Goal: Information Seeking & Learning: Learn about a topic

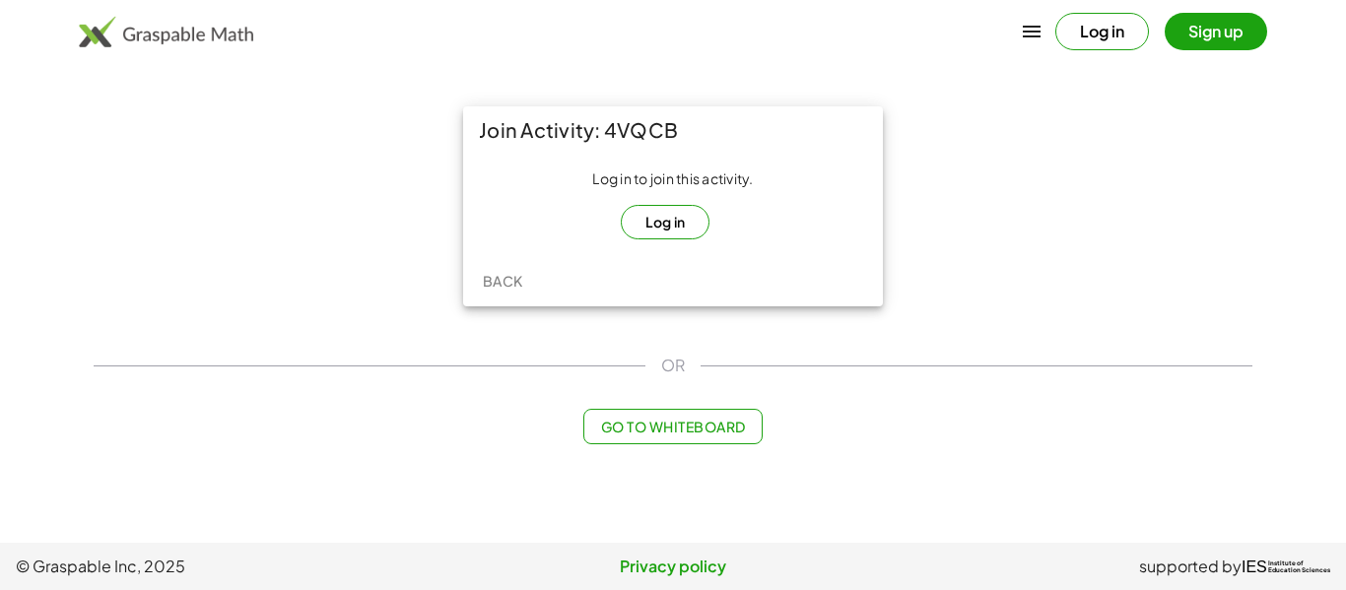
click at [632, 218] on button "Log in" at bounding box center [666, 222] width 90 height 34
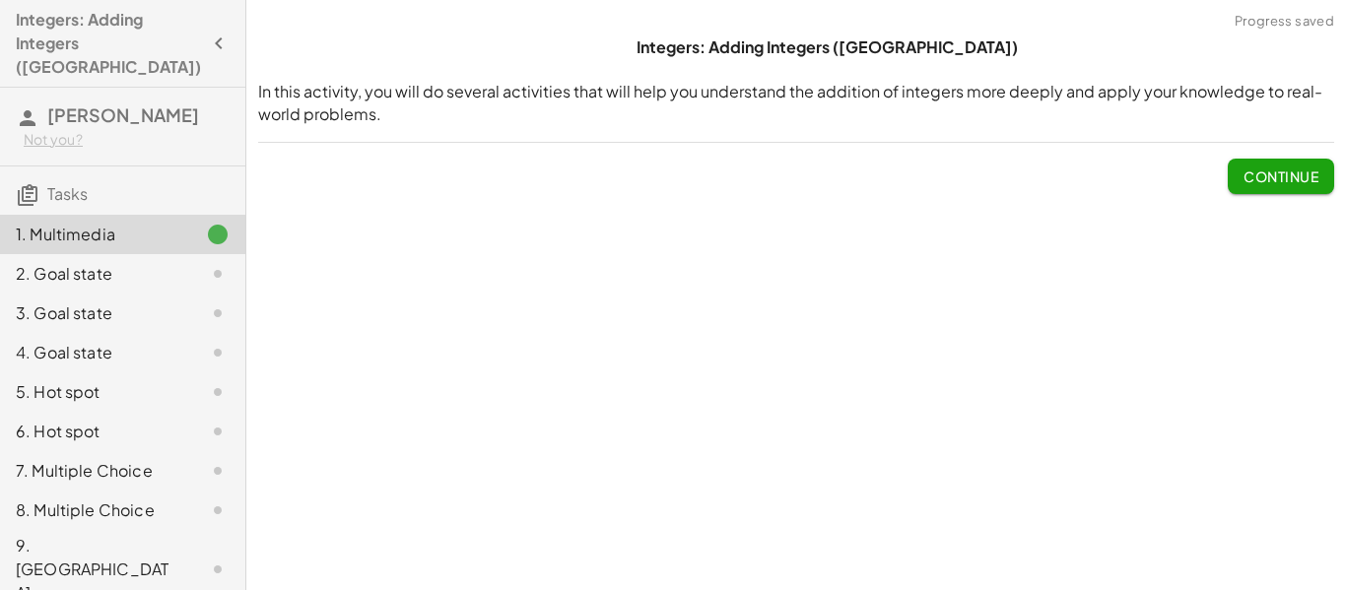
click at [1300, 177] on span "Continue" at bounding box center [1281, 177] width 75 height 18
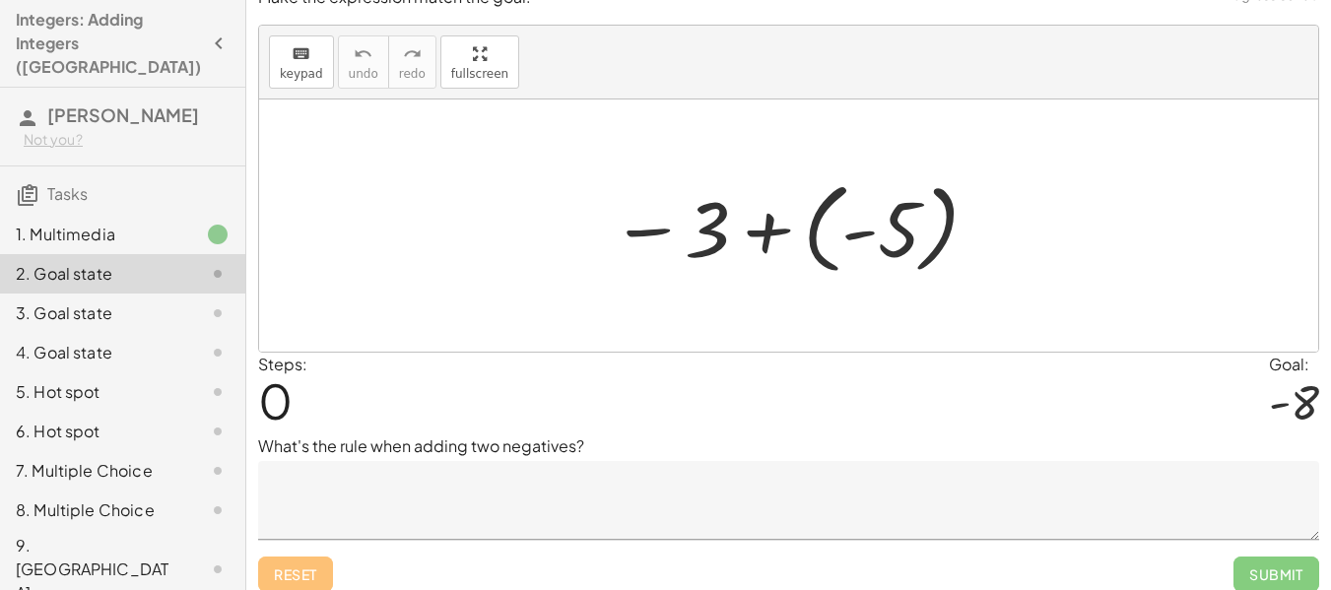
scroll to position [39, 0]
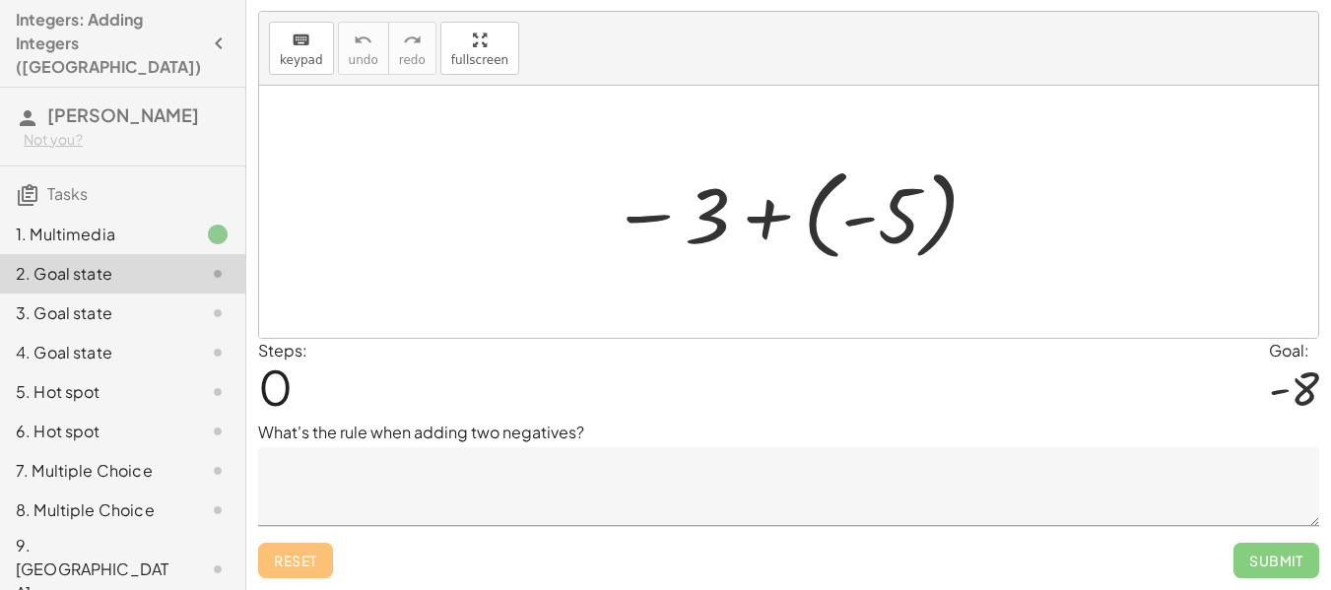
click at [1299, 382] on div at bounding box center [1294, 389] width 50 height 52
click at [583, 425] on p "What's the rule when adding two negatives?" at bounding box center [788, 433] width 1061 height 24
click at [582, 431] on p "What's the rule when adding two negatives?" at bounding box center [788, 433] width 1061 height 24
drag, startPoint x: 555, startPoint y: 424, endPoint x: 517, endPoint y: 416, distance: 38.3
click at [536, 422] on p "What's the rule when adding two negatives?" at bounding box center [788, 433] width 1061 height 24
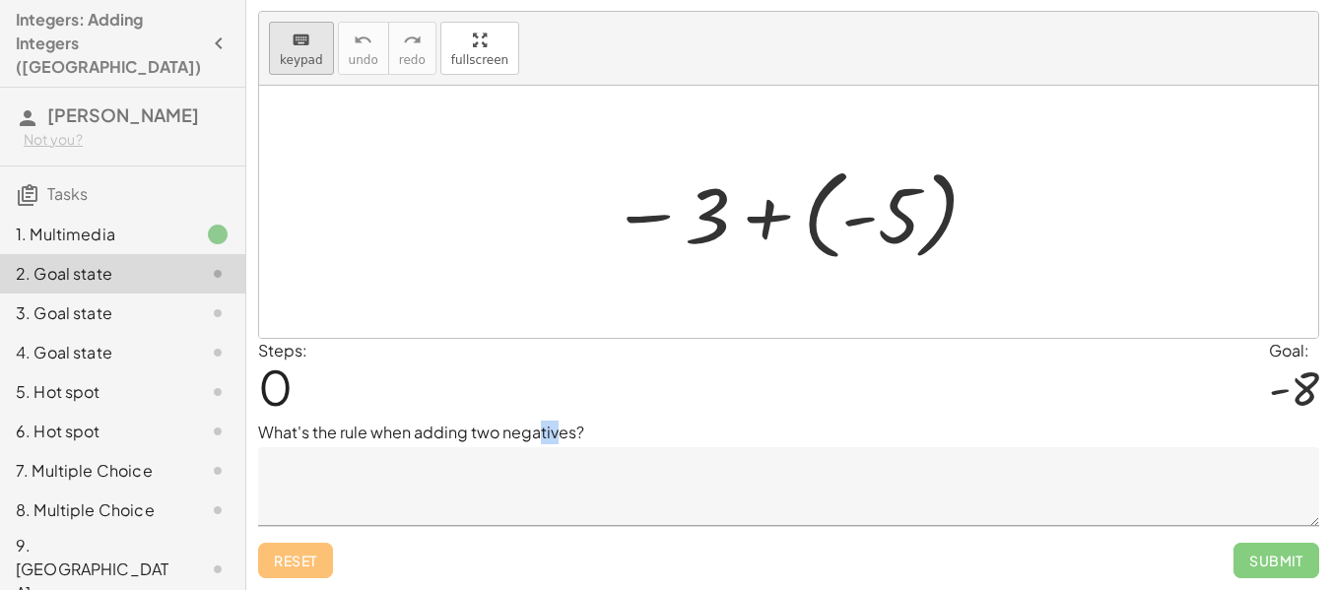
click at [316, 62] on span "keypad" at bounding box center [301, 60] width 43 height 14
click at [593, 436] on p "What's the rule when adding two negatives?" at bounding box center [788, 433] width 1061 height 24
click at [585, 428] on p "What's the rule when adding two negatives?" at bounding box center [788, 433] width 1061 height 24
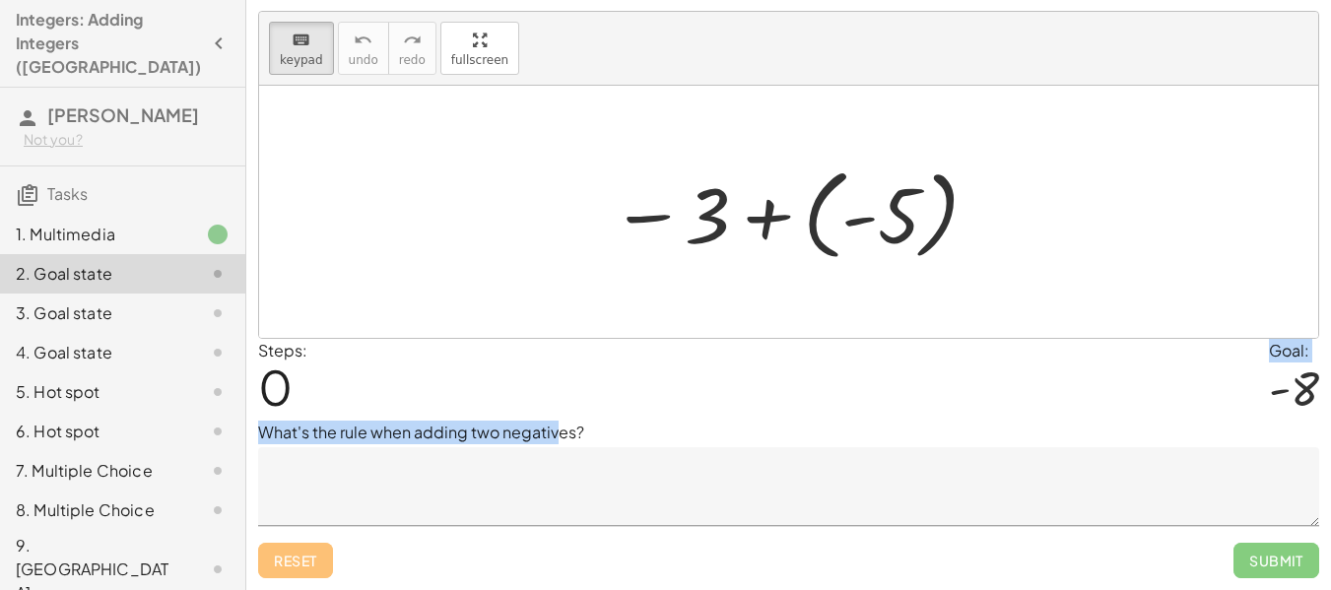
click at [0, 0] on div "Make the expression match the goal! keyboard keypad undo undo redo redo fullscr…" at bounding box center [0, 0] width 0 height 0
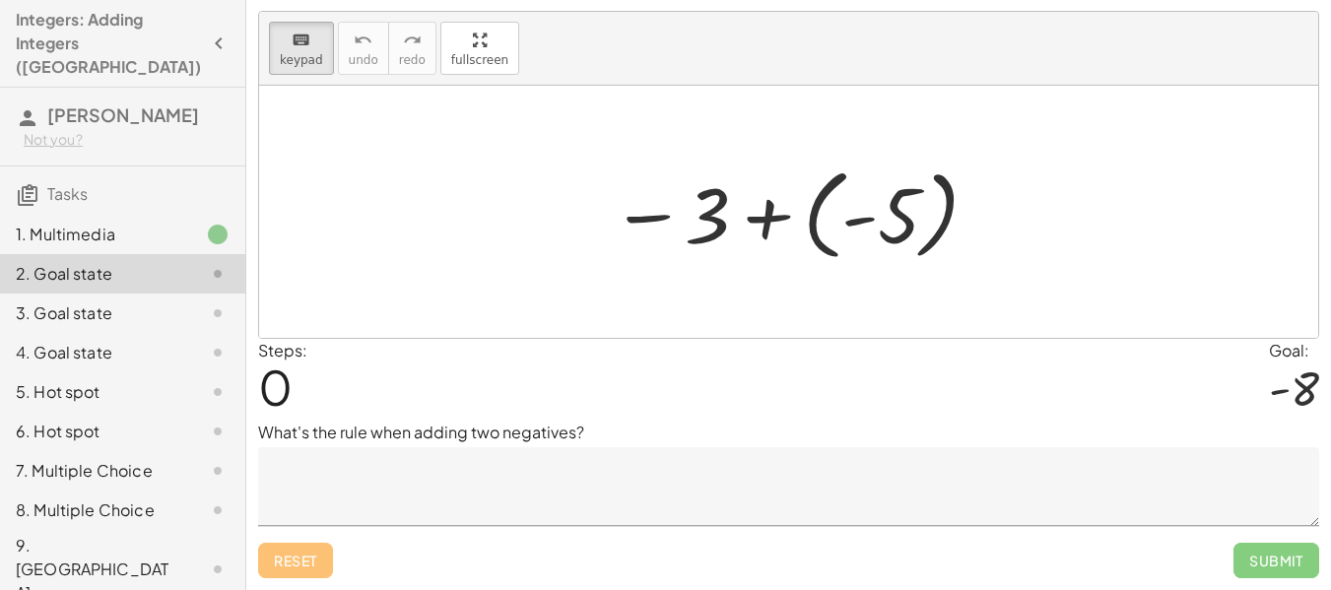
drag, startPoint x: 582, startPoint y: 426, endPoint x: 592, endPoint y: 423, distance: 10.3
click at [583, 426] on p "What's the rule when adding two negatives?" at bounding box center [788, 433] width 1061 height 24
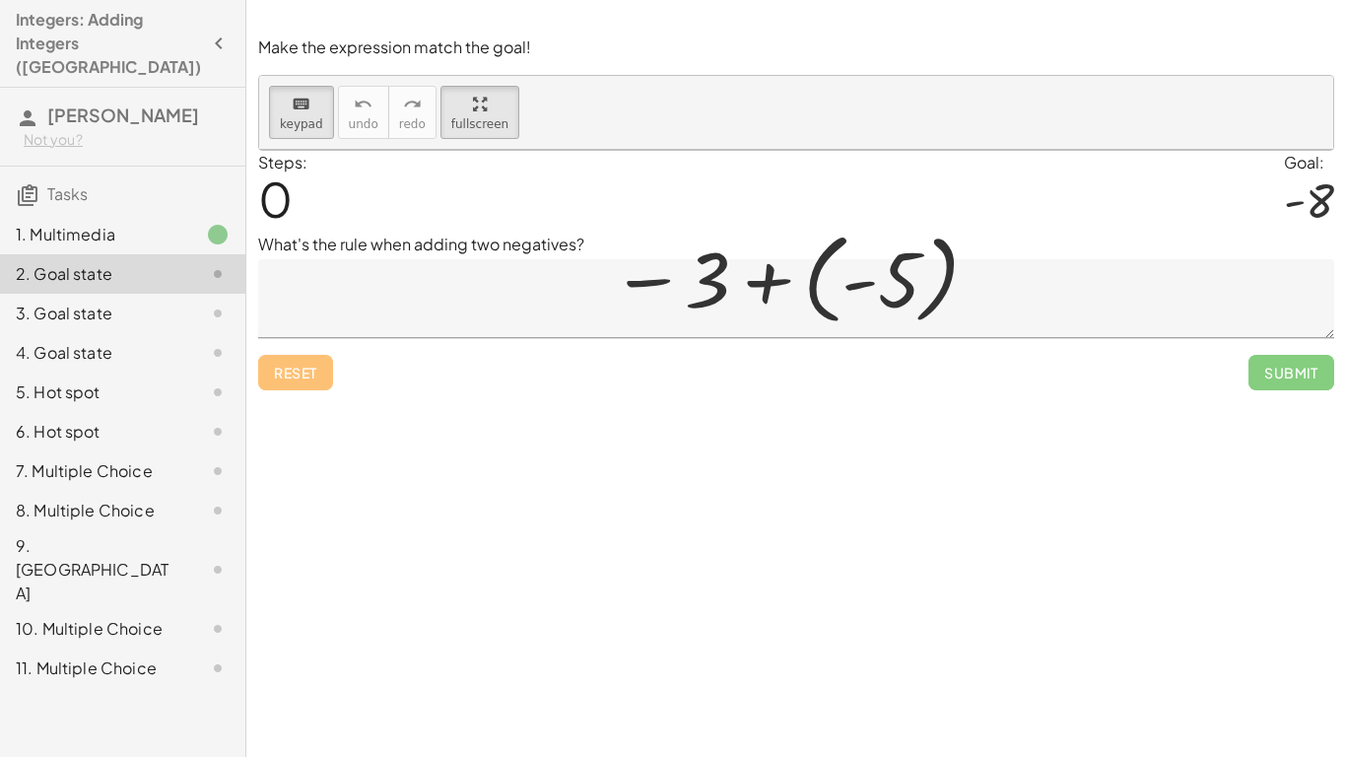
drag, startPoint x: 502, startPoint y: 103, endPoint x: 502, endPoint y: 225, distance: 121.2
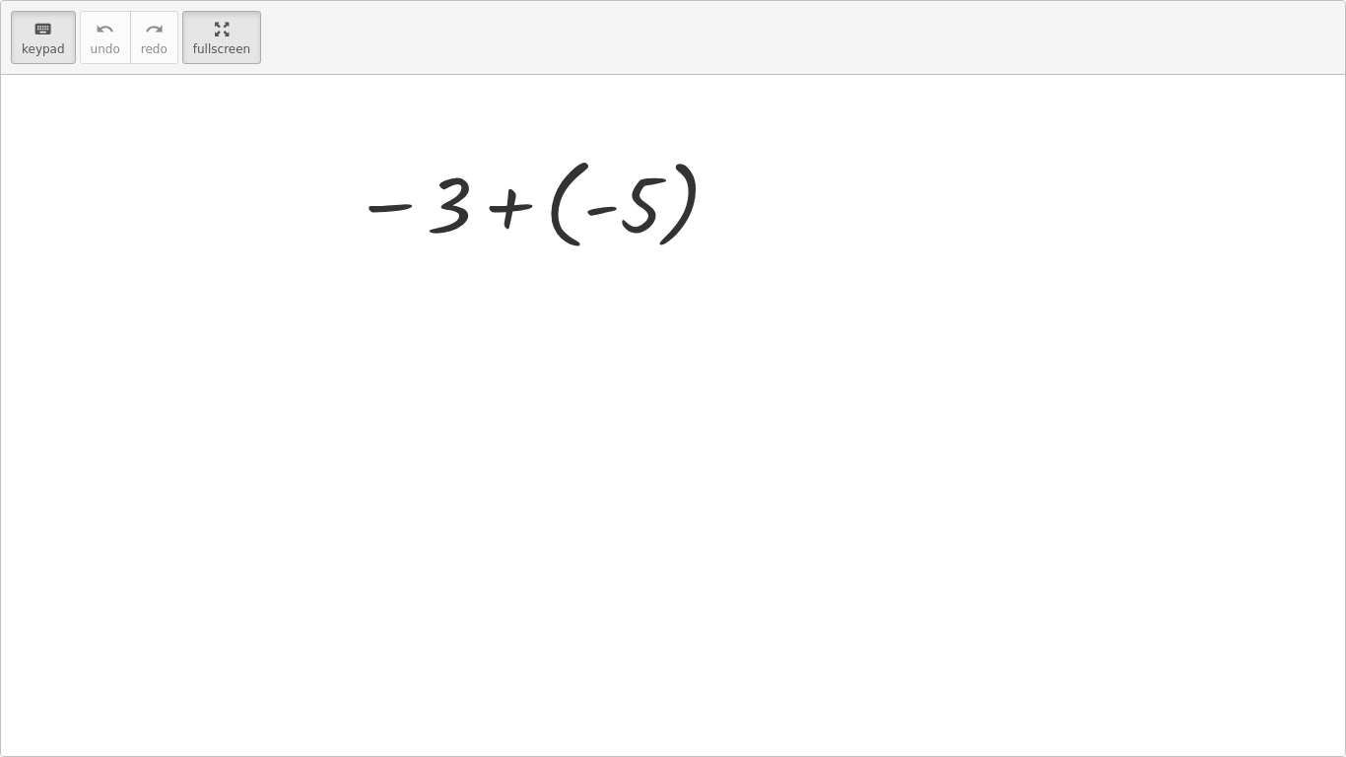
click at [502, 225] on div "keyboard keypad undo undo redo redo fullscreen − 3 + ( - 5 ) ×" at bounding box center [673, 378] width 1344 height 755
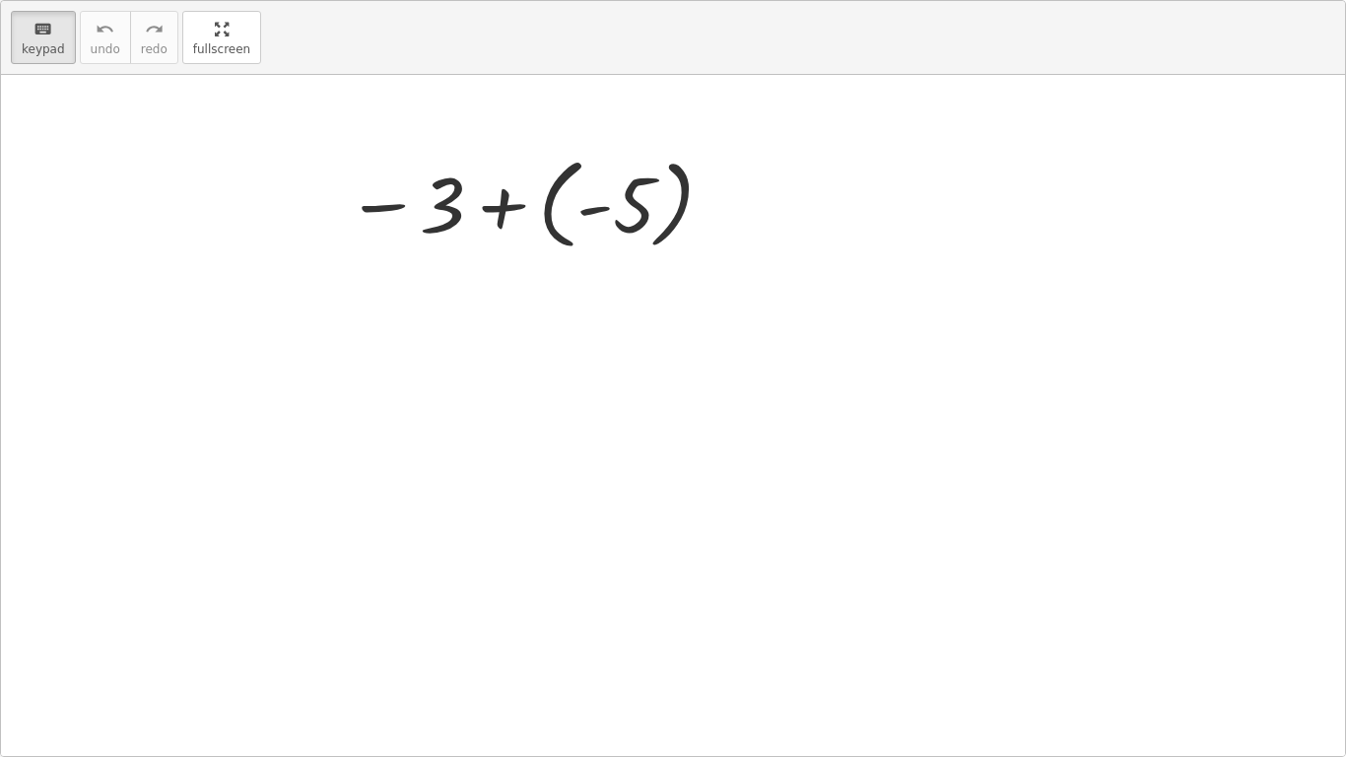
drag, startPoint x: 214, startPoint y: 28, endPoint x: 214, endPoint y: -90, distance: 117.3
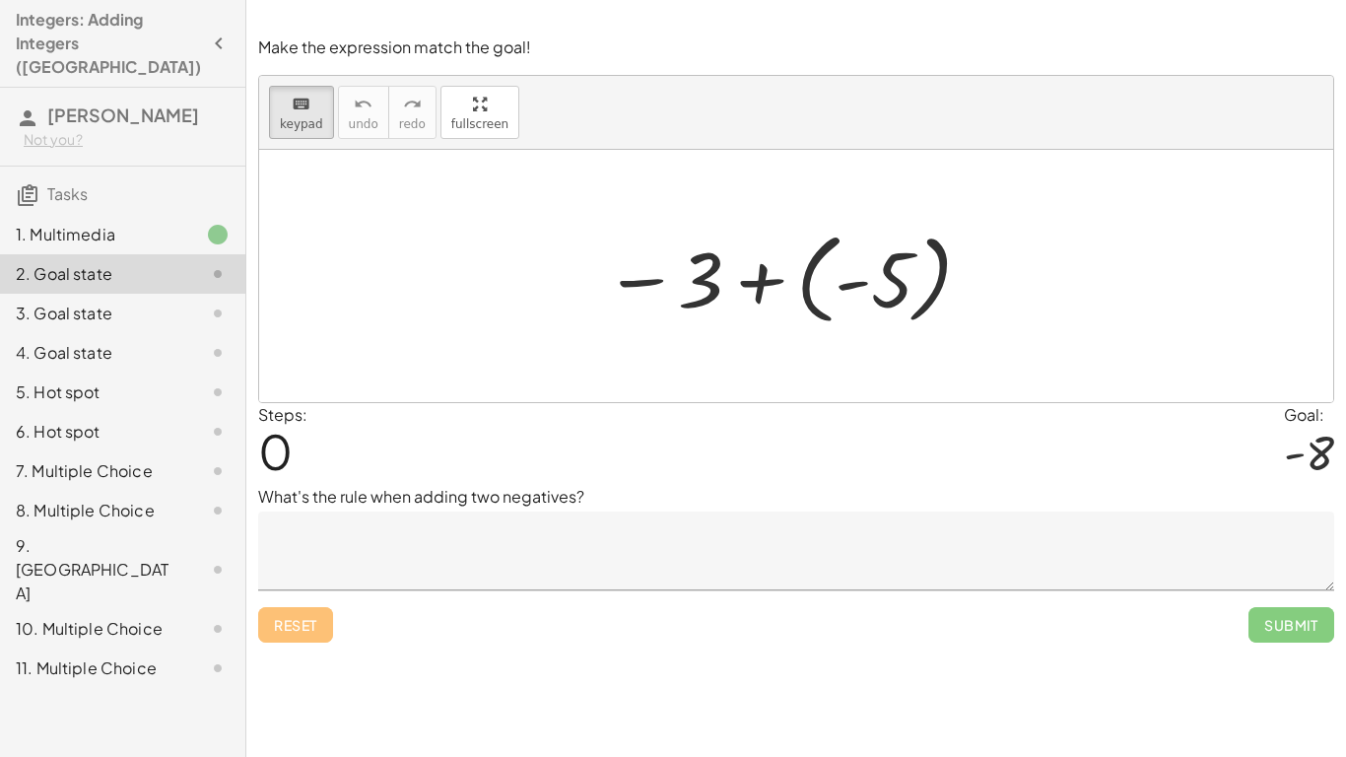
click at [214, 0] on html "Integers: Adding Integers ([GEOGRAPHIC_DATA]) [PERSON_NAME] Not you? Tasks 1. M…" at bounding box center [673, 378] width 1346 height 757
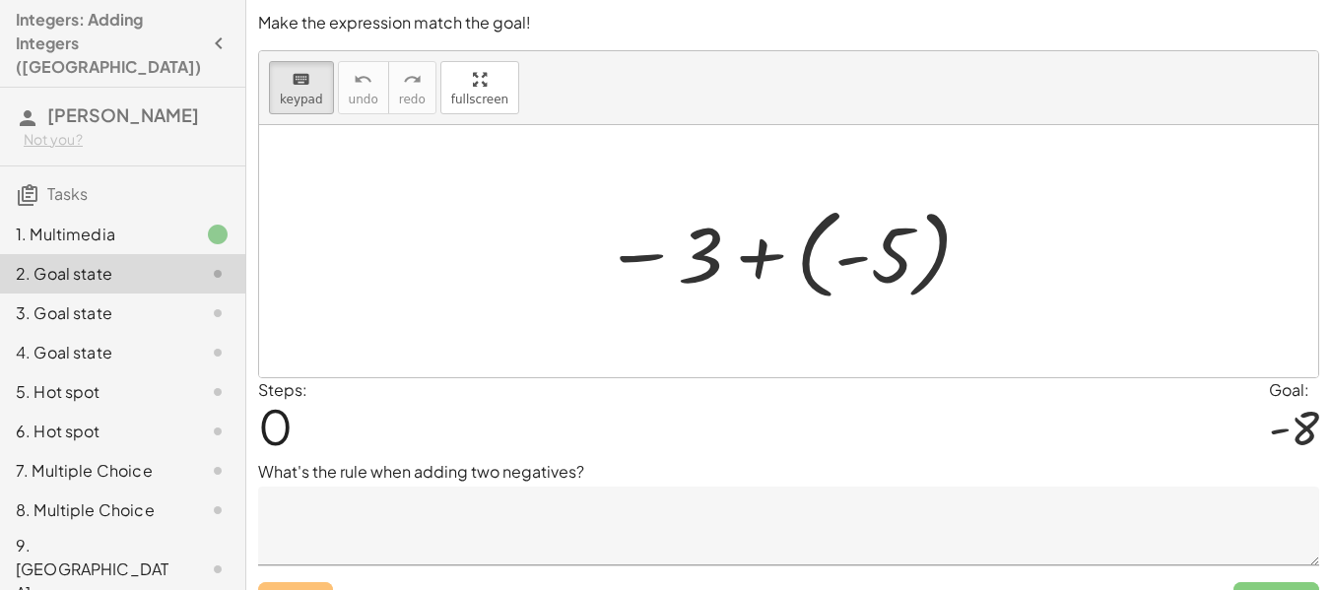
drag, startPoint x: 732, startPoint y: 336, endPoint x: 876, endPoint y: 317, distance: 145.1
click at [894, 322] on div at bounding box center [788, 251] width 1059 height 252
click at [290, 96] on span "keypad" at bounding box center [301, 100] width 43 height 14
click at [297, 98] on span "keypad" at bounding box center [301, 100] width 43 height 14
click at [300, 99] on span "keypad" at bounding box center [301, 100] width 43 height 14
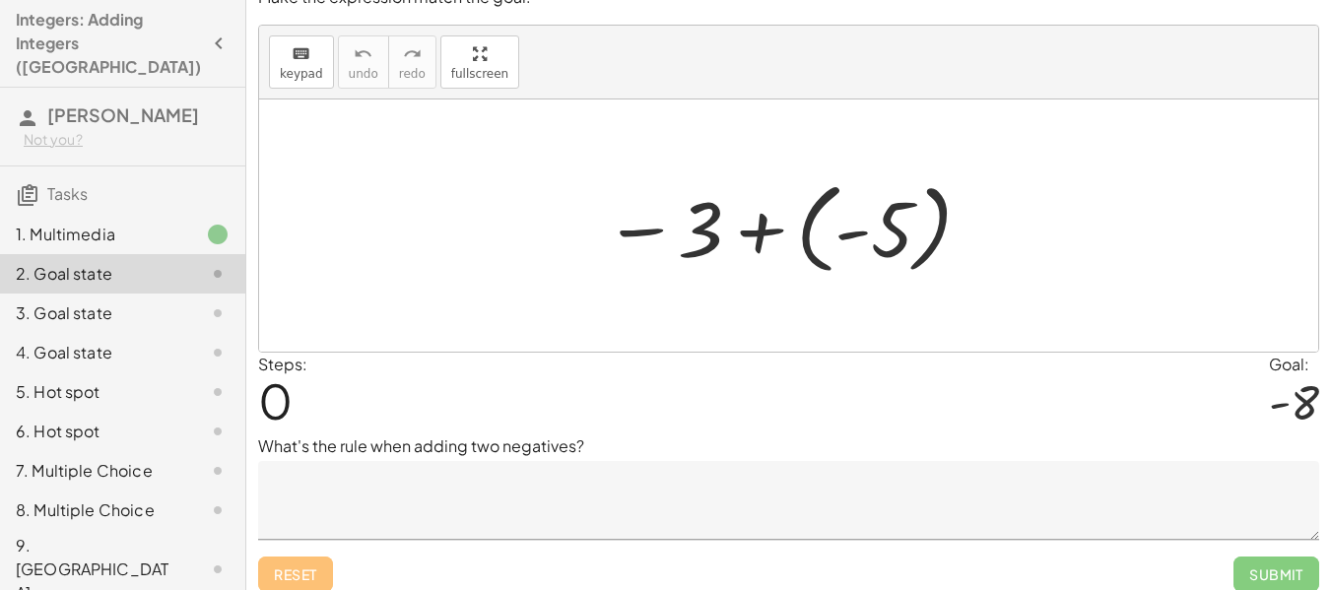
scroll to position [39, 0]
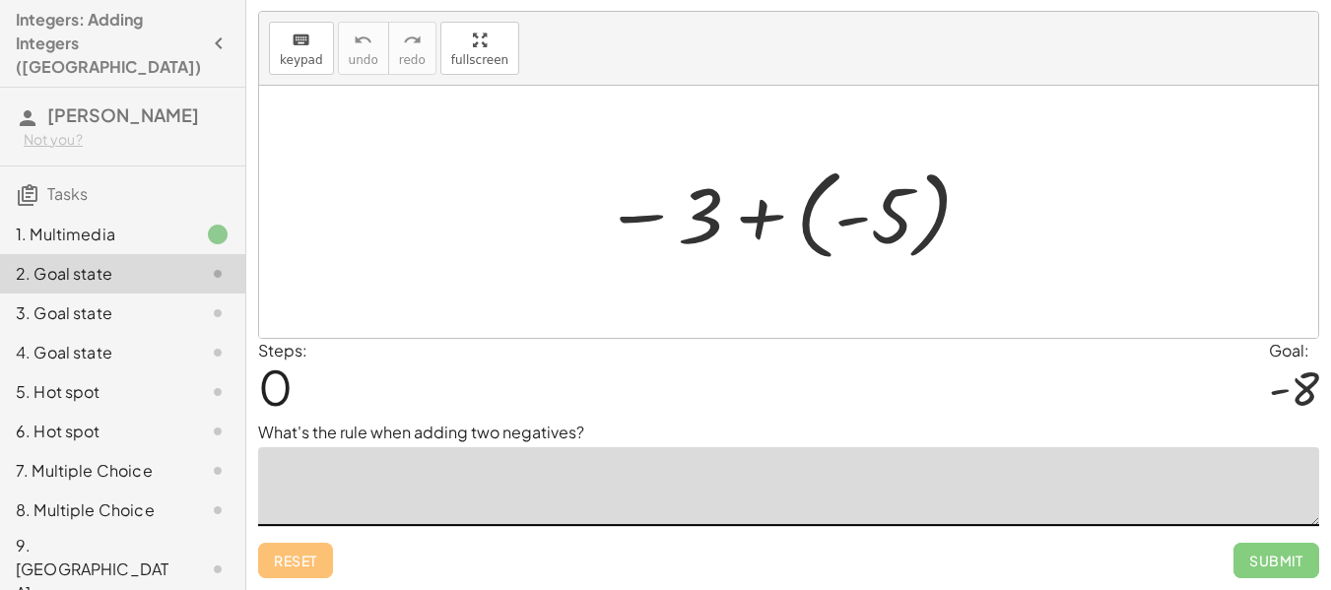
click at [297, 499] on textarea at bounding box center [788, 486] width 1061 height 79
type textarea "*"
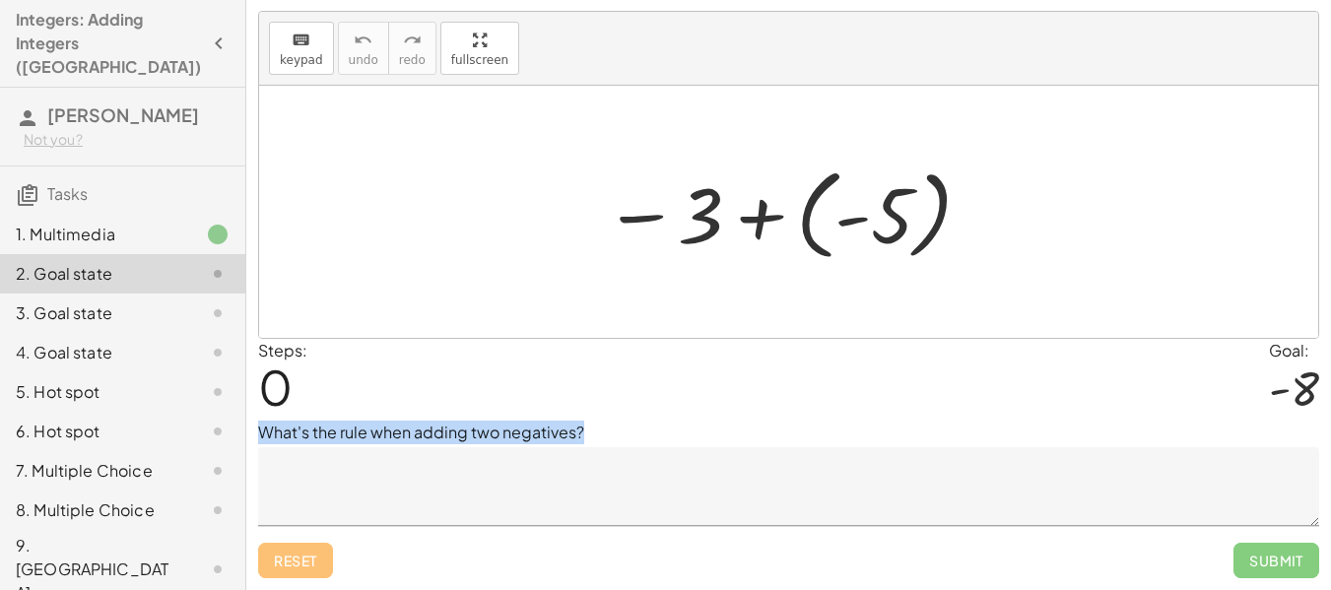
drag, startPoint x: 259, startPoint y: 428, endPoint x: 549, endPoint y: 463, distance: 291.9
click at [549, 463] on div "What's the rule when adding two negatives?" at bounding box center [788, 473] width 1061 height 105
copy div "What's the rule when adding two negatives?"
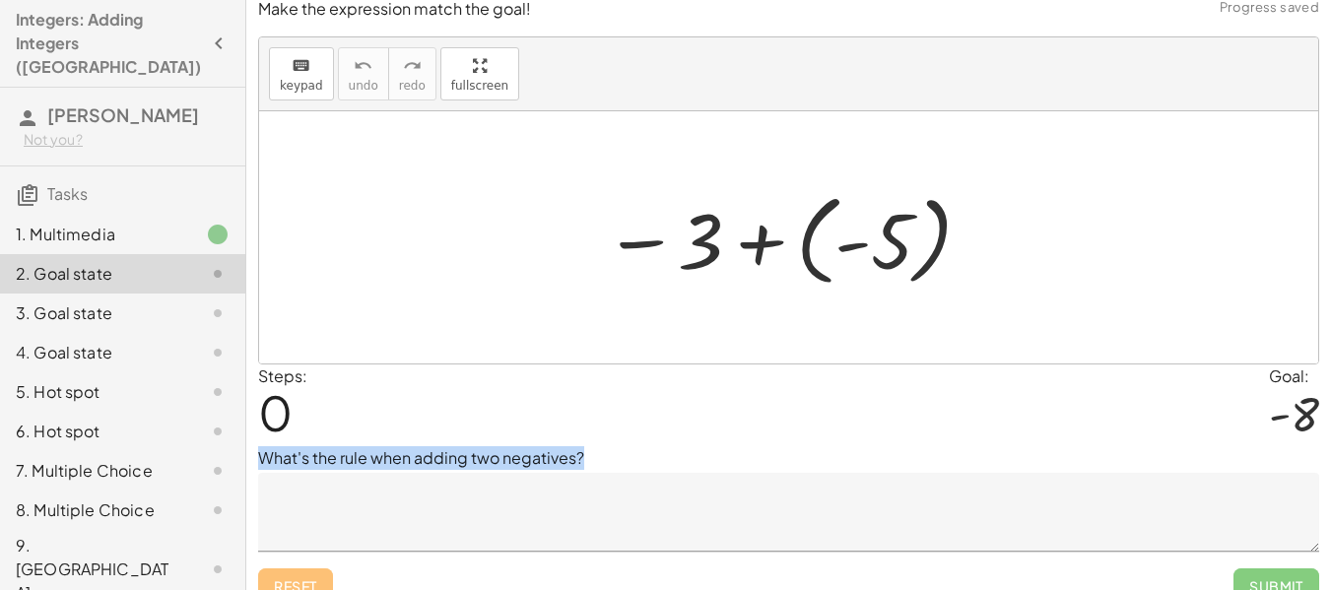
scroll to position [0, 0]
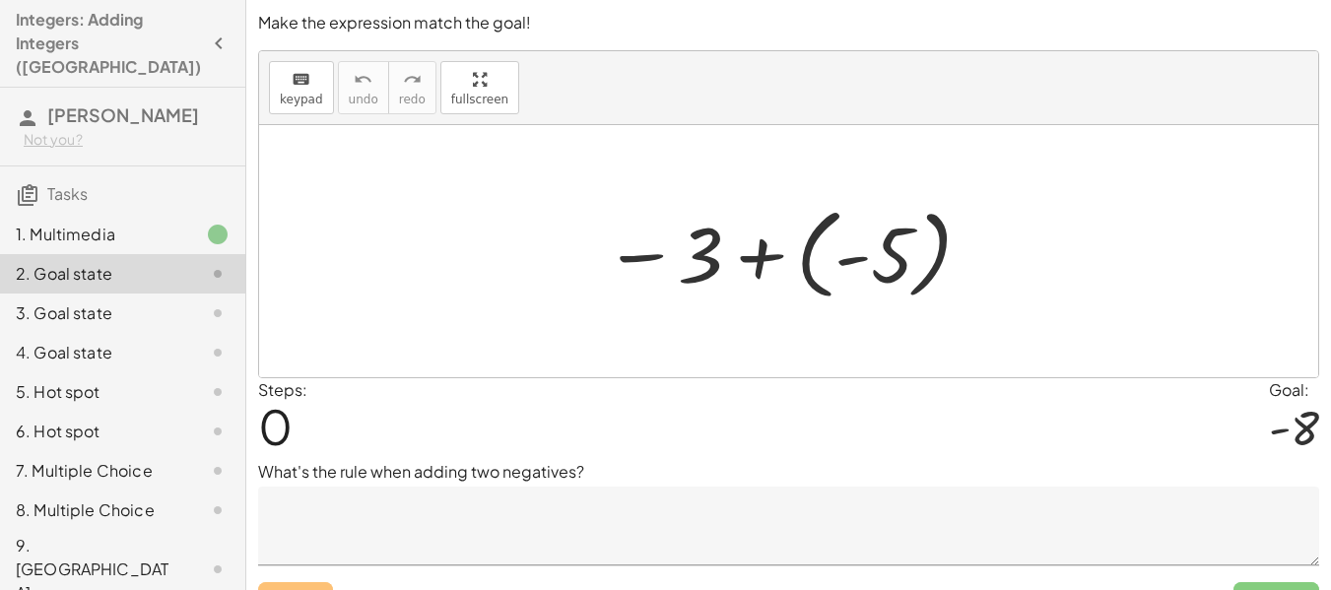
drag, startPoint x: 259, startPoint y: 515, endPoint x: 346, endPoint y: 529, distance: 87.8
click at [285, 519] on textarea at bounding box center [788, 526] width 1061 height 79
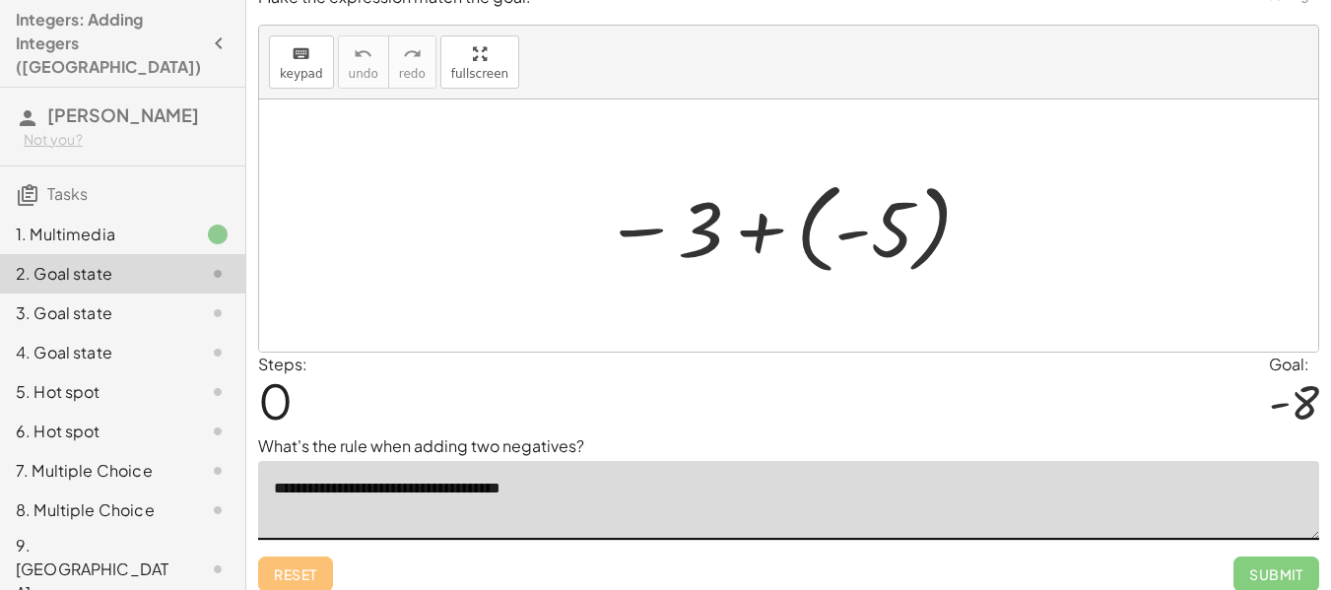
scroll to position [39, 0]
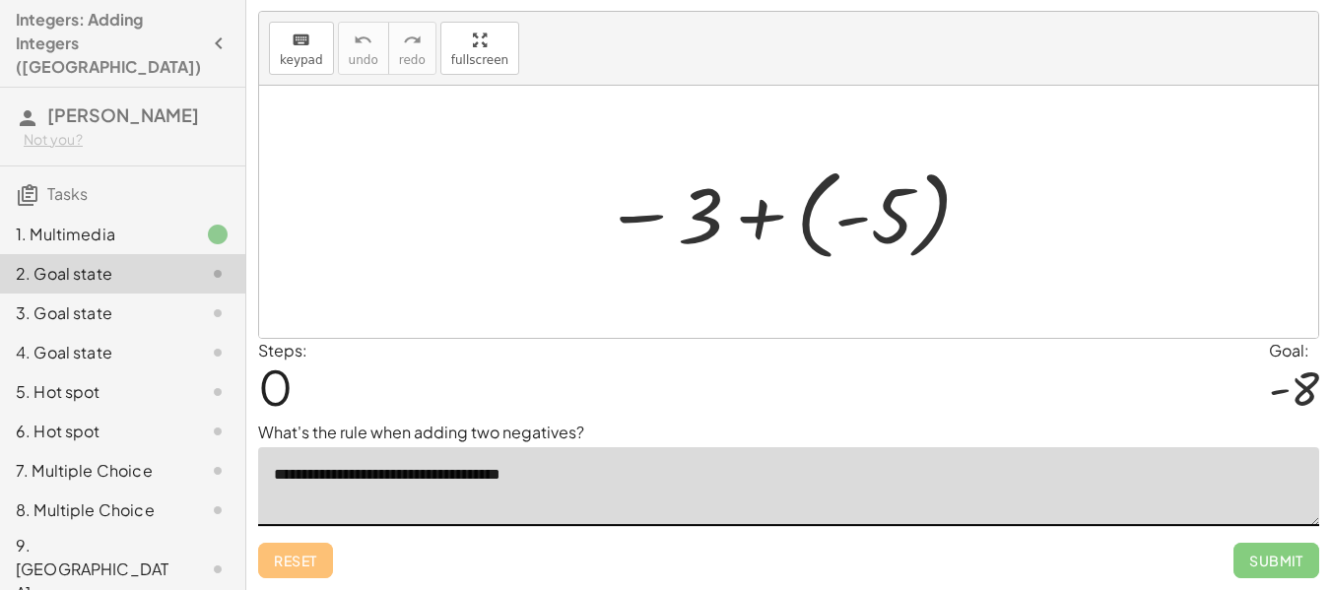
type textarea "**********"
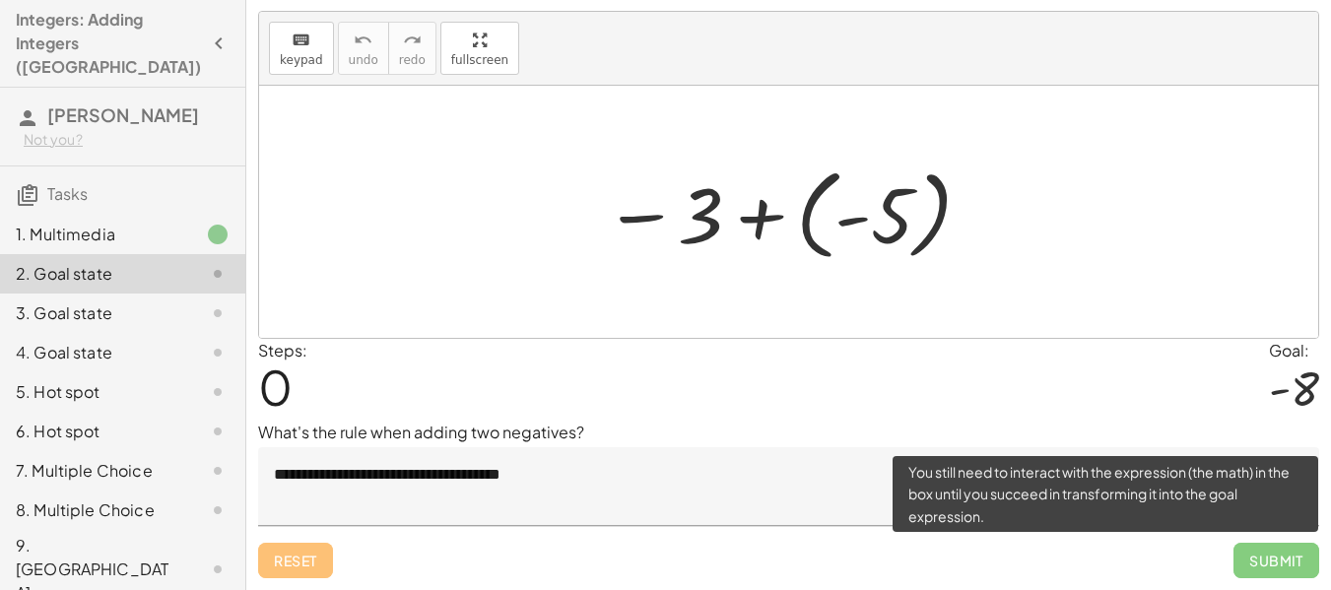
click at [1268, 553] on span "Submit" at bounding box center [1277, 560] width 86 height 35
click at [1263, 561] on span "Submit" at bounding box center [1277, 560] width 86 height 35
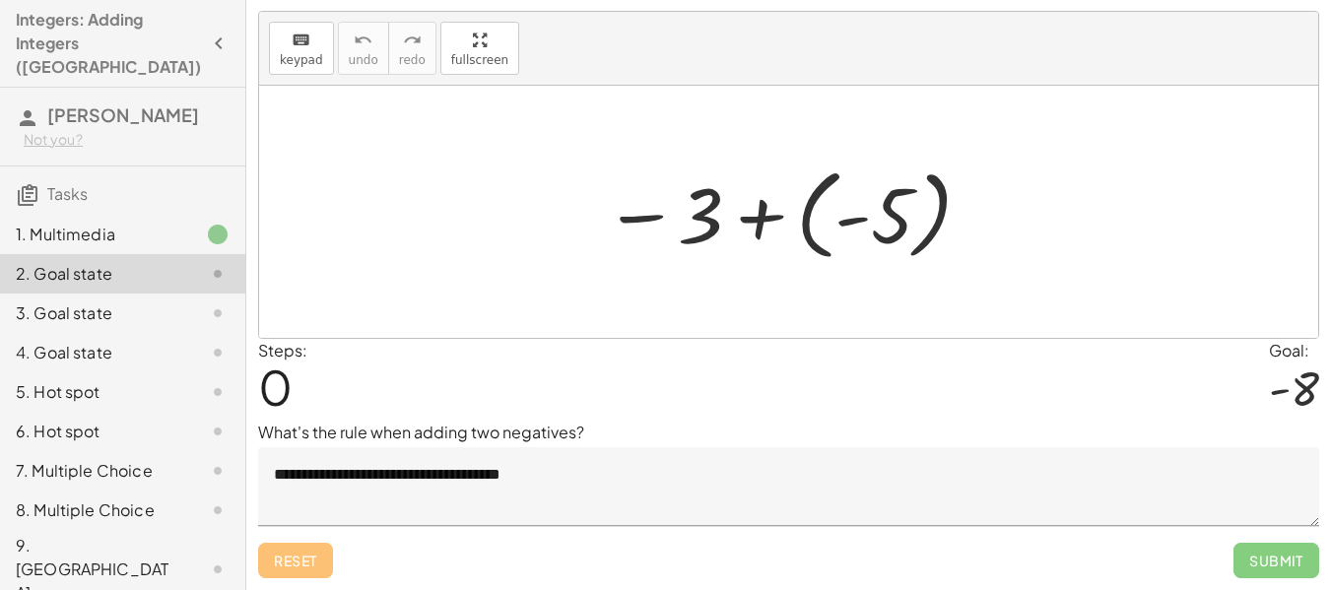
drag, startPoint x: 996, startPoint y: 255, endPoint x: 940, endPoint y: 235, distance: 59.9
click at [965, 244] on div "− 3 + ( - 5 )" at bounding box center [788, 212] width 1059 height 252
drag, startPoint x: 870, startPoint y: 202, endPoint x: 994, endPoint y: 242, distance: 130.6
click at [998, 243] on div "- − 3 + ( - 5 )" at bounding box center [788, 212] width 1059 height 252
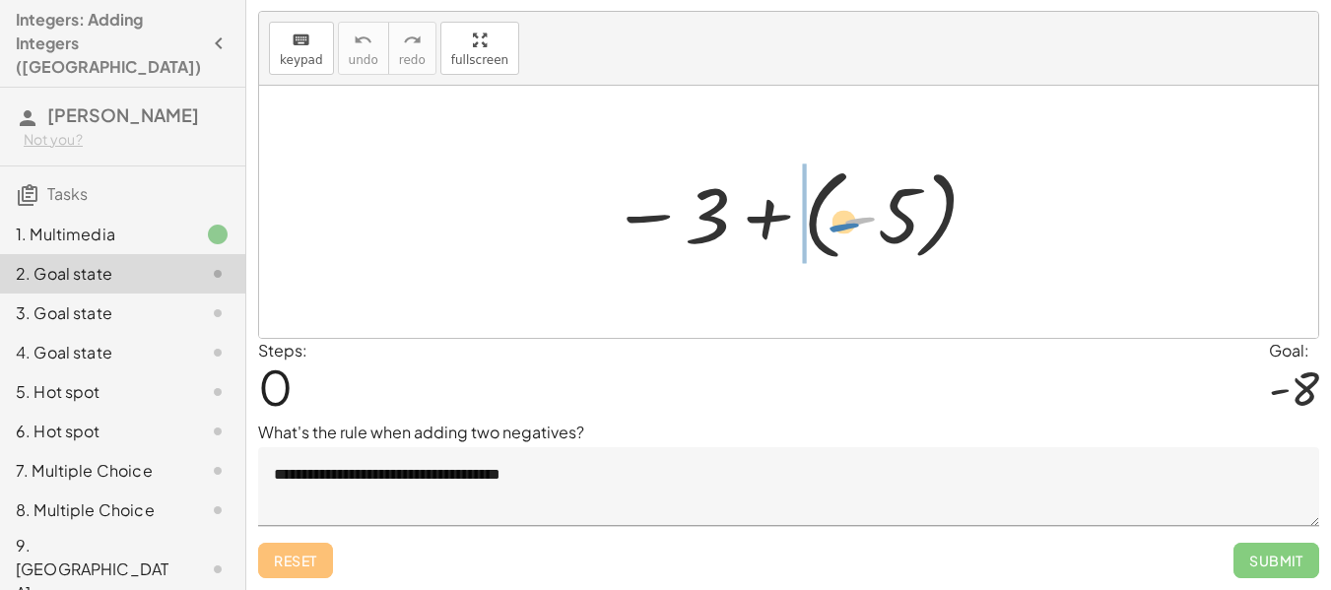
drag, startPoint x: 852, startPoint y: 214, endPoint x: 880, endPoint y: 220, distance: 29.2
click at [880, 217] on div at bounding box center [796, 212] width 390 height 109
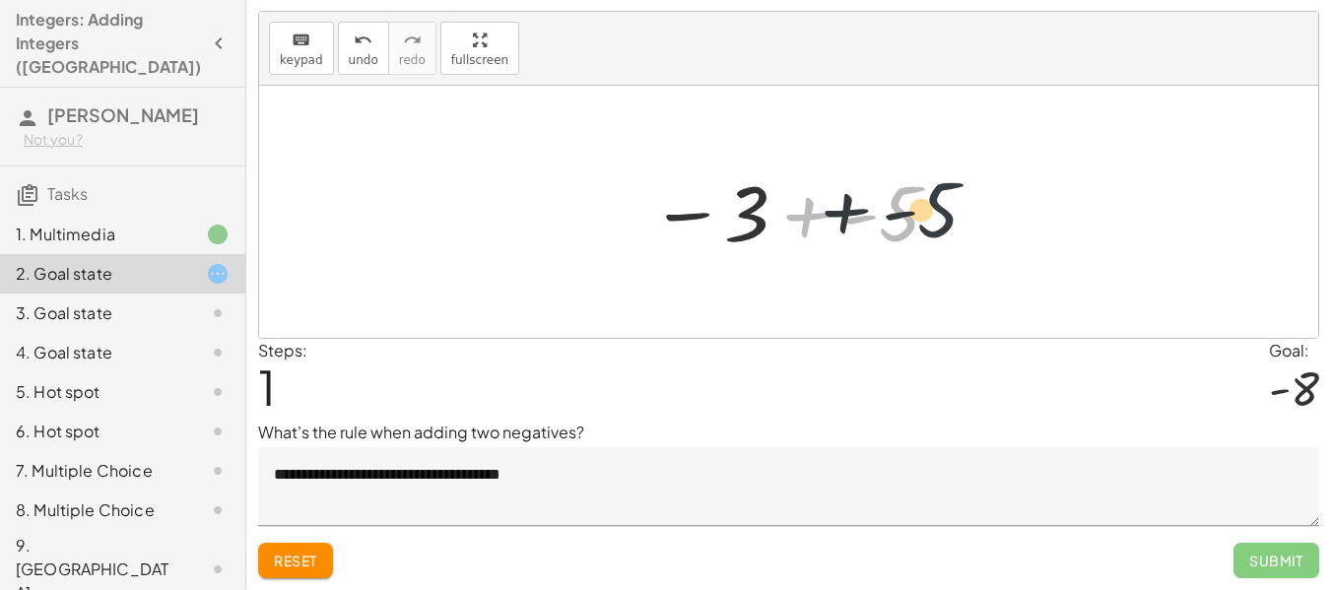
drag, startPoint x: 942, startPoint y: 213, endPoint x: 984, endPoint y: 209, distance: 41.6
click at [984, 209] on div "− 3 + ( - 5 ) + - 5 − 3 + 5 -" at bounding box center [788, 212] width 1059 height 252
click at [289, 556] on span "Reset" at bounding box center [295, 561] width 43 height 18
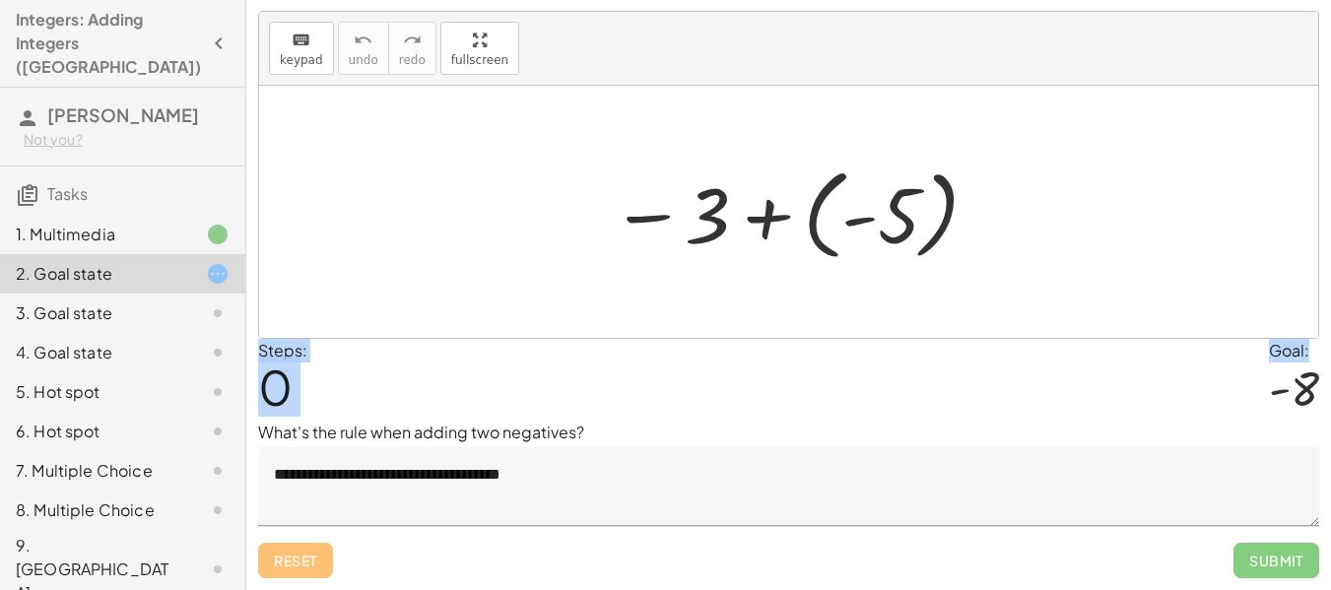
drag, startPoint x: 1309, startPoint y: 387, endPoint x: 1193, endPoint y: 328, distance: 130.5
click at [0, 0] on div "**********" at bounding box center [0, 0] width 0 height 0
click at [664, 341] on div "Steps: 0 Goal: - 8" at bounding box center [788, 380] width 1061 height 82
drag, startPoint x: 635, startPoint y: 214, endPoint x: 677, endPoint y: 245, distance: 52.8
click at [682, 250] on div at bounding box center [796, 212] width 390 height 109
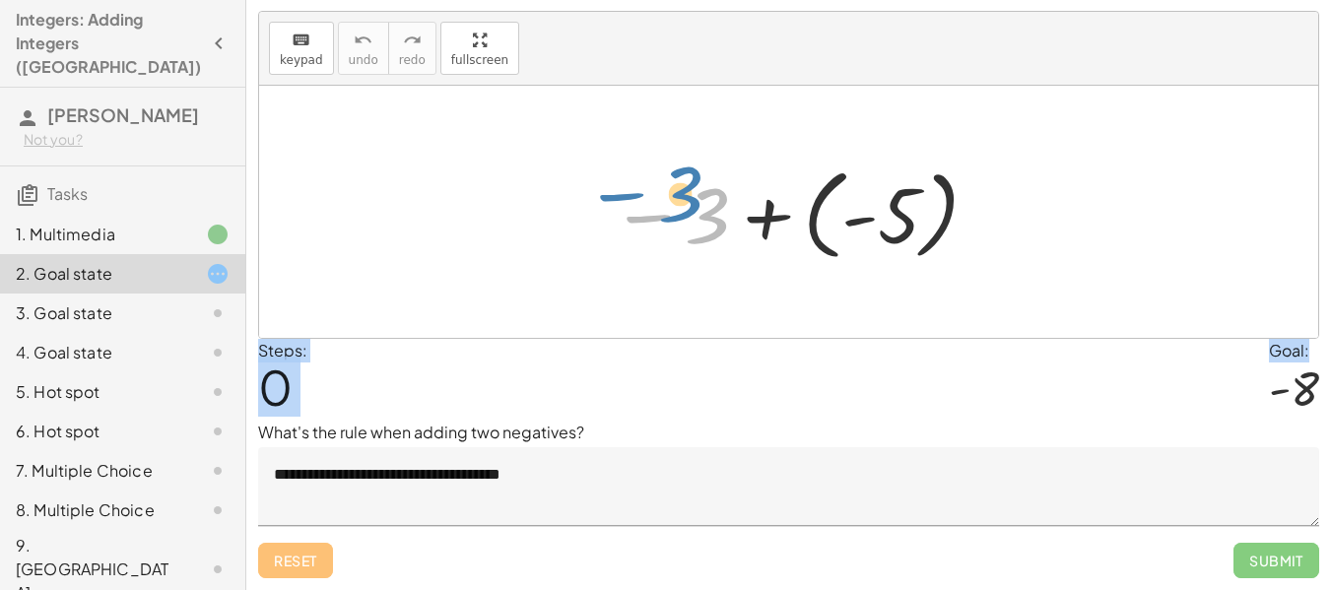
drag, startPoint x: 641, startPoint y: 218, endPoint x: 608, endPoint y: 194, distance: 40.2
click at [608, 194] on div at bounding box center [796, 212] width 390 height 109
click at [774, 382] on div "Steps: 0 Goal: - 8" at bounding box center [788, 380] width 1061 height 82
click at [275, 379] on span "0" at bounding box center [275, 387] width 34 height 60
click at [325, 290] on div at bounding box center [788, 212] width 1059 height 252
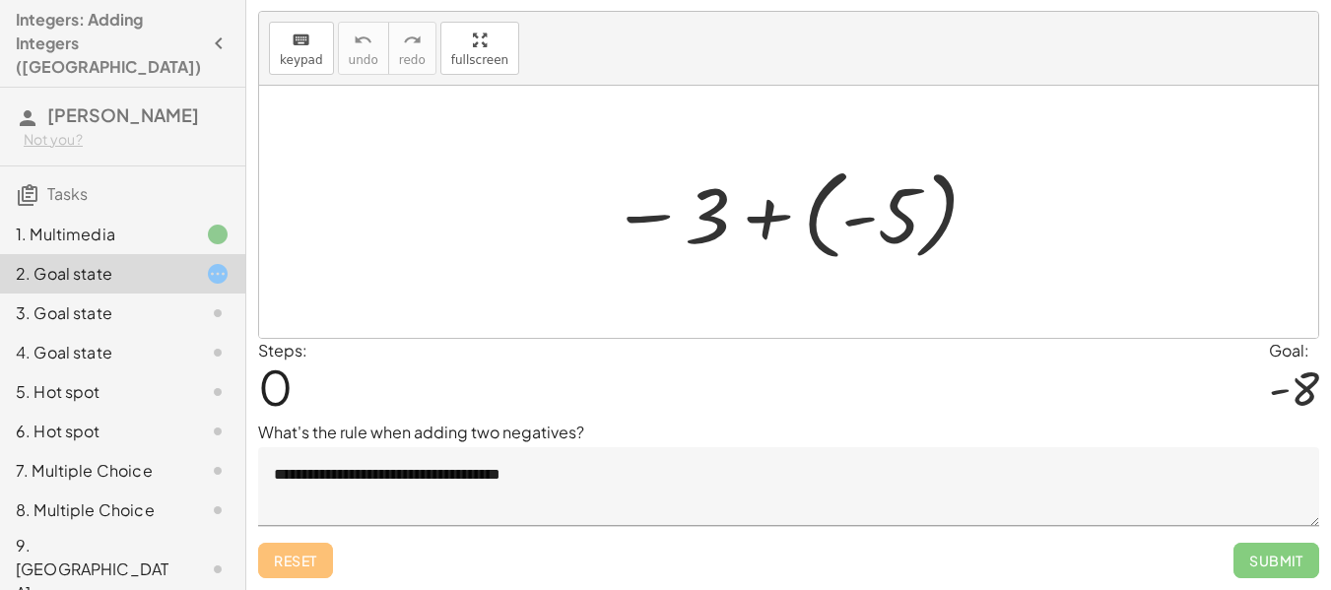
click at [330, 290] on div at bounding box center [788, 212] width 1059 height 252
drag, startPoint x: 868, startPoint y: 226, endPoint x: 612, endPoint y: 196, distance: 257.9
click at [613, 194] on div at bounding box center [796, 212] width 390 height 109
drag, startPoint x: 697, startPoint y: 216, endPoint x: 906, endPoint y: 213, distance: 209.0
click at [906, 213] on div at bounding box center [796, 212] width 390 height 109
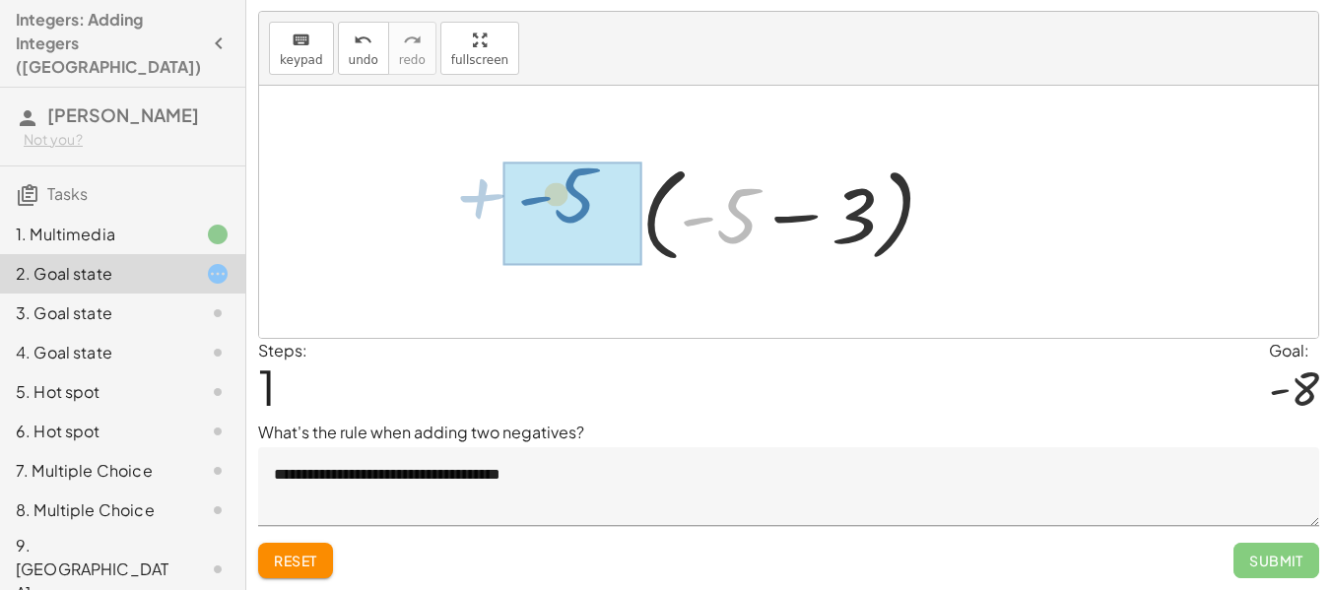
drag, startPoint x: 722, startPoint y: 215, endPoint x: 555, endPoint y: 198, distance: 168.4
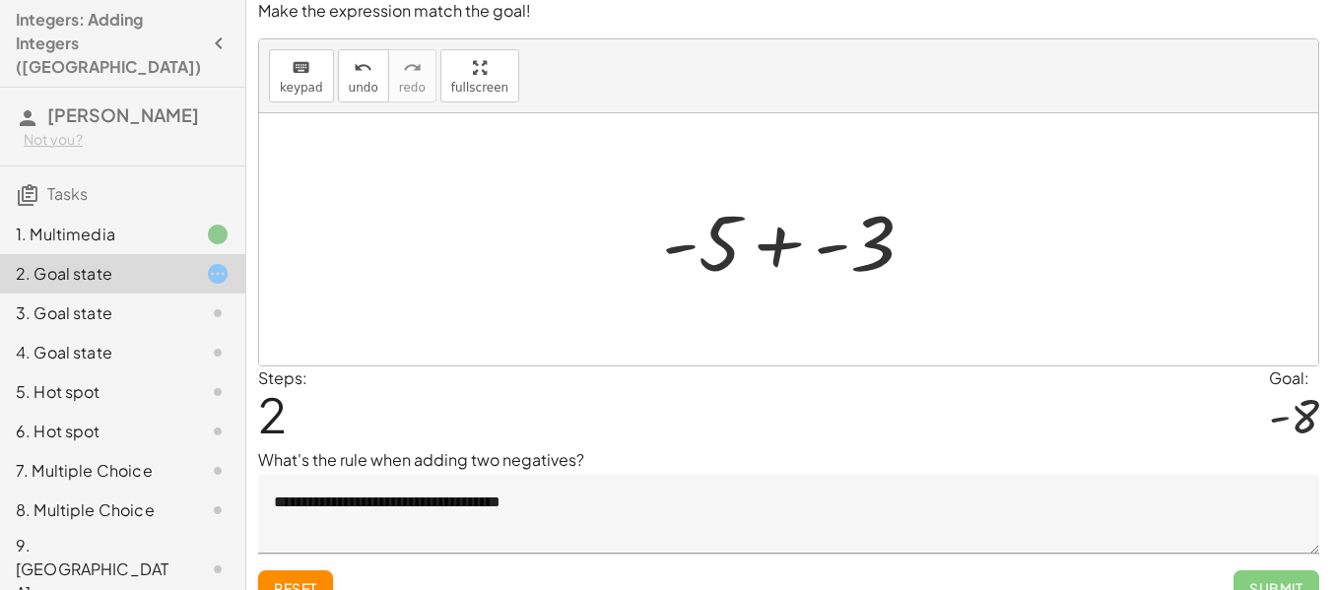
scroll to position [0, 0]
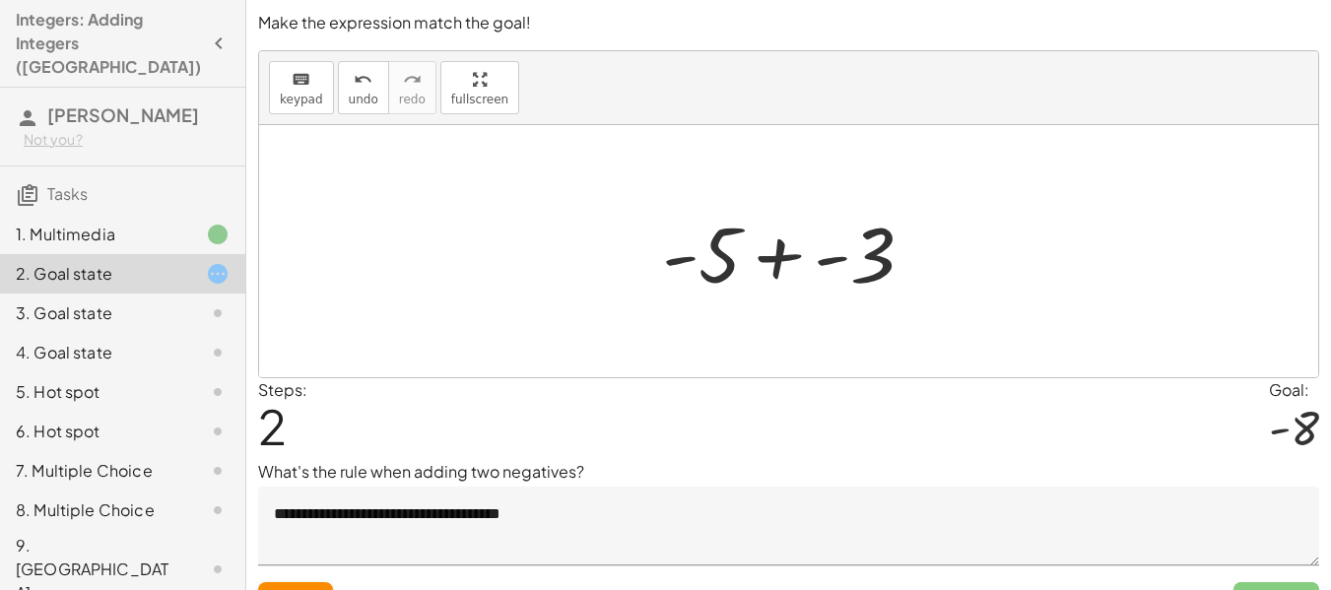
drag, startPoint x: 707, startPoint y: 236, endPoint x: 719, endPoint y: 262, distance: 29.5
click at [713, 255] on div at bounding box center [796, 252] width 288 height 102
click at [728, 264] on div at bounding box center [796, 252] width 288 height 102
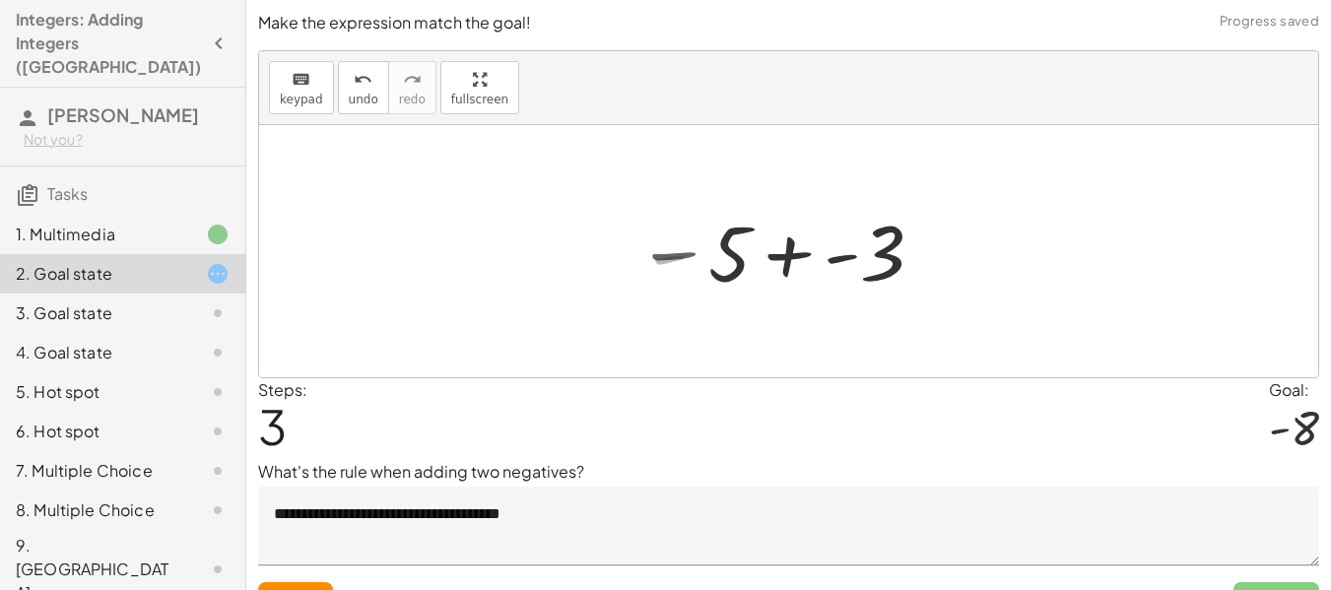
drag, startPoint x: 823, startPoint y: 278, endPoint x: 808, endPoint y: 272, distance: 15.9
click at [822, 278] on div at bounding box center [782, 252] width 311 height 98
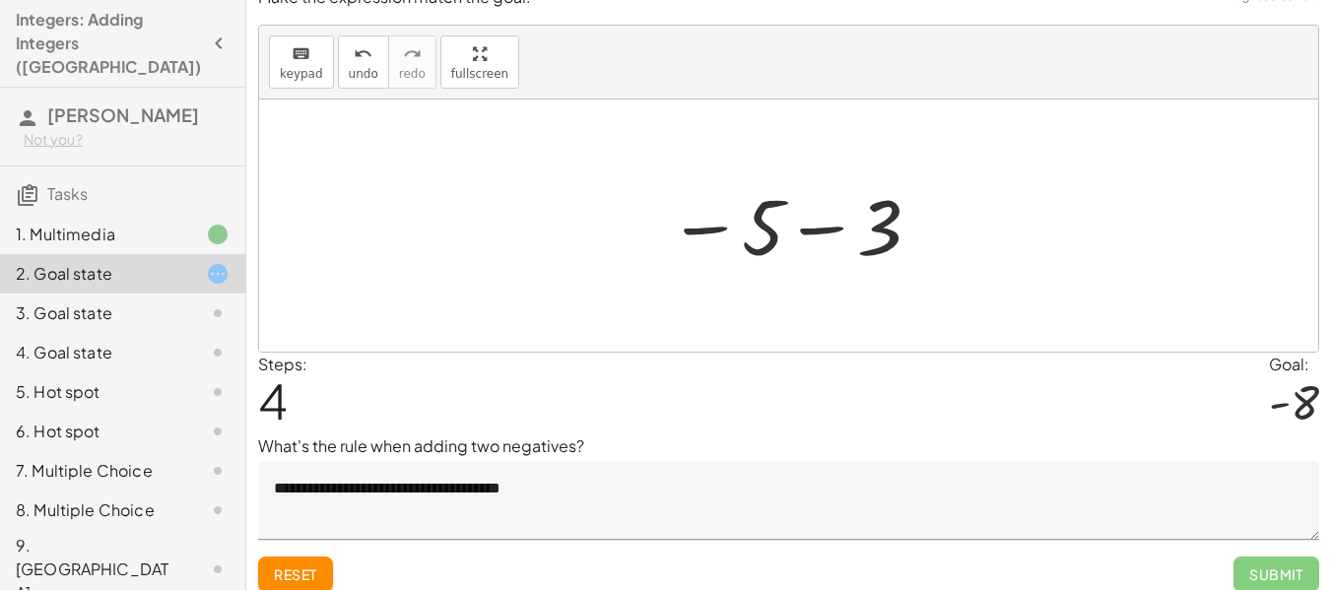
scroll to position [39, 0]
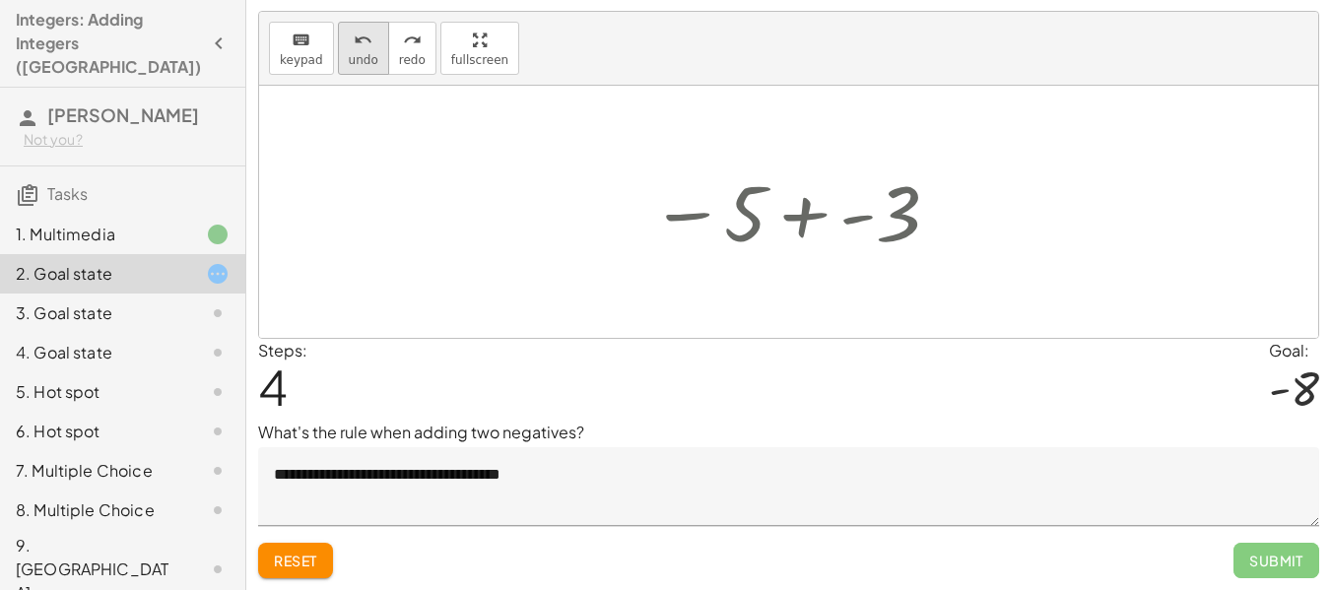
click at [365, 61] on span "undo" at bounding box center [364, 60] width 30 height 14
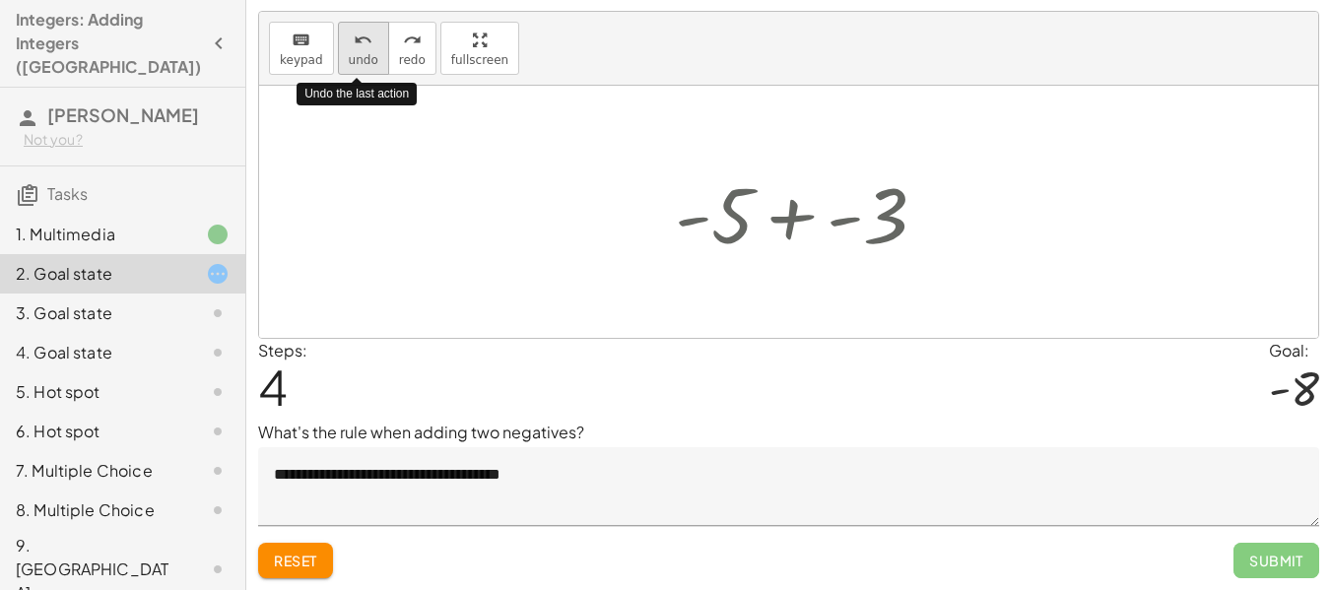
click at [365, 61] on span "undo" at bounding box center [364, 60] width 30 height 14
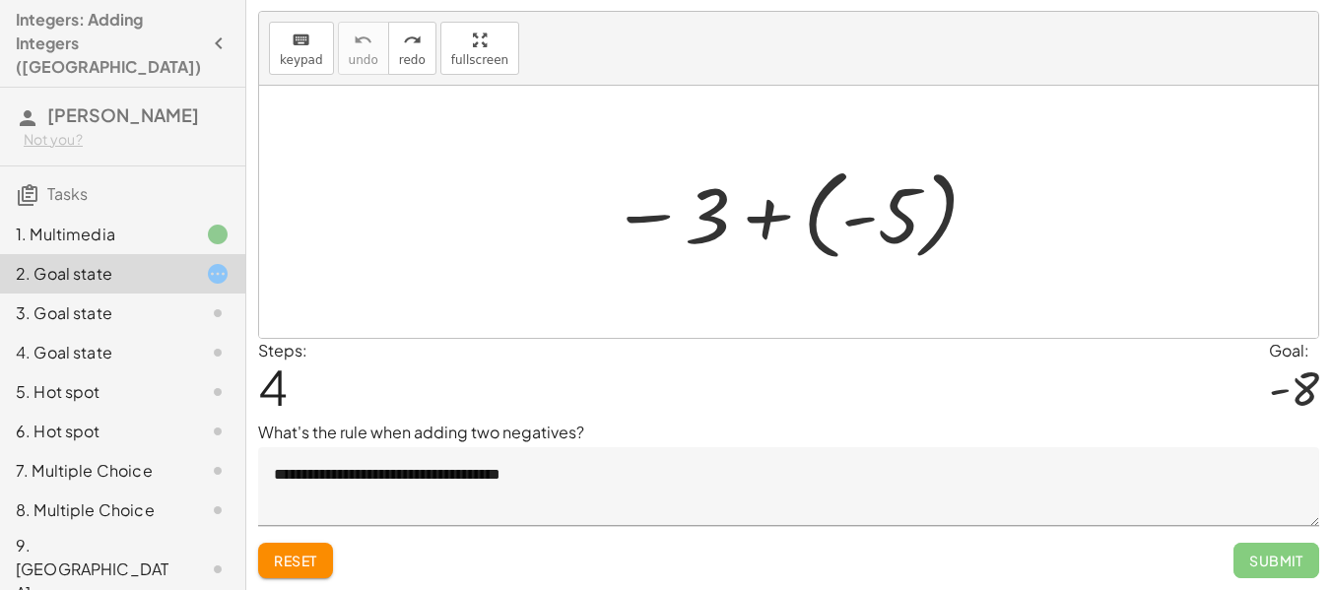
click at [804, 244] on div at bounding box center [796, 212] width 390 height 109
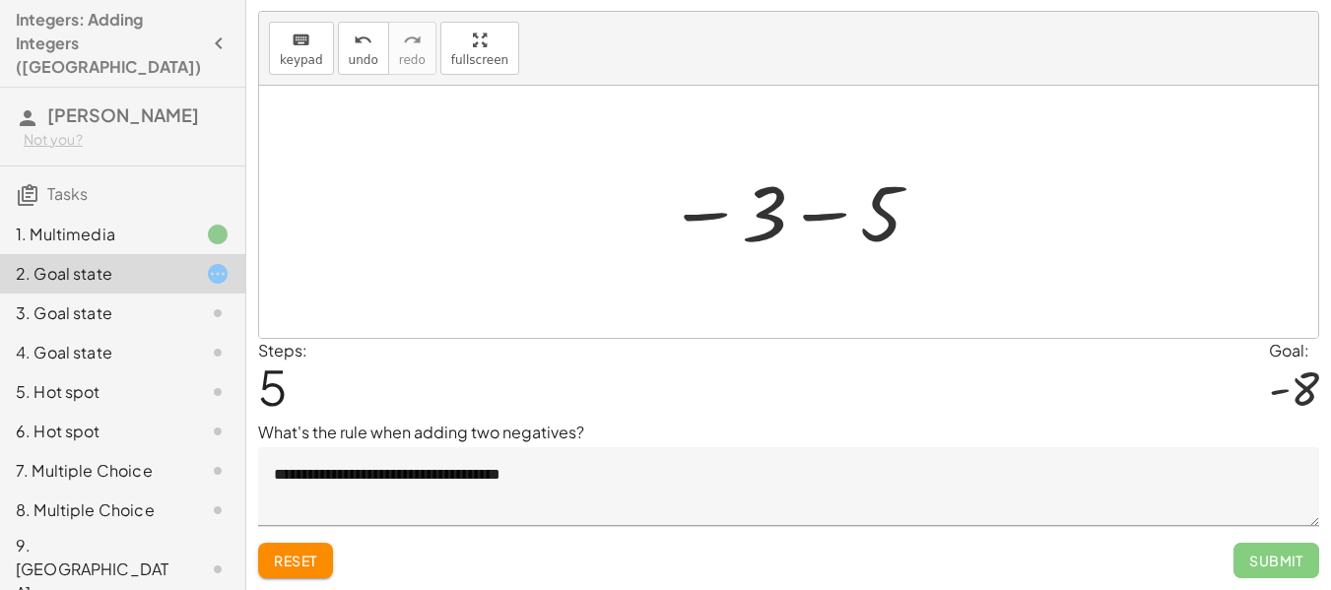
click at [823, 221] on div at bounding box center [796, 213] width 276 height 98
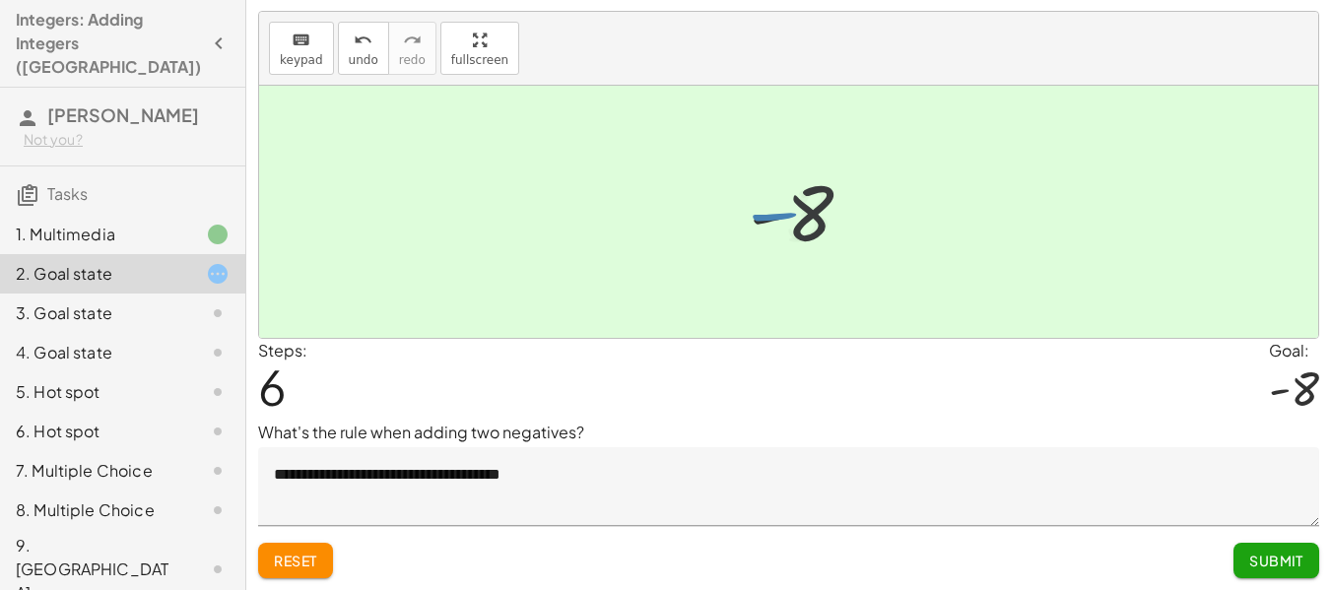
click at [790, 217] on div at bounding box center [809, 213] width 138 height 98
click at [1302, 564] on span "Submit" at bounding box center [1277, 561] width 54 height 18
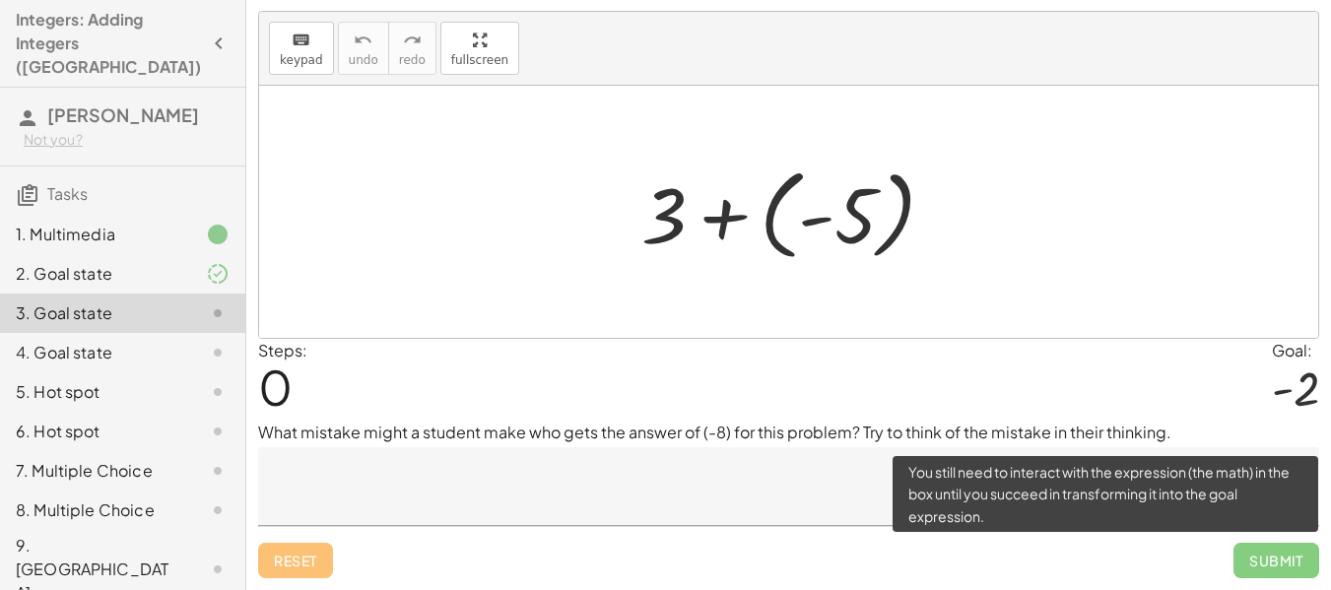
click at [1263, 552] on span "Submit" at bounding box center [1277, 560] width 86 height 35
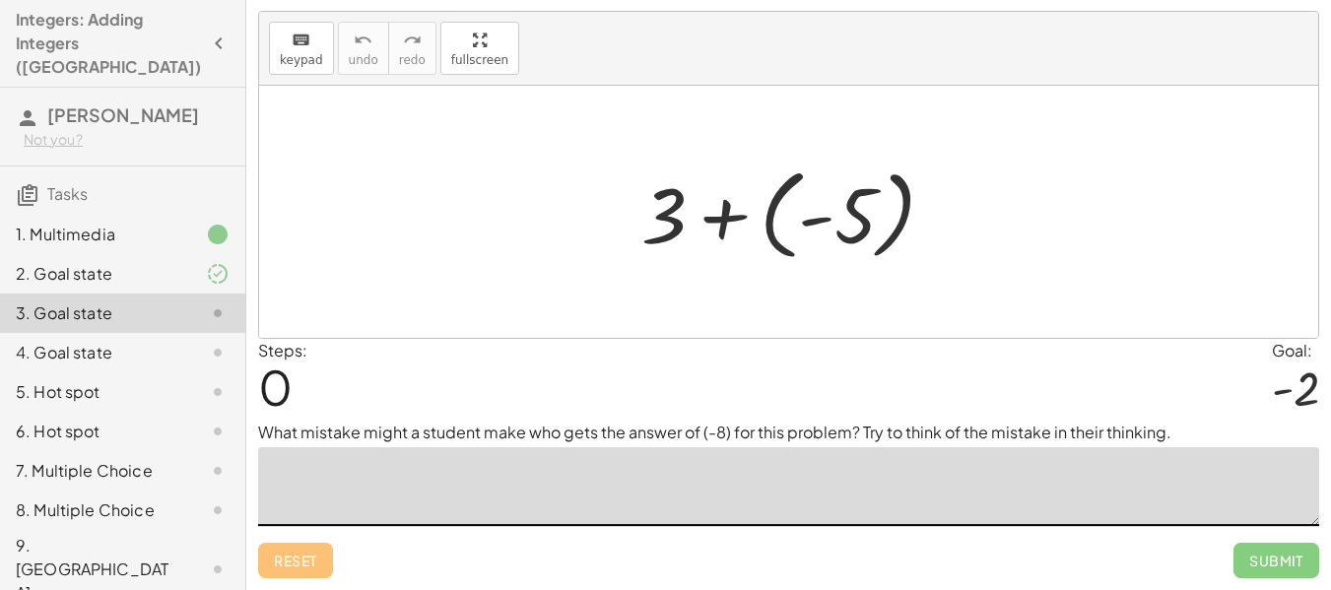
click at [749, 470] on textarea at bounding box center [788, 486] width 1061 height 79
type textarea "**"
drag, startPoint x: 436, startPoint y: 452, endPoint x: 242, endPoint y: 453, distance: 193.2
click at [242, 453] on main "**********" at bounding box center [665, 276] width 1331 height 630
click at [369, 470] on textarea "**********" at bounding box center [788, 486] width 1061 height 79
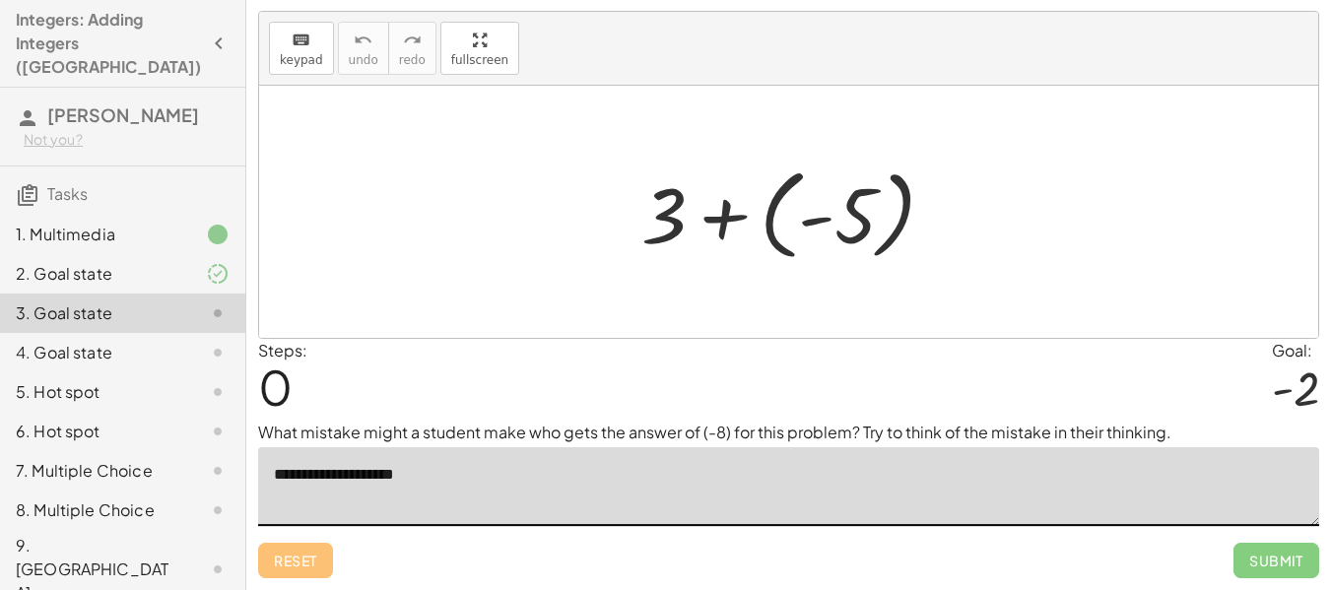
click at [315, 482] on textarea "**********" at bounding box center [788, 486] width 1061 height 79
click at [317, 478] on textarea "**********" at bounding box center [788, 486] width 1061 height 79
click at [347, 473] on textarea "**********" at bounding box center [788, 486] width 1061 height 79
click at [441, 478] on textarea "**********" at bounding box center [788, 486] width 1061 height 79
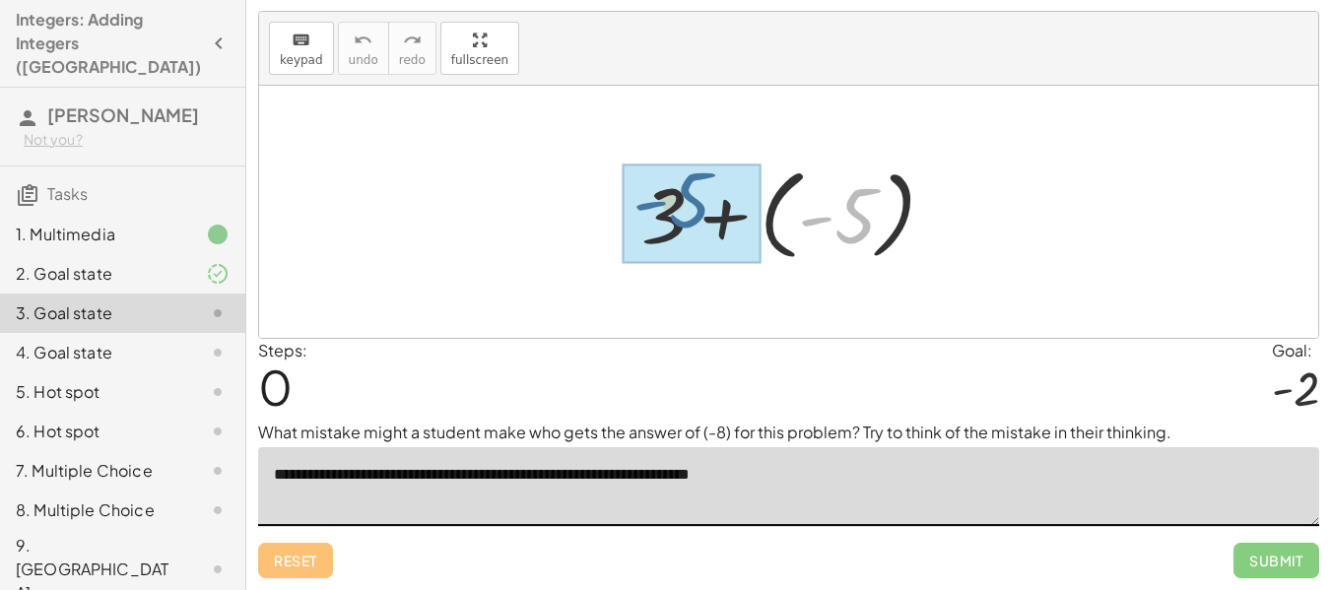
drag, startPoint x: 849, startPoint y: 217, endPoint x: 671, endPoint y: 217, distance: 177.4
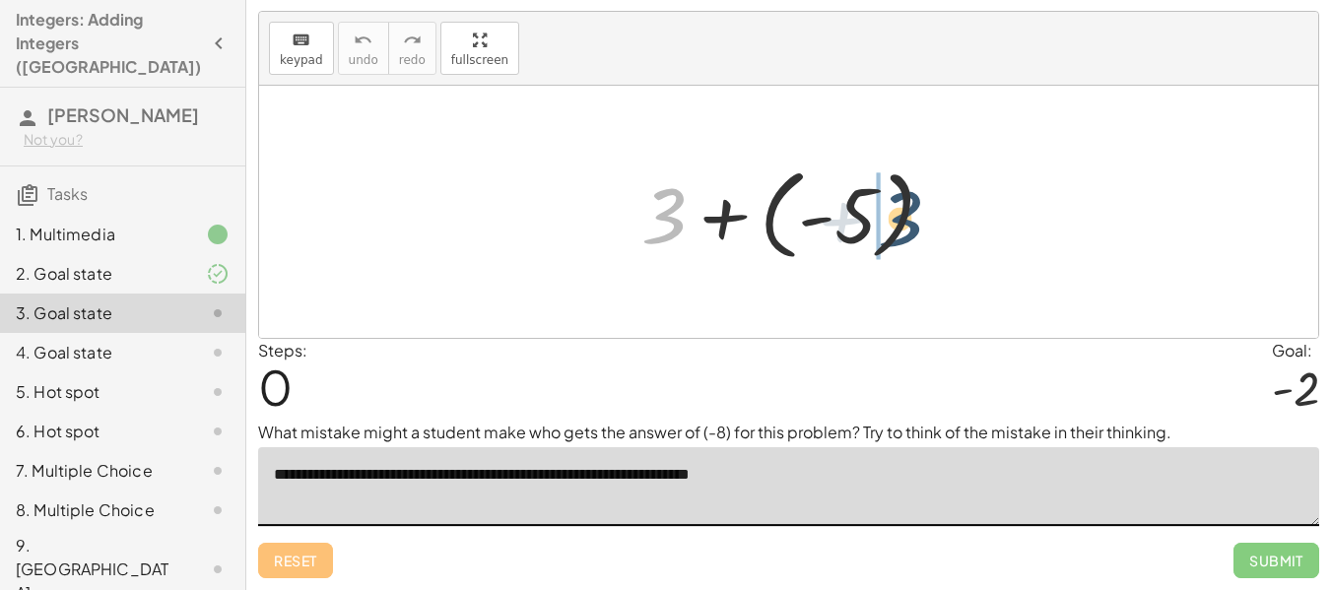
drag, startPoint x: 683, startPoint y: 211, endPoint x: 916, endPoint y: 206, distance: 232.6
click at [920, 209] on div at bounding box center [796, 212] width 329 height 109
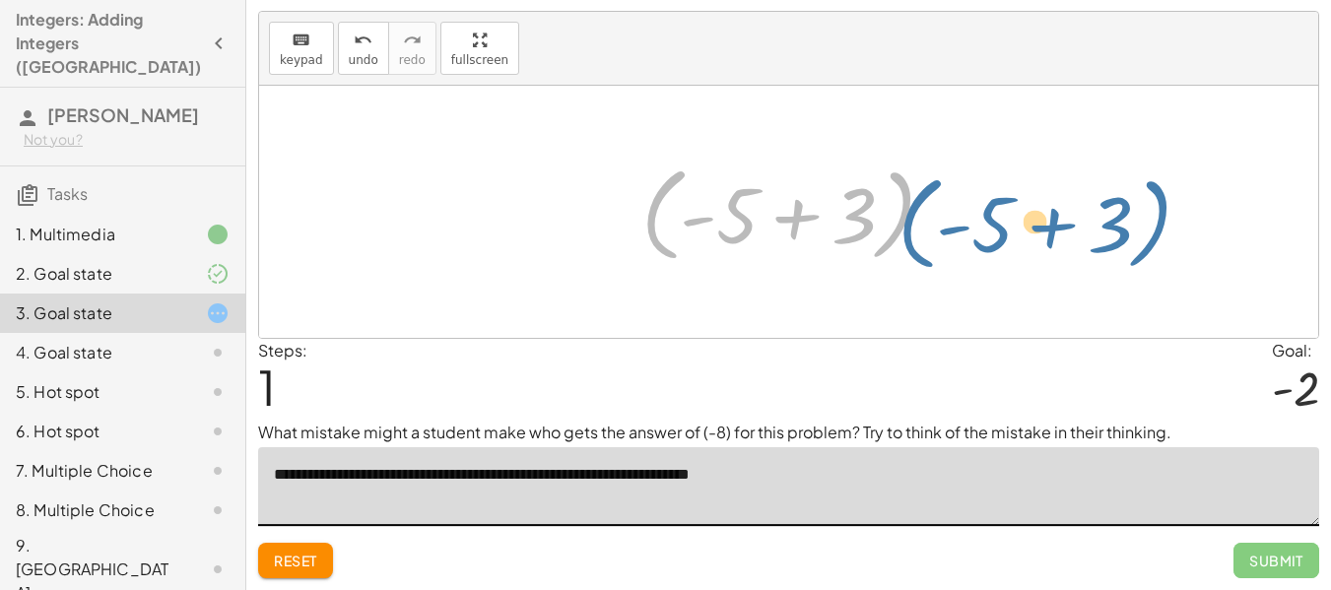
drag, startPoint x: 635, startPoint y: 208, endPoint x: 942, endPoint y: 218, distance: 307.7
click at [942, 218] on div at bounding box center [796, 212] width 329 height 113
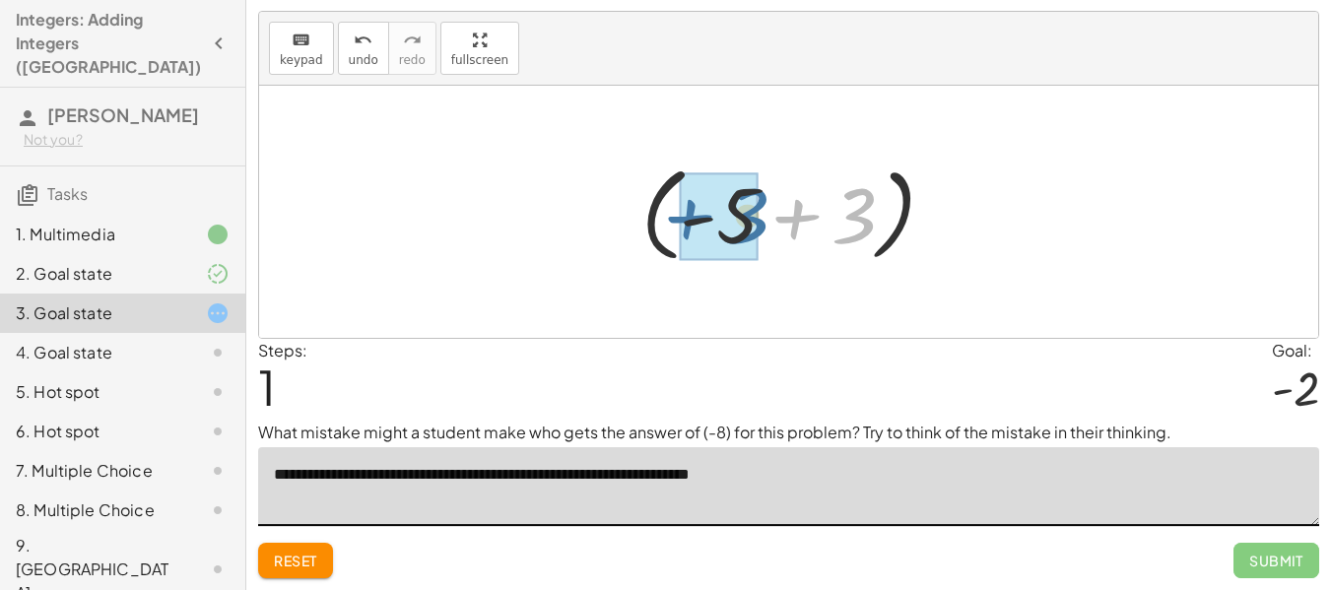
drag, startPoint x: 776, startPoint y: 202, endPoint x: 663, endPoint y: 202, distance: 112.4
click at [663, 202] on div at bounding box center [796, 212] width 329 height 113
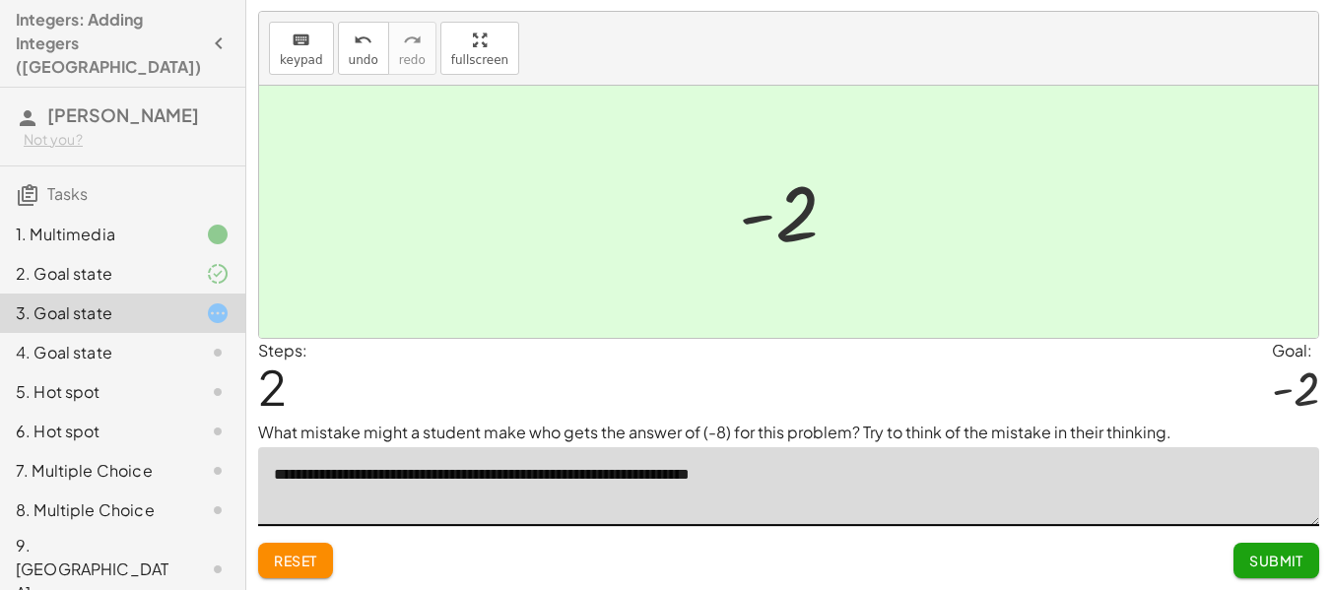
type textarea "**********"
click at [1287, 558] on span "Submit" at bounding box center [1277, 561] width 54 height 18
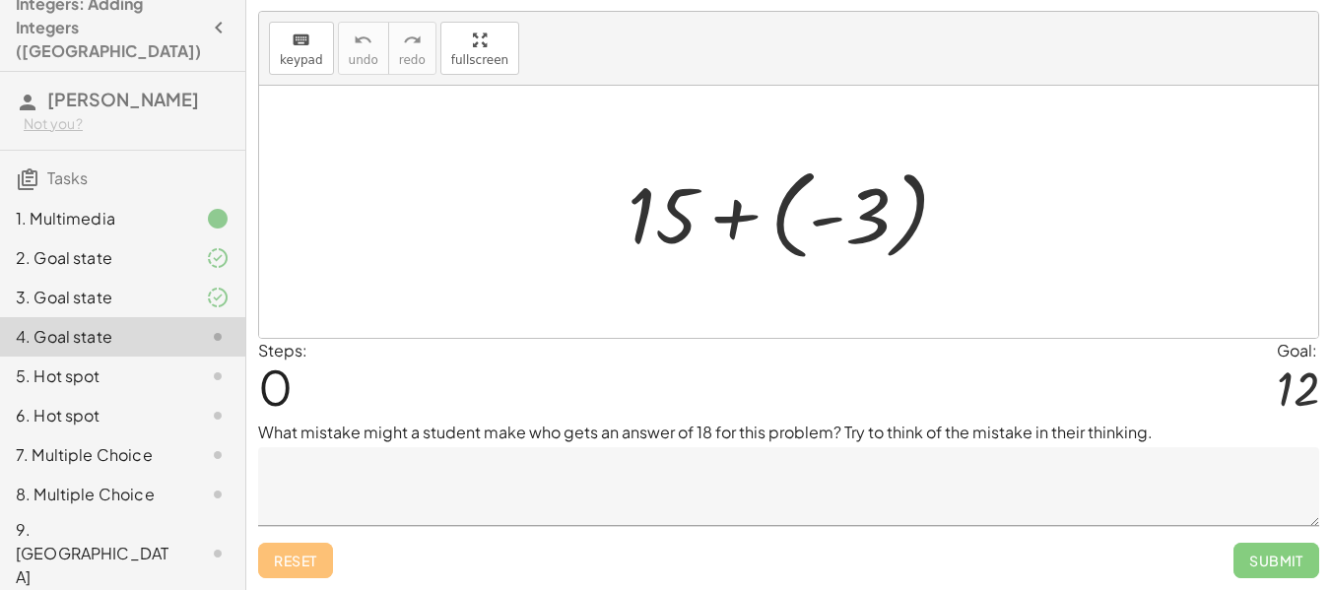
scroll to position [58, 0]
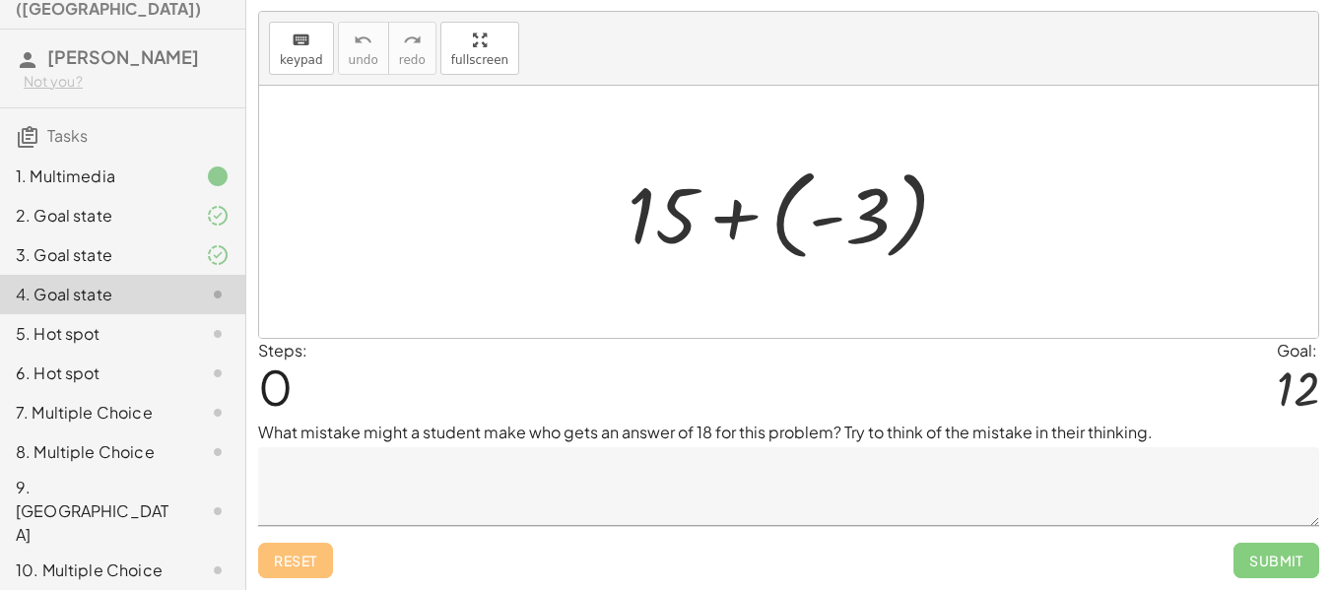
click at [89, 322] on div "5. Hot spot" at bounding box center [95, 334] width 159 height 24
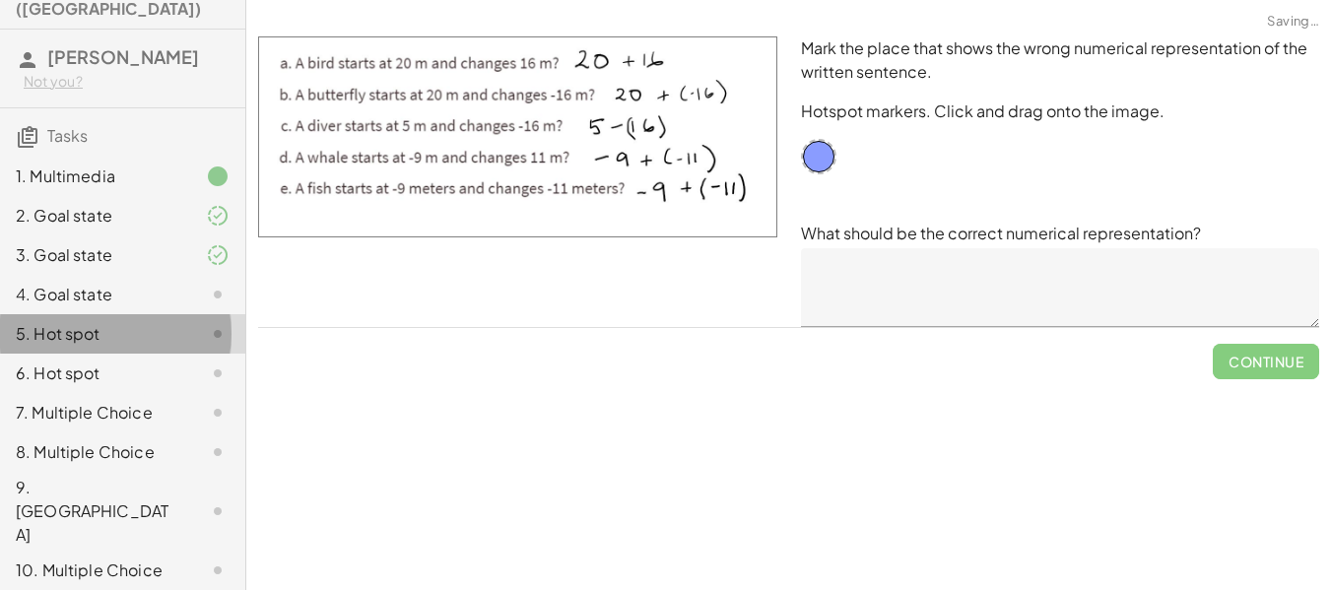
scroll to position [0, 0]
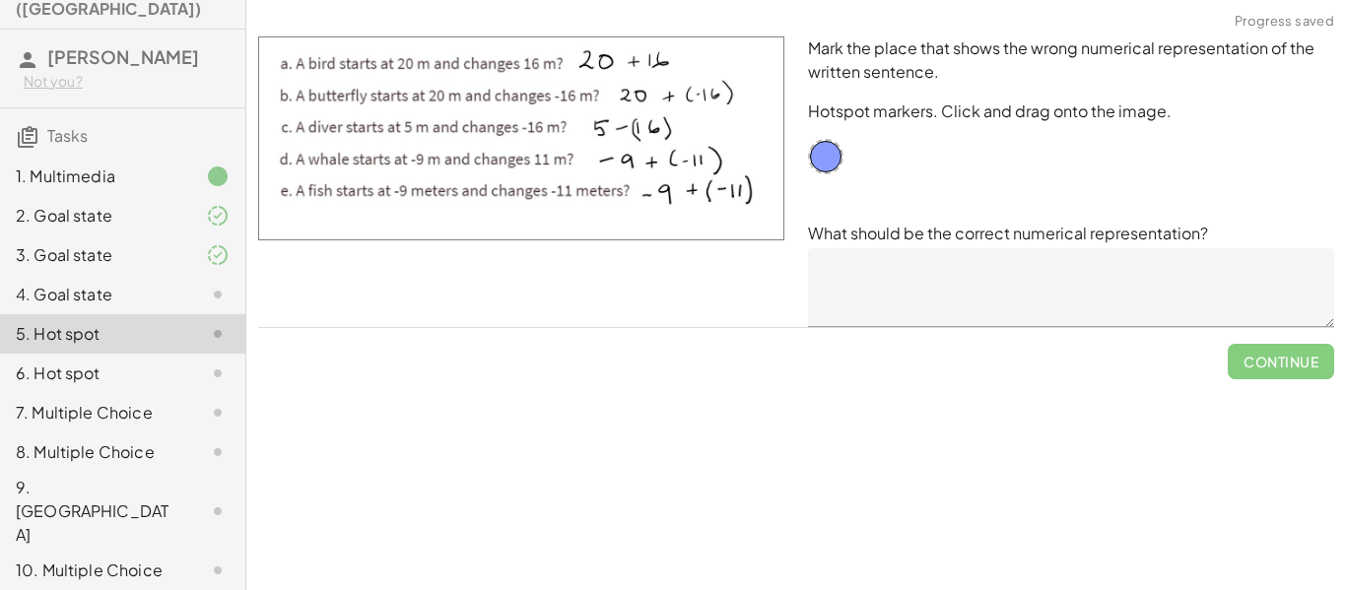
click at [78, 362] on div "6. Hot spot" at bounding box center [95, 374] width 159 height 24
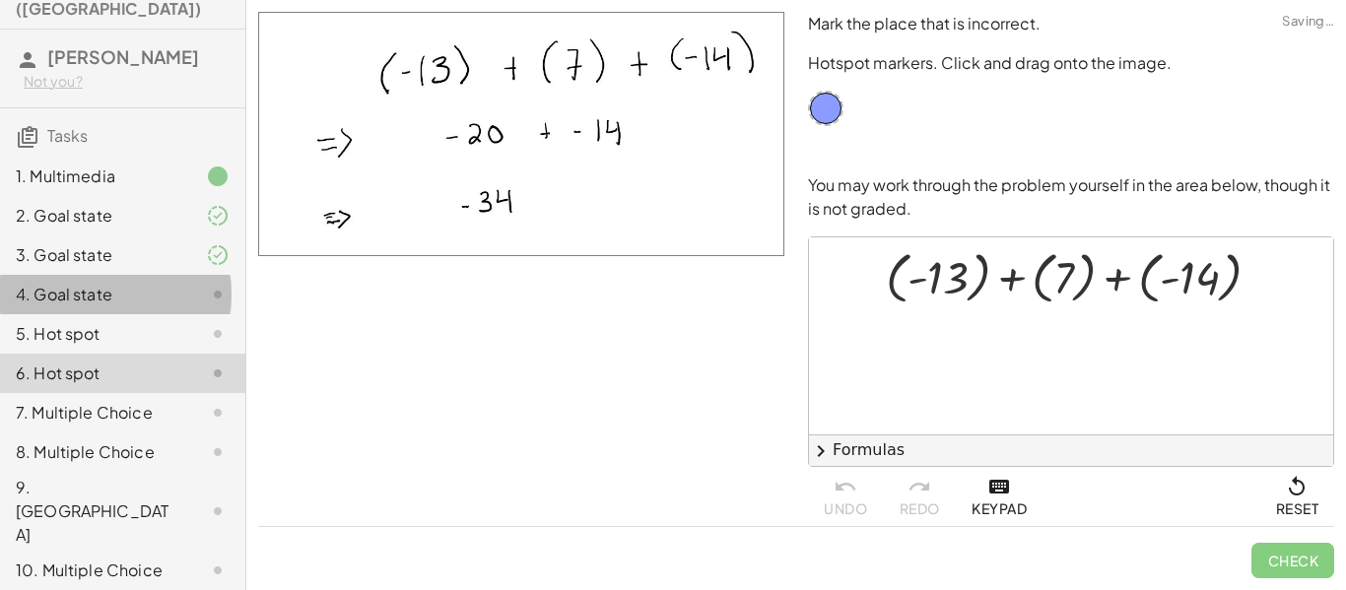
click at [85, 354] on div "4. Goal state" at bounding box center [122, 373] width 245 height 39
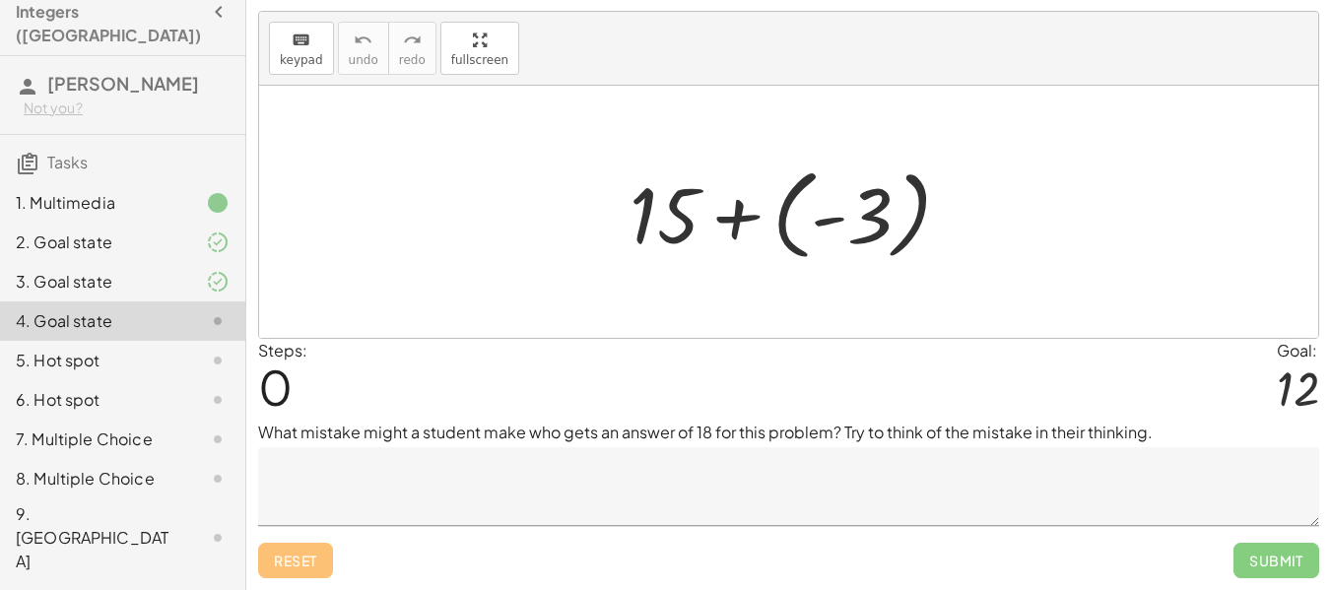
scroll to position [58, 0]
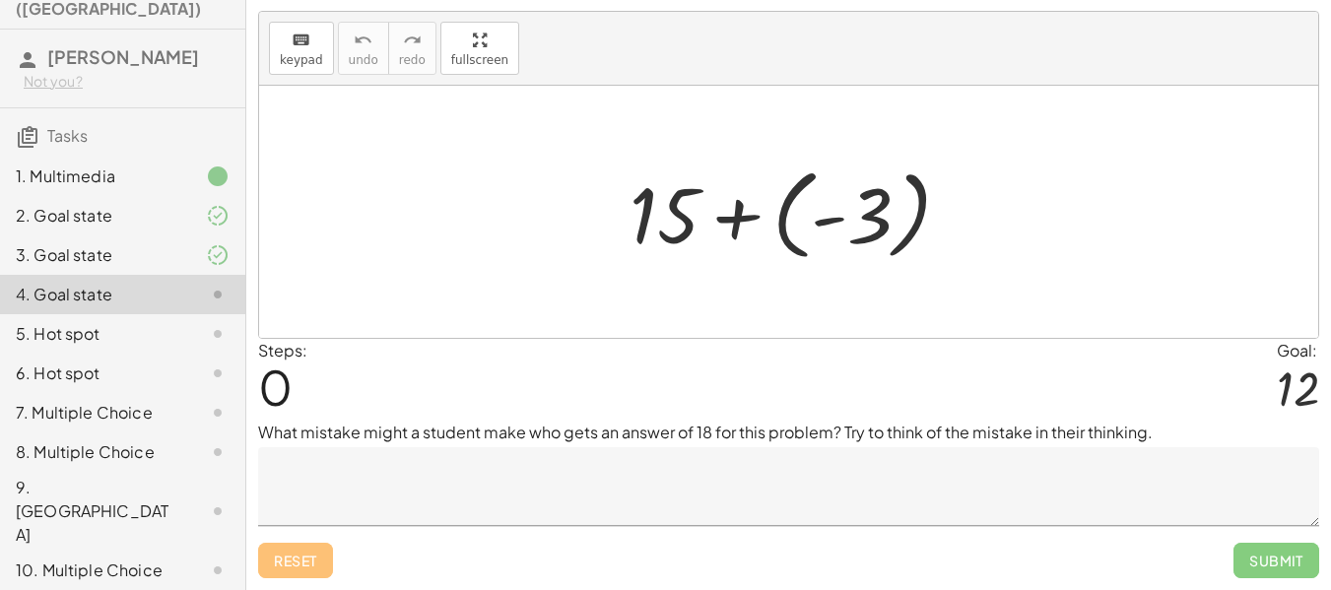
click at [53, 476] on div "9. [GEOGRAPHIC_DATA]" at bounding box center [95, 511] width 159 height 71
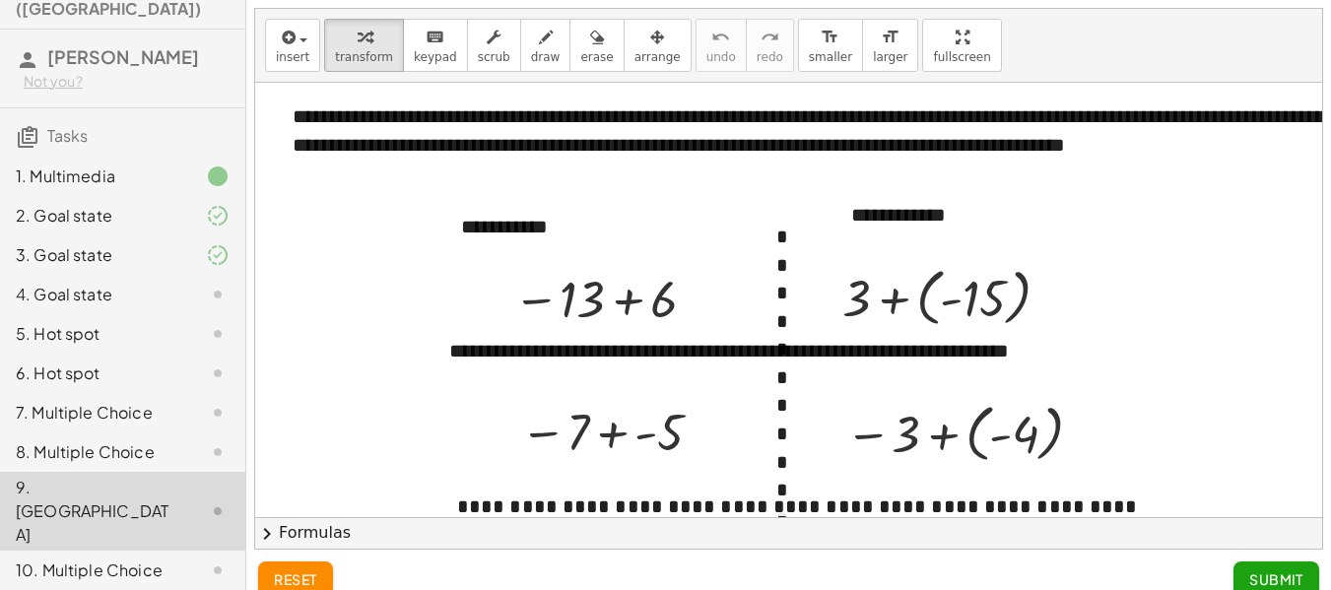
click at [142, 283] on div "4. Goal state" at bounding box center [95, 295] width 159 height 24
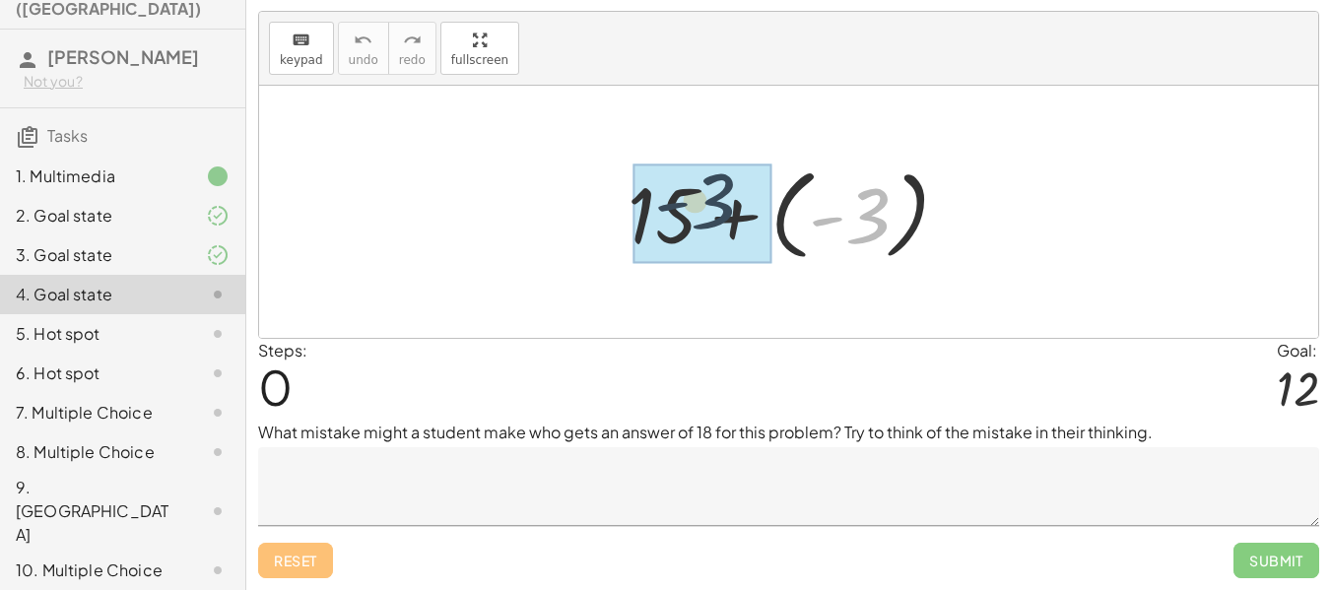
drag, startPoint x: 860, startPoint y: 219, endPoint x: 676, endPoint y: 214, distance: 184.4
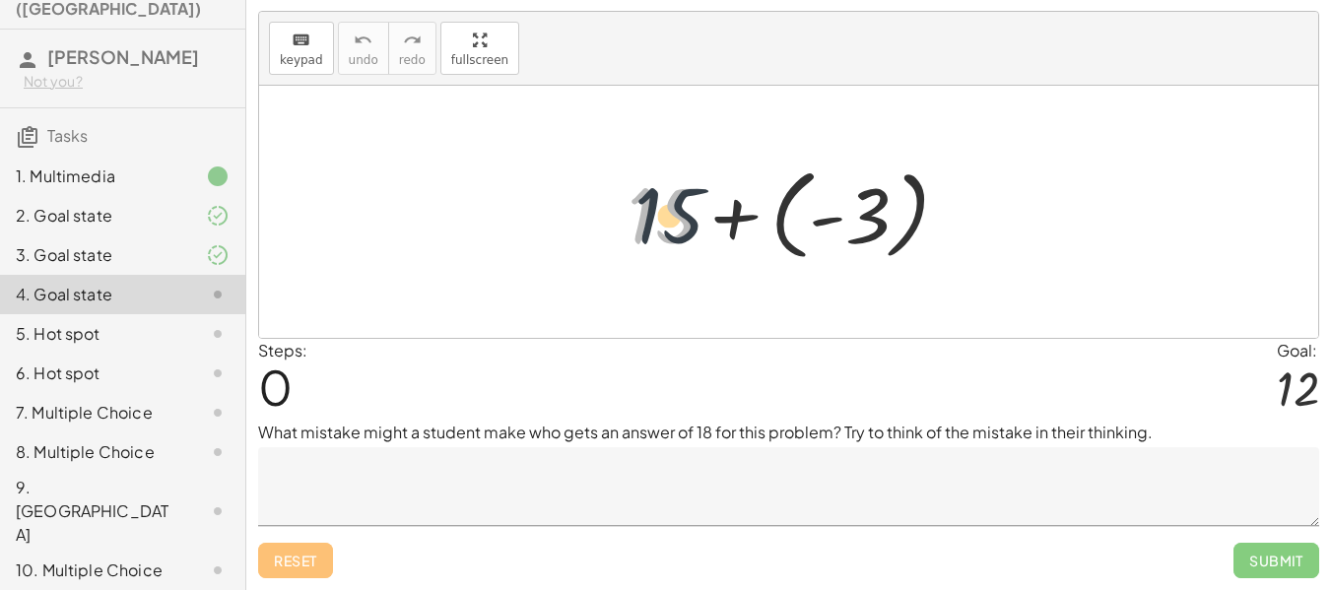
drag, startPoint x: 667, startPoint y: 224, endPoint x: 693, endPoint y: 224, distance: 25.6
click at [693, 224] on div at bounding box center [796, 212] width 357 height 109
click at [569, 471] on textarea at bounding box center [788, 486] width 1061 height 79
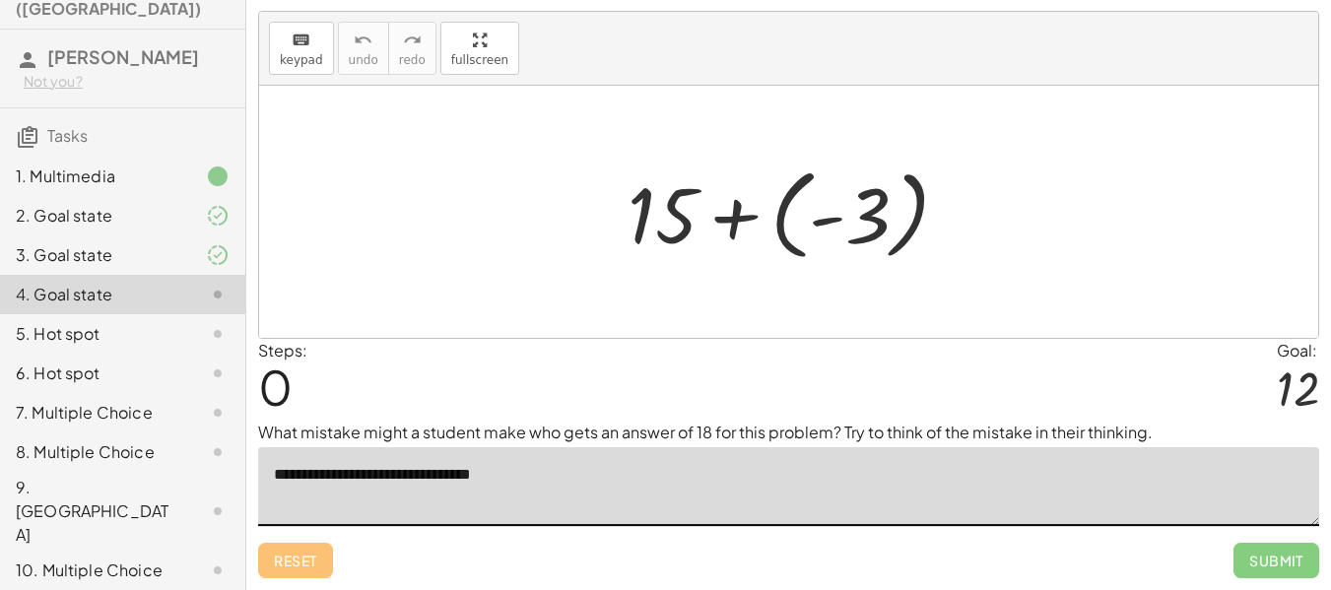
click at [324, 466] on textarea "**********" at bounding box center [788, 486] width 1061 height 79
click at [334, 473] on textarea "**********" at bounding box center [788, 486] width 1061 height 79
click at [337, 473] on textarea "**********" at bounding box center [788, 486] width 1061 height 79
click at [588, 483] on textarea "**********" at bounding box center [788, 486] width 1061 height 79
click at [777, 218] on div at bounding box center [796, 212] width 357 height 109
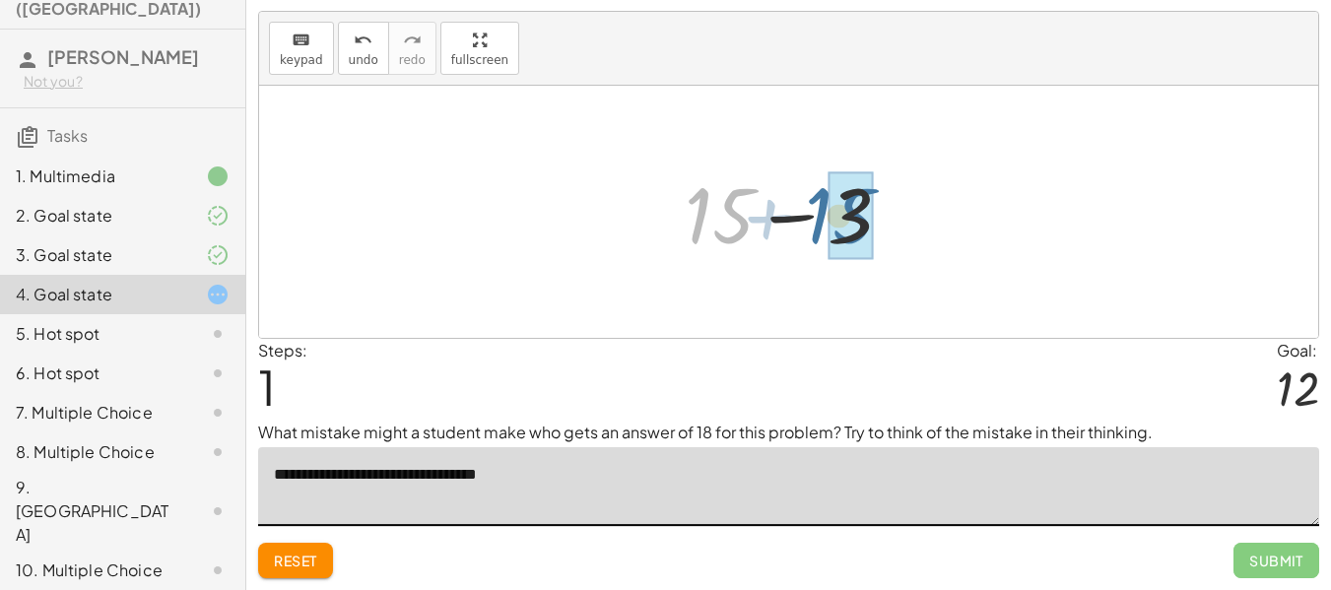
drag, startPoint x: 726, startPoint y: 220, endPoint x: 847, endPoint y: 220, distance: 120.2
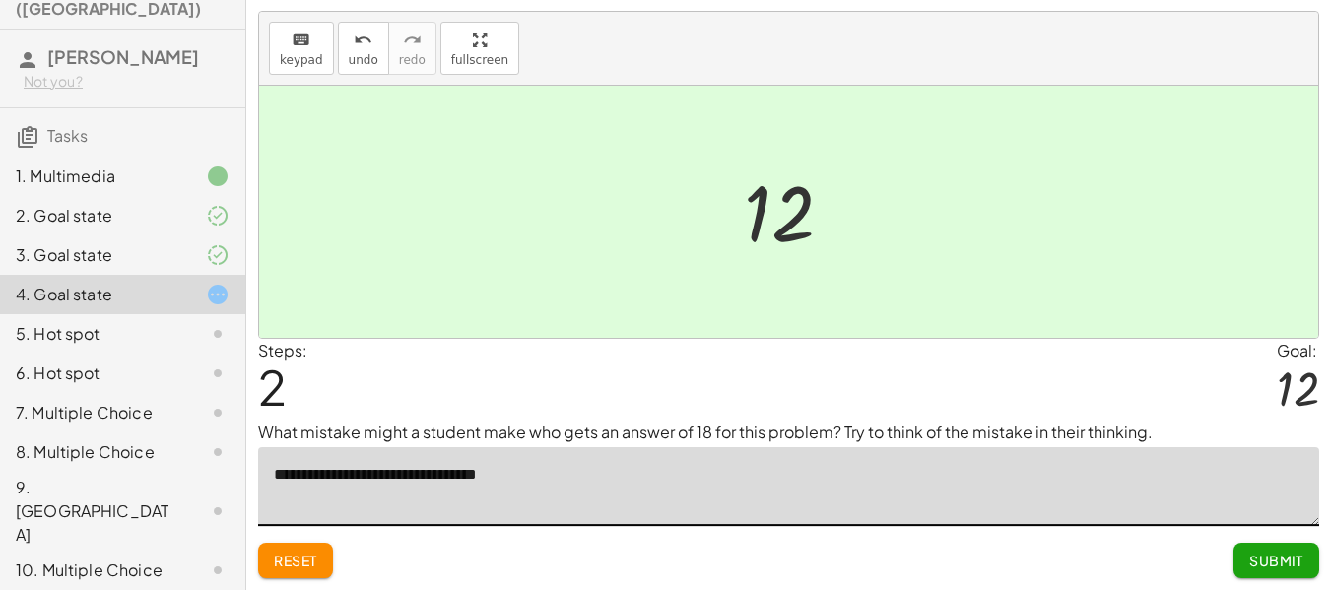
type textarea "**********"
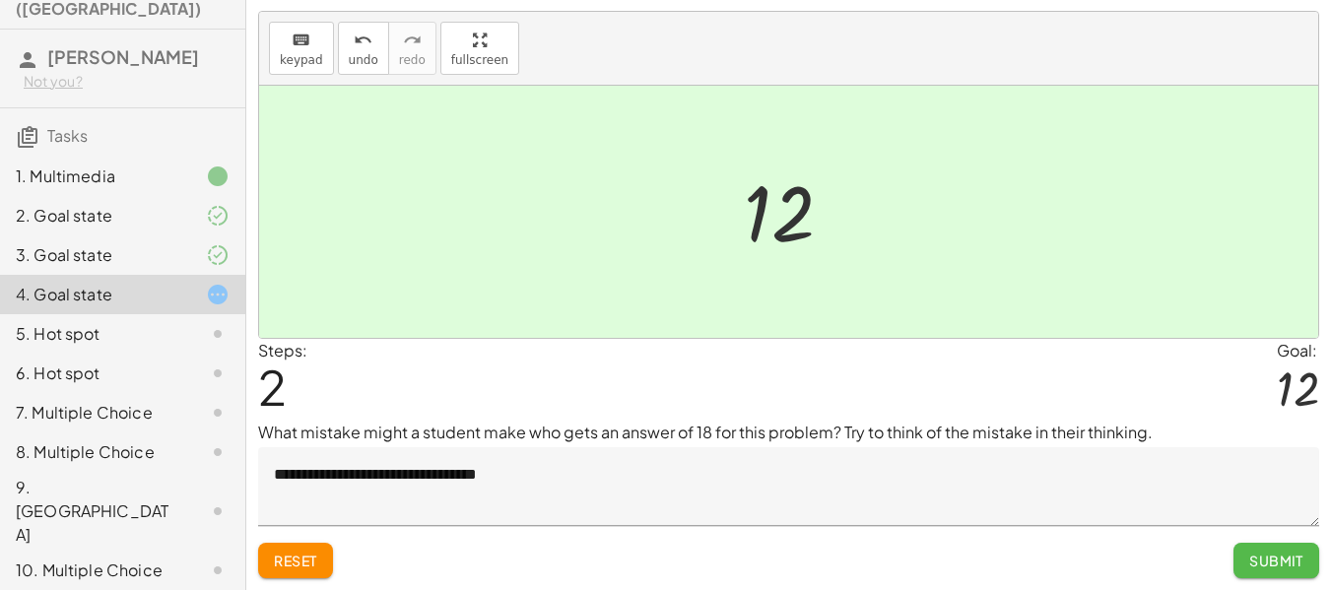
click at [1253, 574] on button "Submit" at bounding box center [1277, 560] width 86 height 35
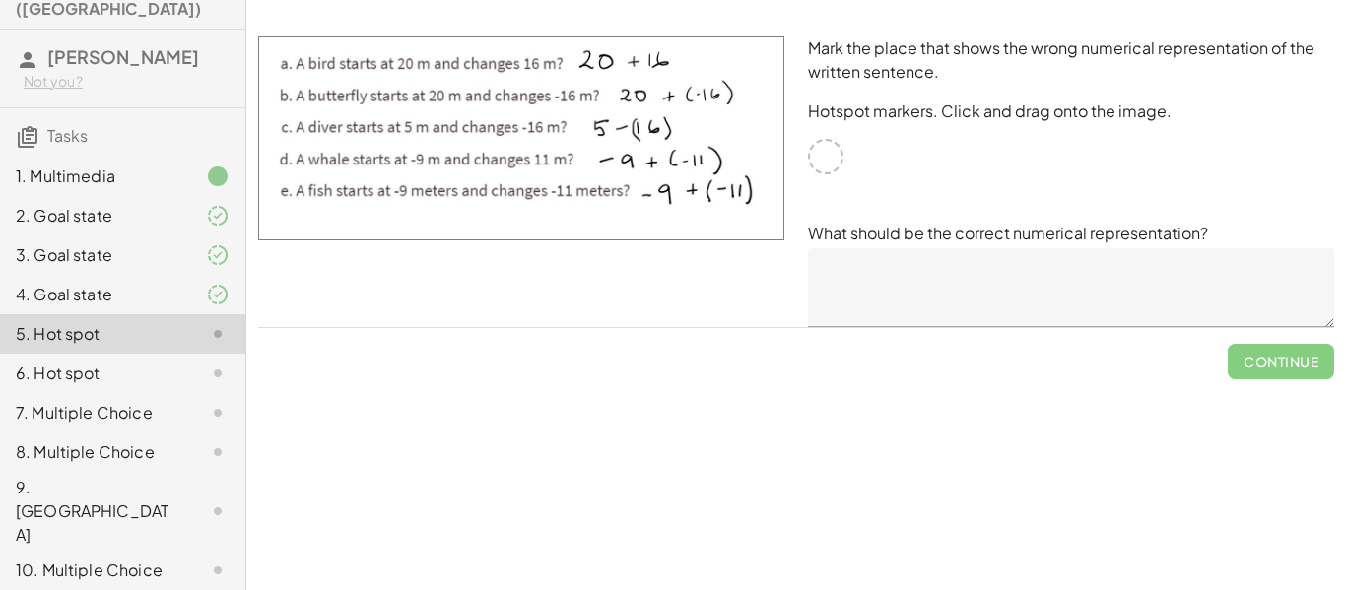
click at [827, 161] on div at bounding box center [825, 156] width 35 height 35
click at [829, 144] on div at bounding box center [825, 156] width 35 height 35
drag, startPoint x: 799, startPoint y: 160, endPoint x: 841, endPoint y: 159, distance: 41.4
click at [838, 159] on div "Mark the place that shows the wrong numerical representation of the written sen…" at bounding box center [1071, 182] width 550 height 314
click at [843, 159] on div at bounding box center [825, 156] width 35 height 35
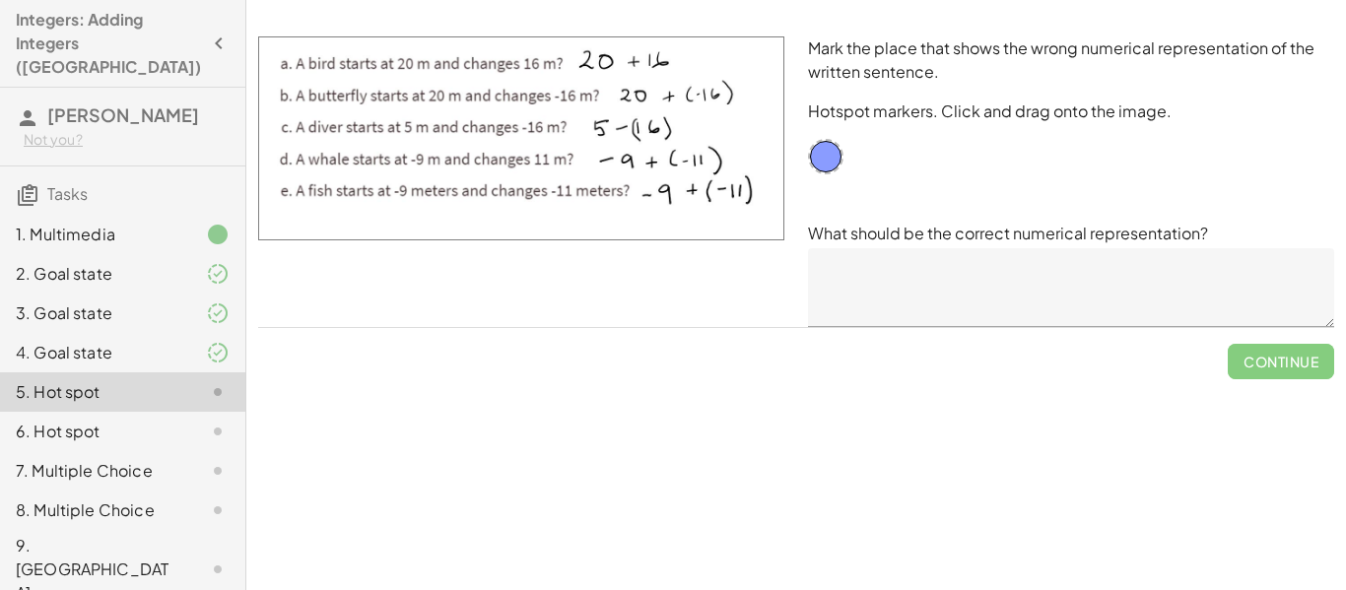
click at [638, 51] on img at bounding box center [521, 138] width 526 height 204
click at [635, 55] on img at bounding box center [521, 138] width 526 height 204
click at [978, 241] on div "What should be the correct numerical representation?" at bounding box center [1071, 274] width 526 height 105
click at [730, 266] on div at bounding box center [521, 182] width 550 height 314
drag, startPoint x: 836, startPoint y: 157, endPoint x: 672, endPoint y: 117, distance: 168.3
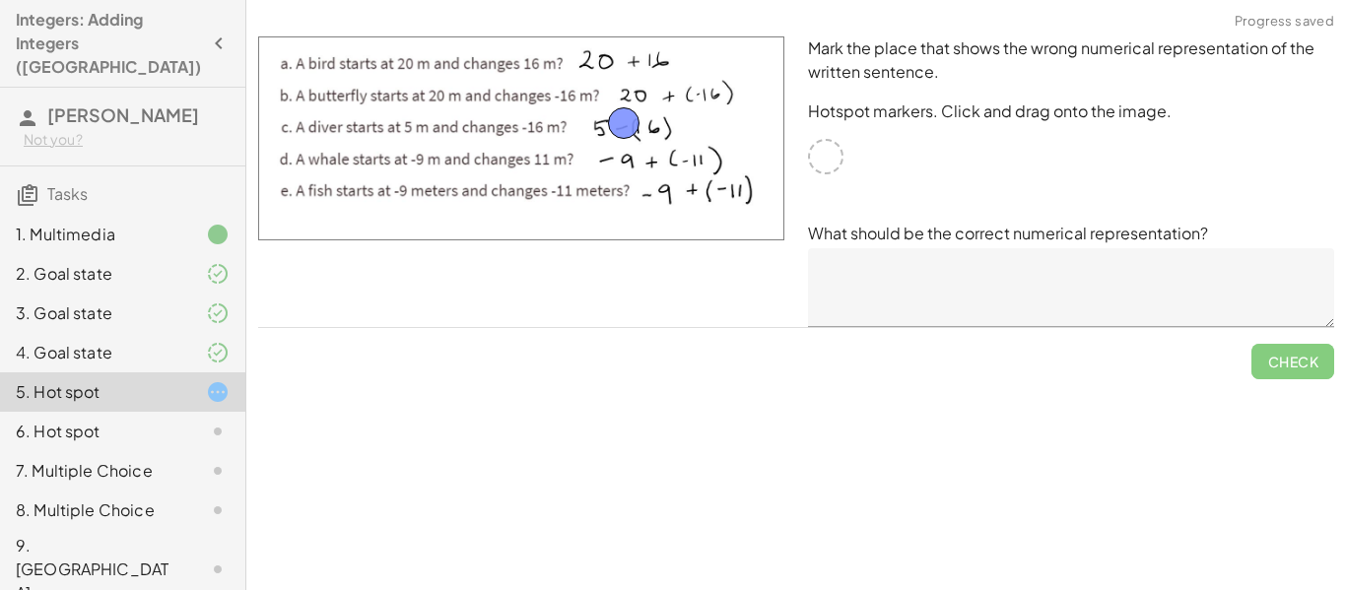
drag, startPoint x: 662, startPoint y: 120, endPoint x: 623, endPoint y: 132, distance: 41.2
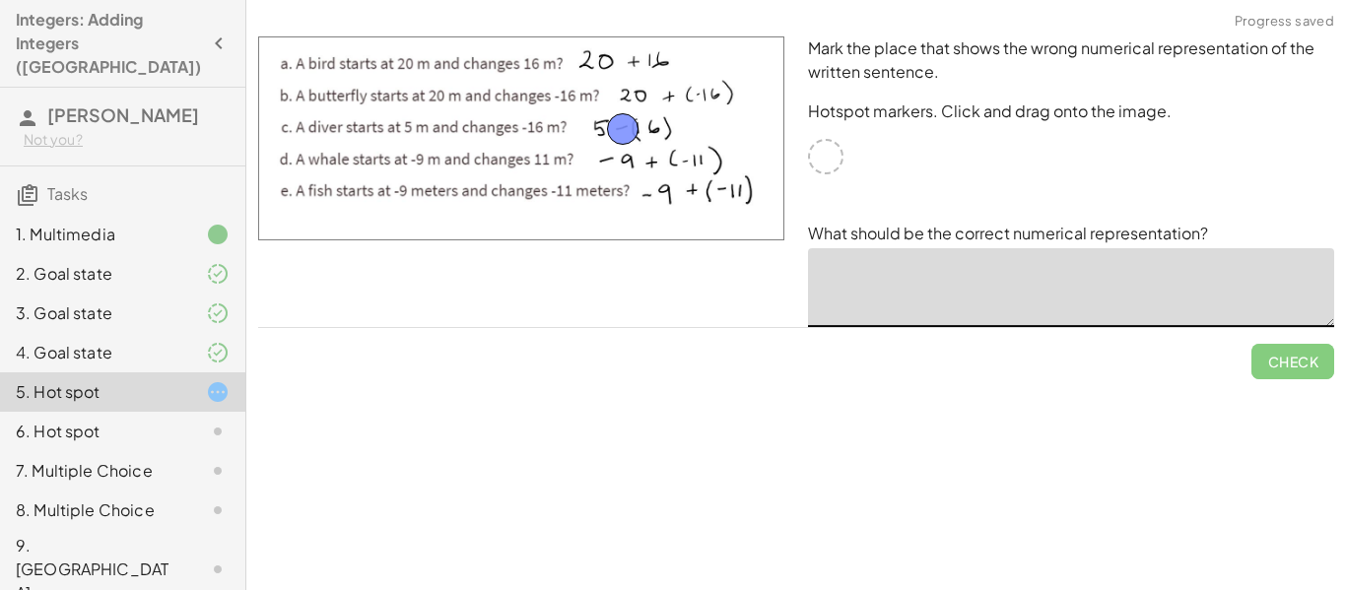
click at [965, 274] on textarea at bounding box center [1071, 287] width 526 height 79
type textarea "*******"
click at [1281, 348] on button "Check" at bounding box center [1293, 361] width 83 height 35
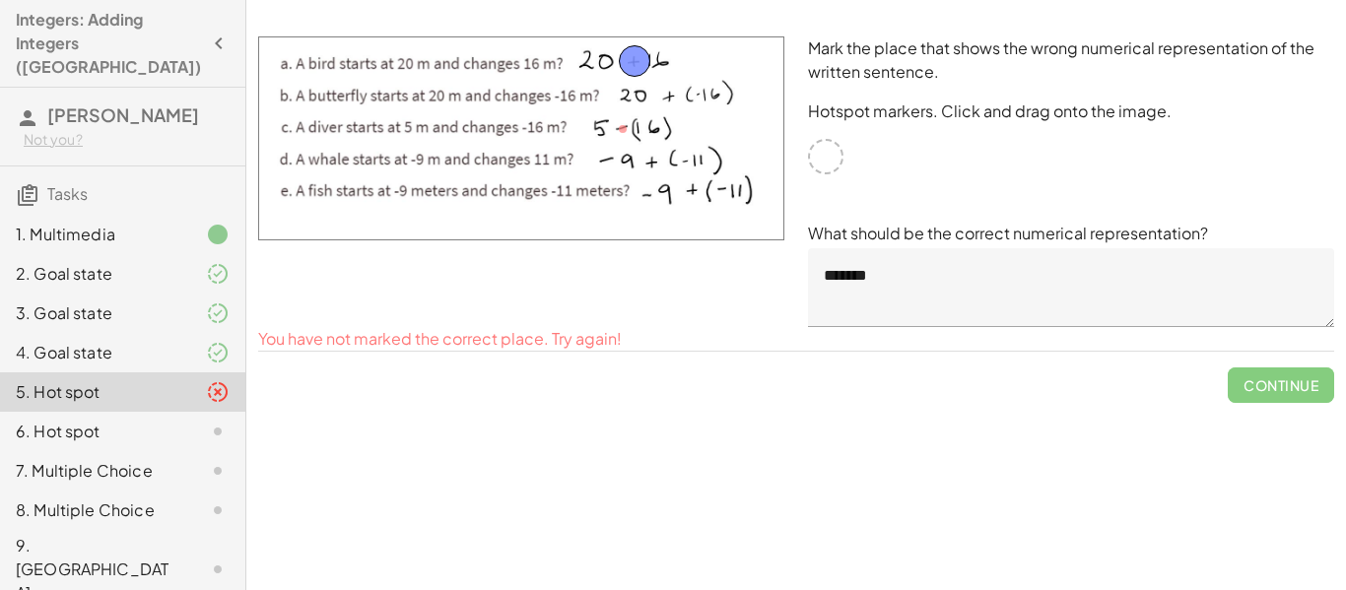
drag, startPoint x: 618, startPoint y: 129, endPoint x: 630, endPoint y: 61, distance: 69.0
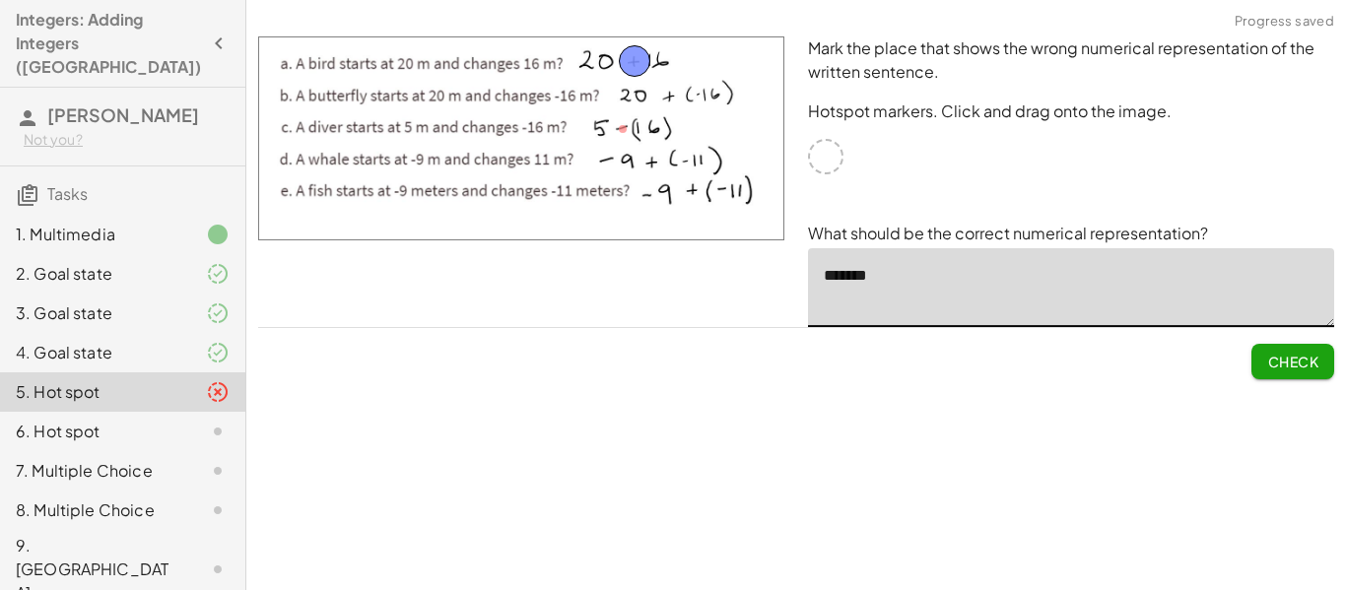
drag, startPoint x: 881, startPoint y: 276, endPoint x: 787, endPoint y: 248, distance: 97.6
click at [787, 248] on div "Mark the place that shows the wrong numerical representation of the written sen…" at bounding box center [796, 182] width 1100 height 314
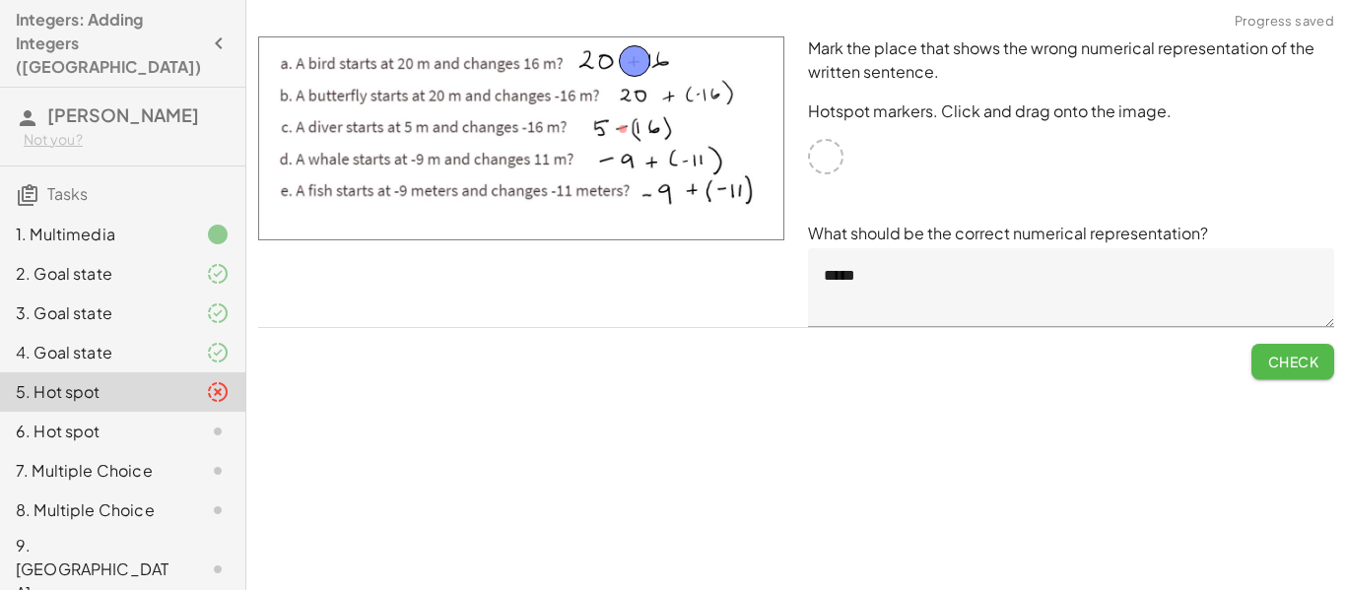
click at [1277, 364] on span "Check" at bounding box center [1292, 362] width 51 height 18
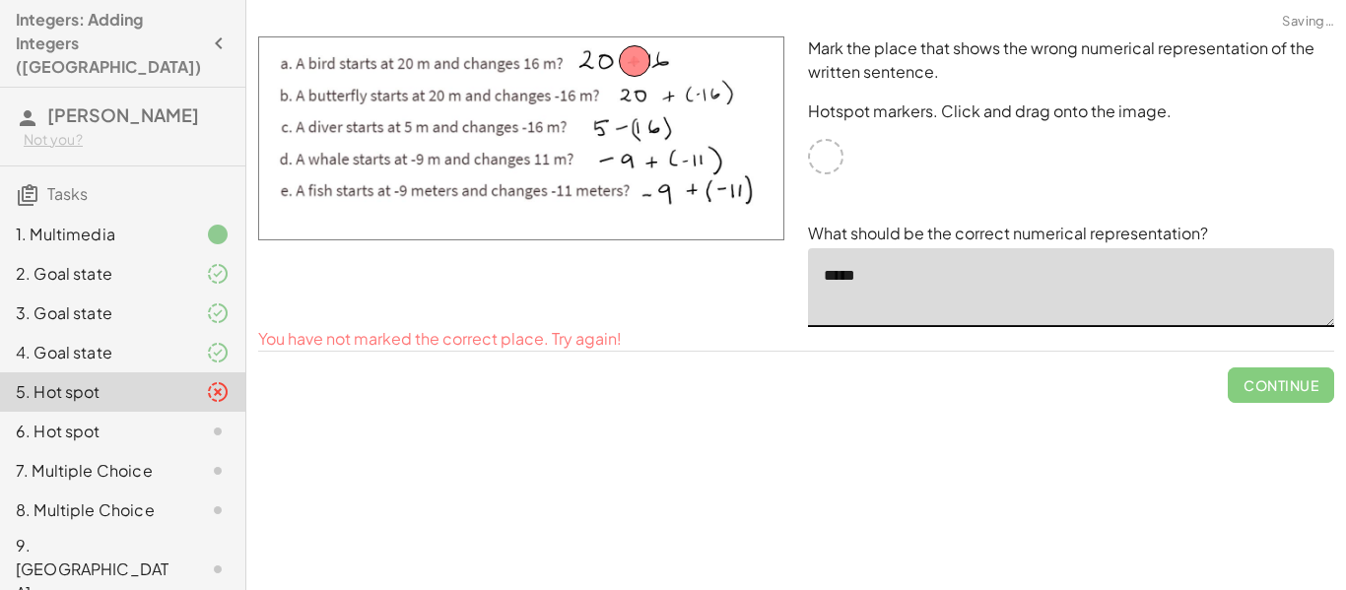
click at [861, 275] on textarea "*****" at bounding box center [1071, 287] width 526 height 79
type textarea "*****"
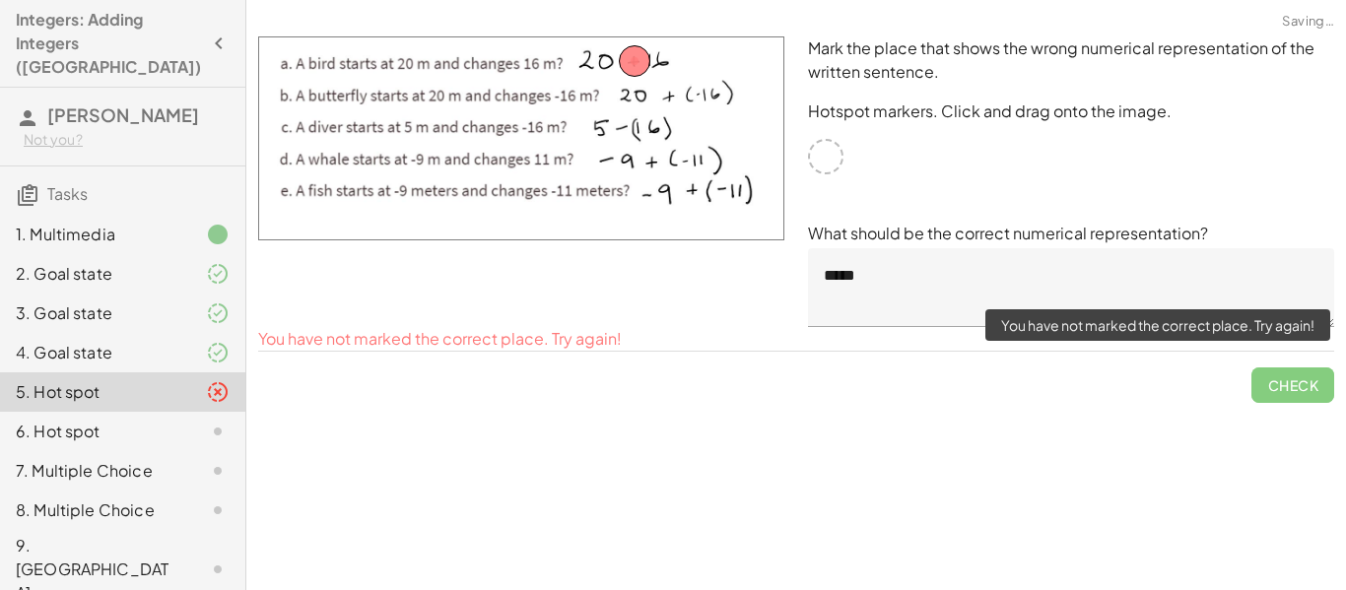
click at [1281, 395] on span "Check" at bounding box center [1293, 377] width 83 height 51
click at [1274, 380] on span "Check" at bounding box center [1293, 377] width 83 height 51
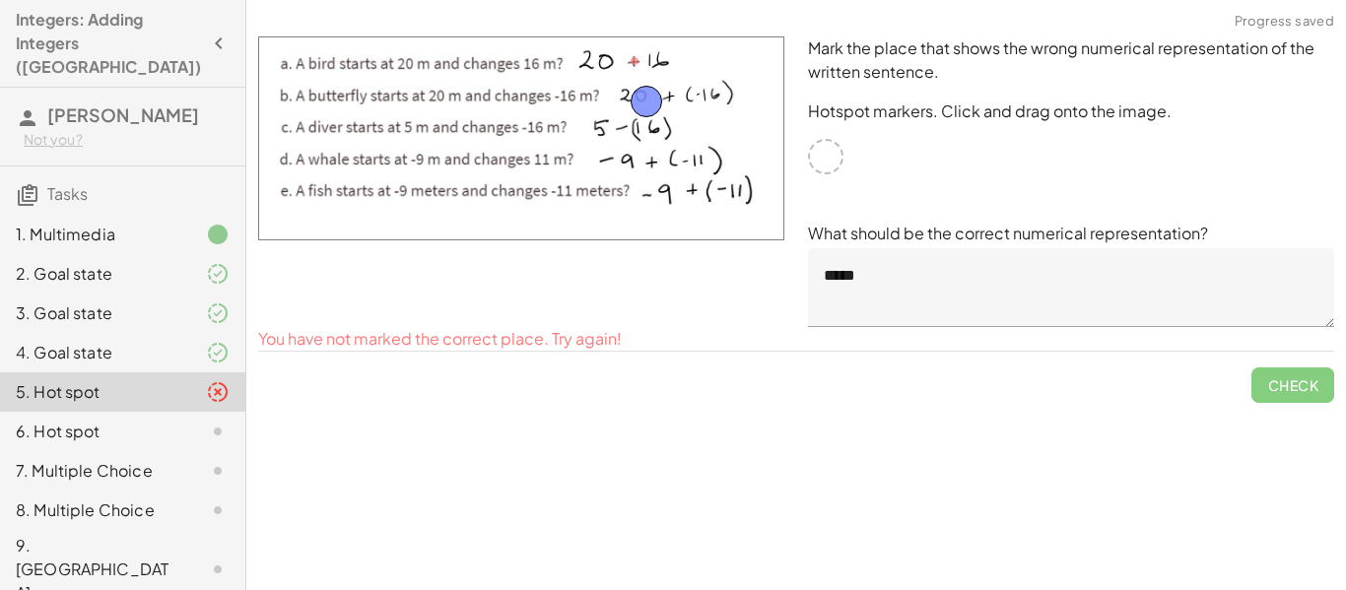
drag, startPoint x: 627, startPoint y: 59, endPoint x: 639, endPoint y: 100, distance: 42.1
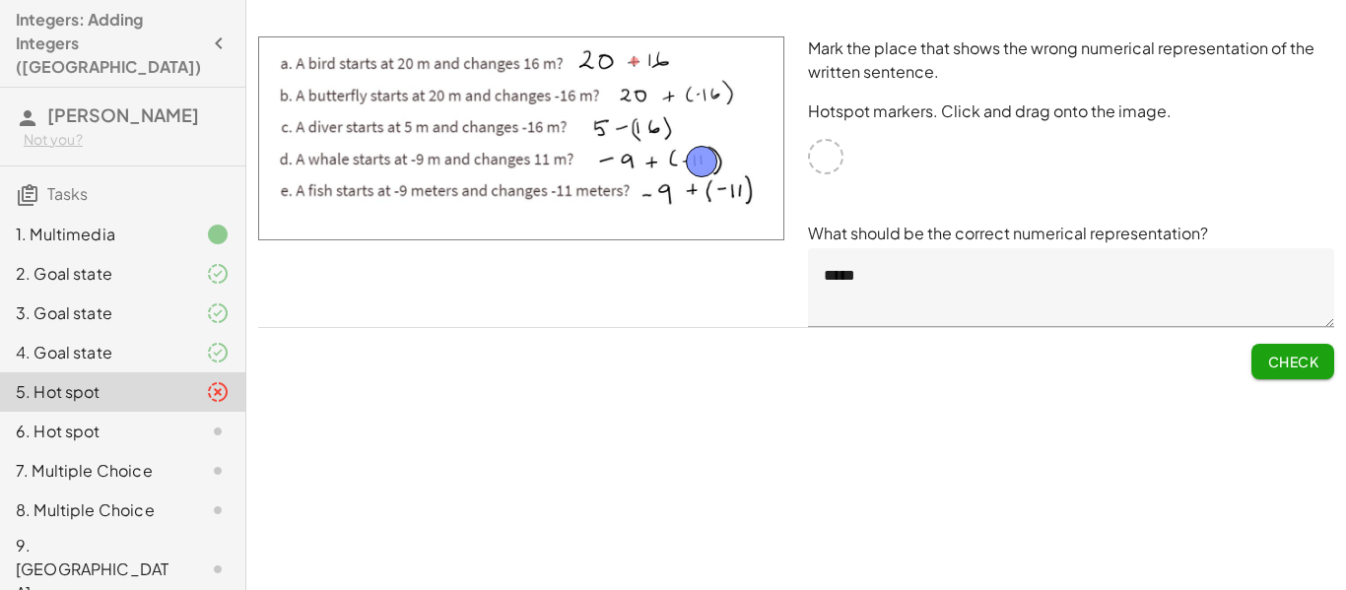
drag, startPoint x: 639, startPoint y: 97, endPoint x: 694, endPoint y: 167, distance: 89.1
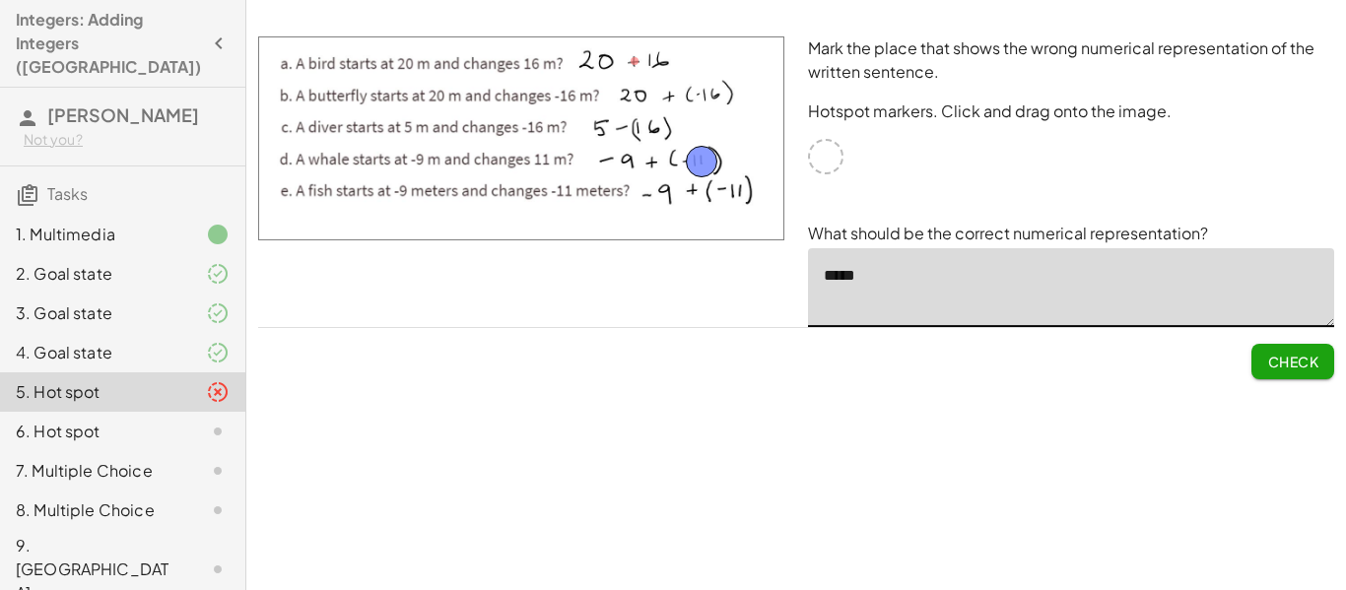
drag, startPoint x: 874, startPoint y: 269, endPoint x: 748, endPoint y: 247, distance: 128.0
click at [765, 255] on div "Mark the place that shows the wrong numerical representation of the written sen…" at bounding box center [796, 182] width 1100 height 314
type textarea "*****"
click at [1316, 353] on span "Check" at bounding box center [1292, 362] width 51 height 18
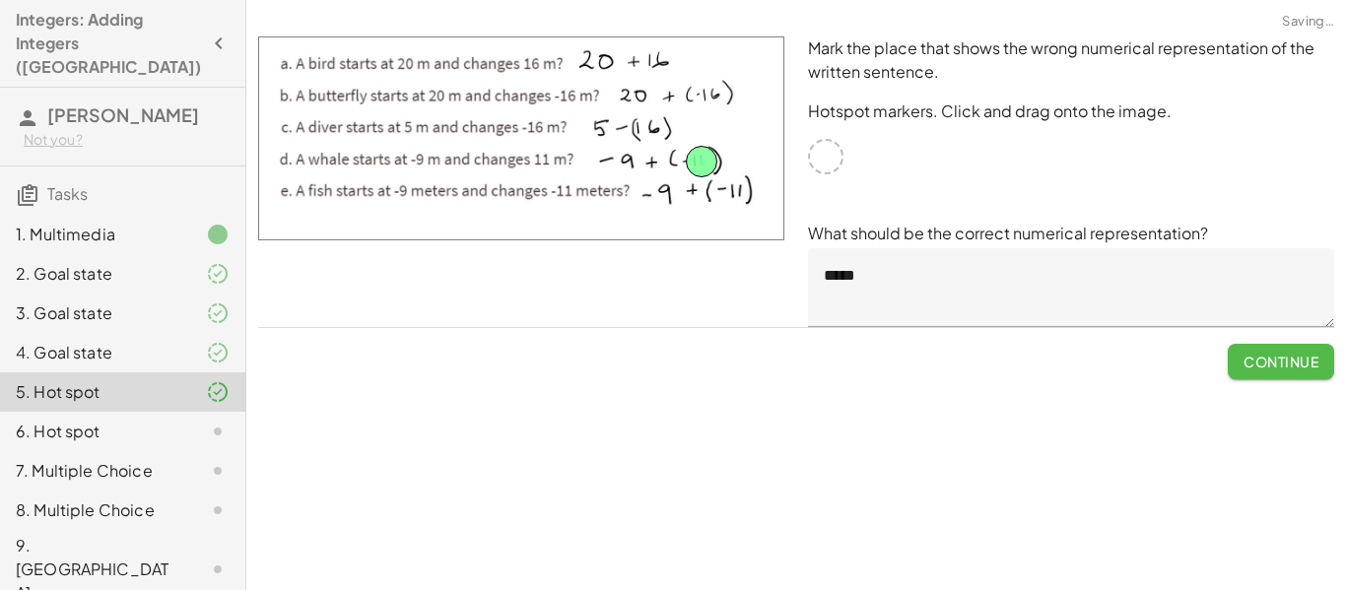
click at [1299, 370] on span "Continue" at bounding box center [1281, 362] width 75 height 18
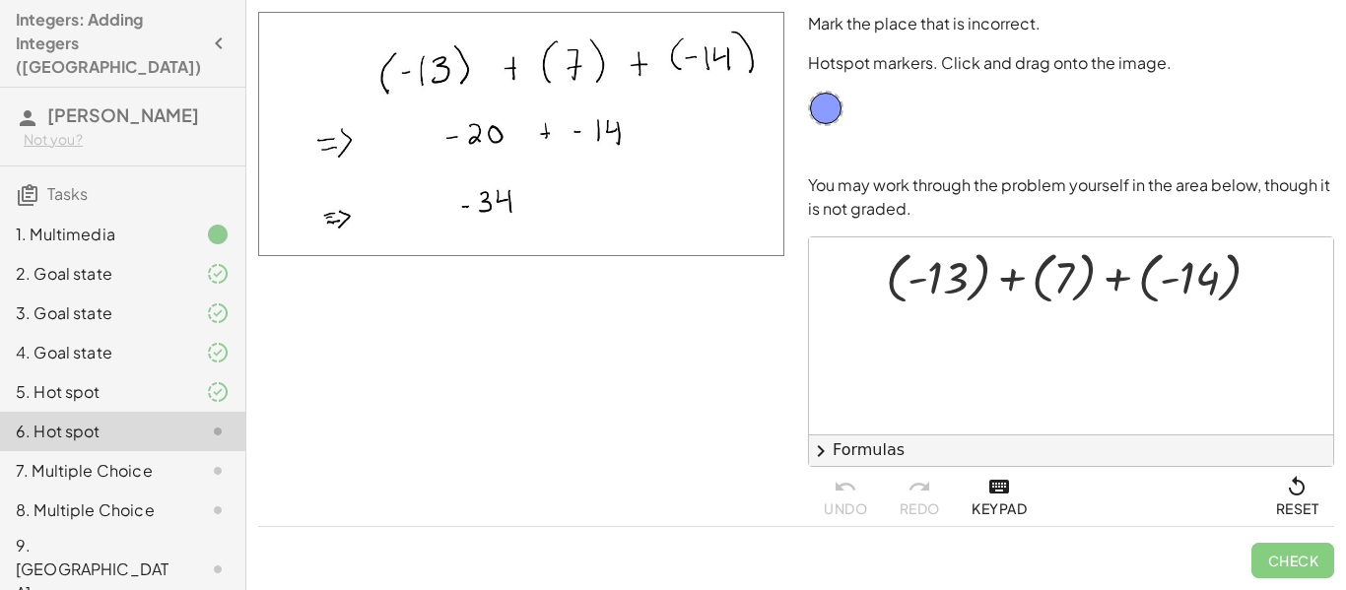
drag, startPoint x: 927, startPoint y: 366, endPoint x: 920, endPoint y: 343, distance: 24.0
click at [921, 346] on div at bounding box center [1071, 336] width 524 height 197
drag, startPoint x: 835, startPoint y: 102, endPoint x: 487, endPoint y: 134, distance: 349.3
drag, startPoint x: 488, startPoint y: 135, endPoint x: 574, endPoint y: 137, distance: 85.8
drag, startPoint x: 574, startPoint y: 131, endPoint x: 497, endPoint y: 122, distance: 77.4
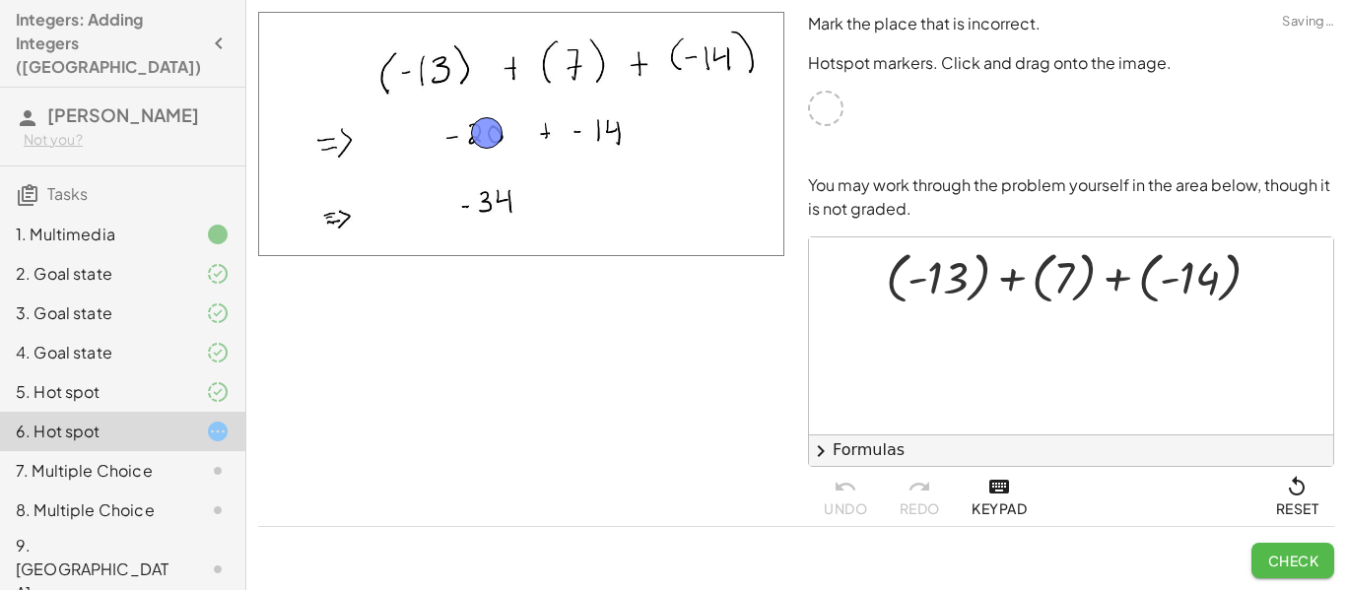
click at [1312, 562] on span "Check" at bounding box center [1292, 561] width 51 height 18
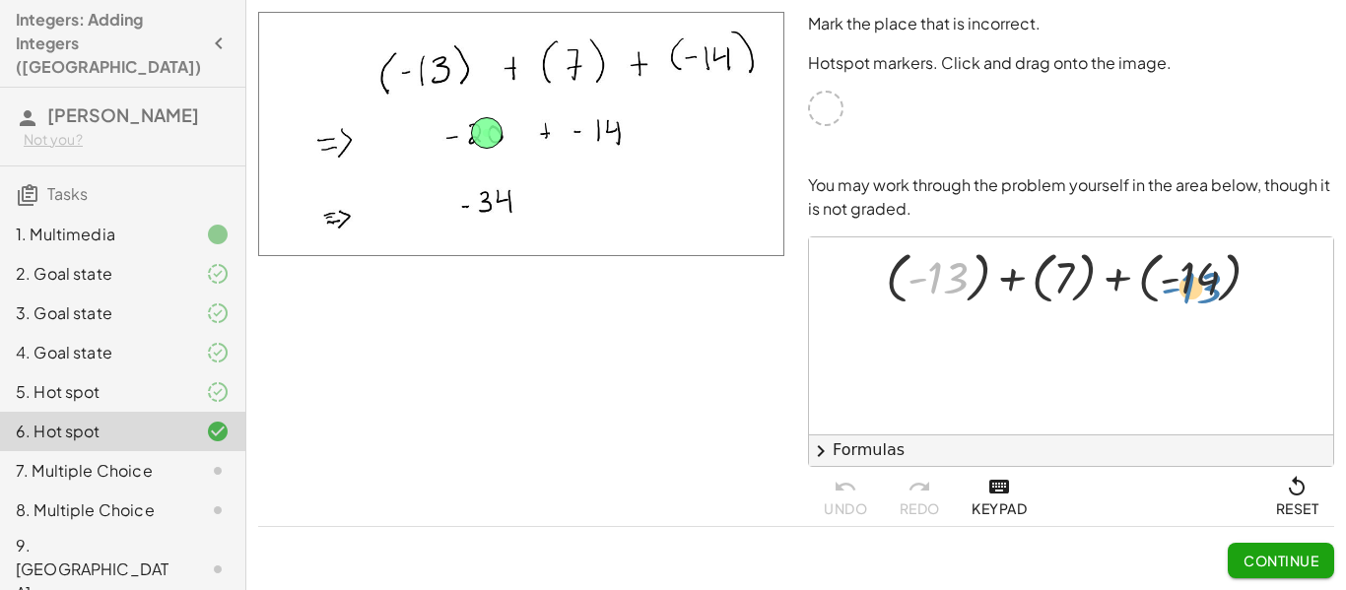
drag, startPoint x: 944, startPoint y: 285, endPoint x: 1178, endPoint y: 280, distance: 233.6
click at [1178, 280] on div at bounding box center [1081, 275] width 410 height 66
drag, startPoint x: 1173, startPoint y: 277, endPoint x: 901, endPoint y: 333, distance: 277.8
click at [901, 333] on div "- 14 + ( - 13 ) + ( 7 ) + ( - 14 )" at bounding box center [1071, 336] width 524 height 197
click at [1297, 554] on span "Continue" at bounding box center [1281, 561] width 75 height 18
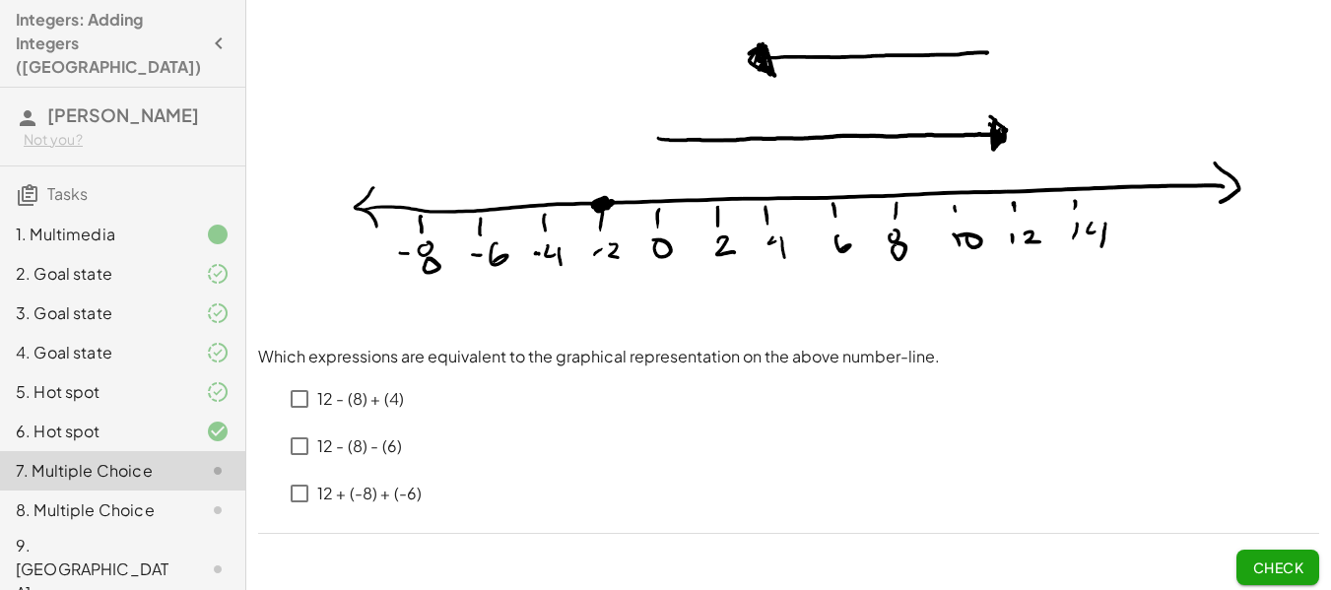
scroll to position [168, 0]
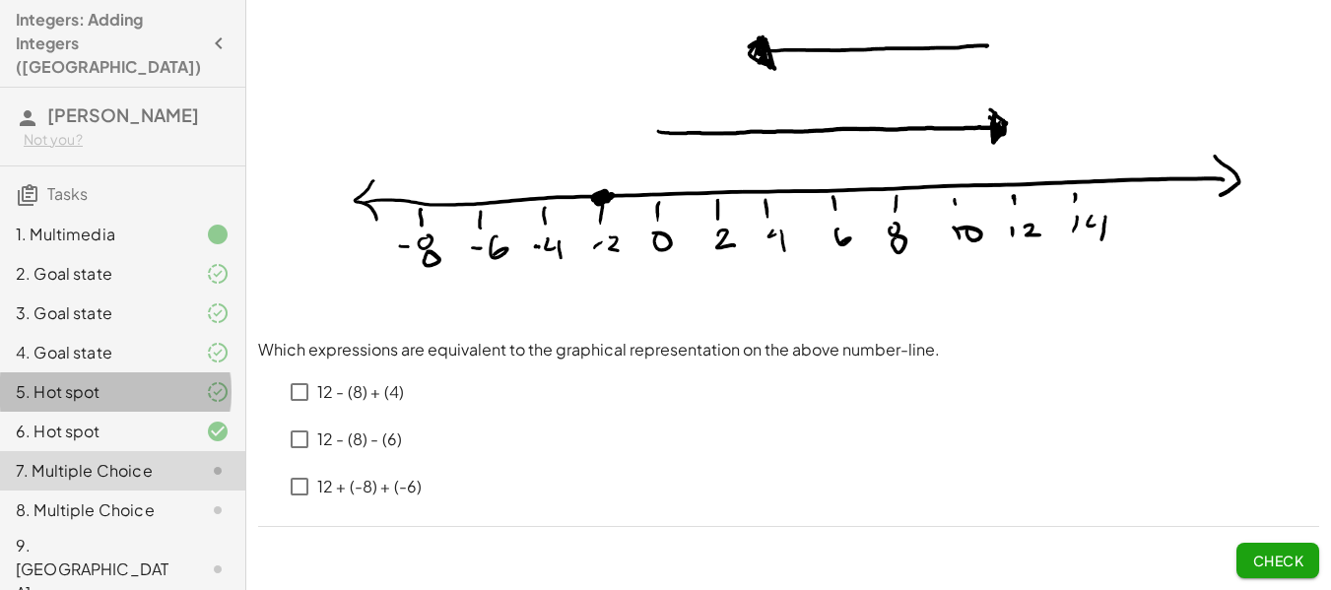
click at [222, 451] on div "5. Hot spot" at bounding box center [122, 470] width 245 height 39
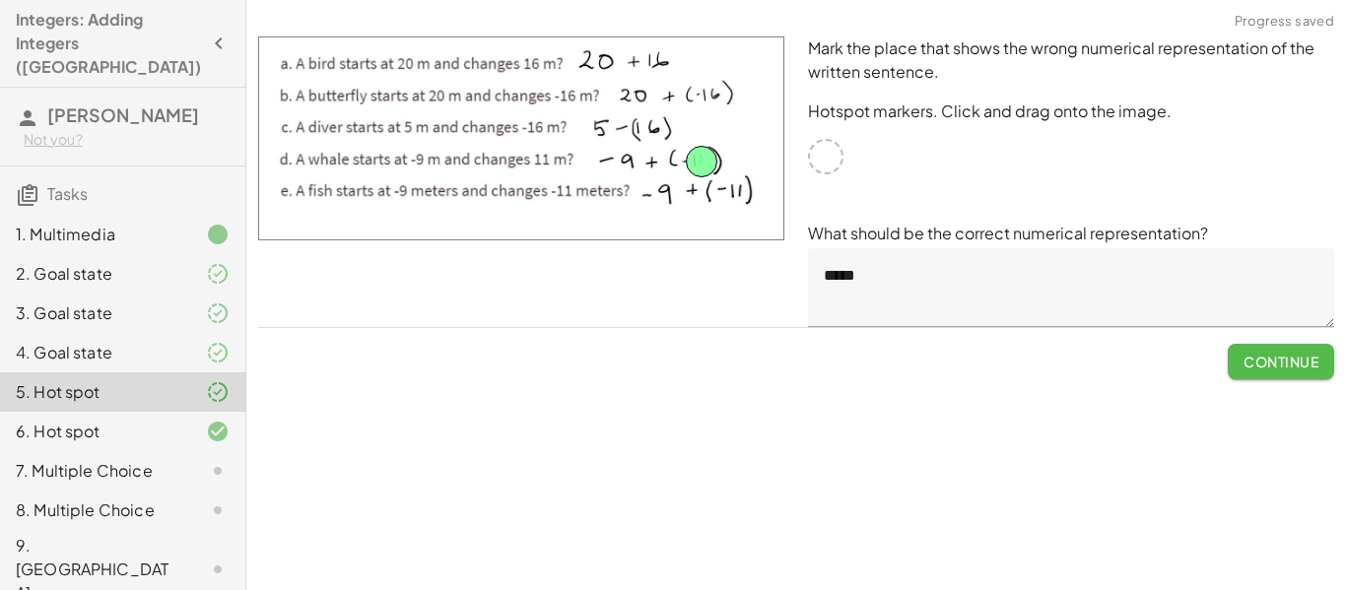
click at [1246, 361] on span "Continue" at bounding box center [1281, 362] width 75 height 18
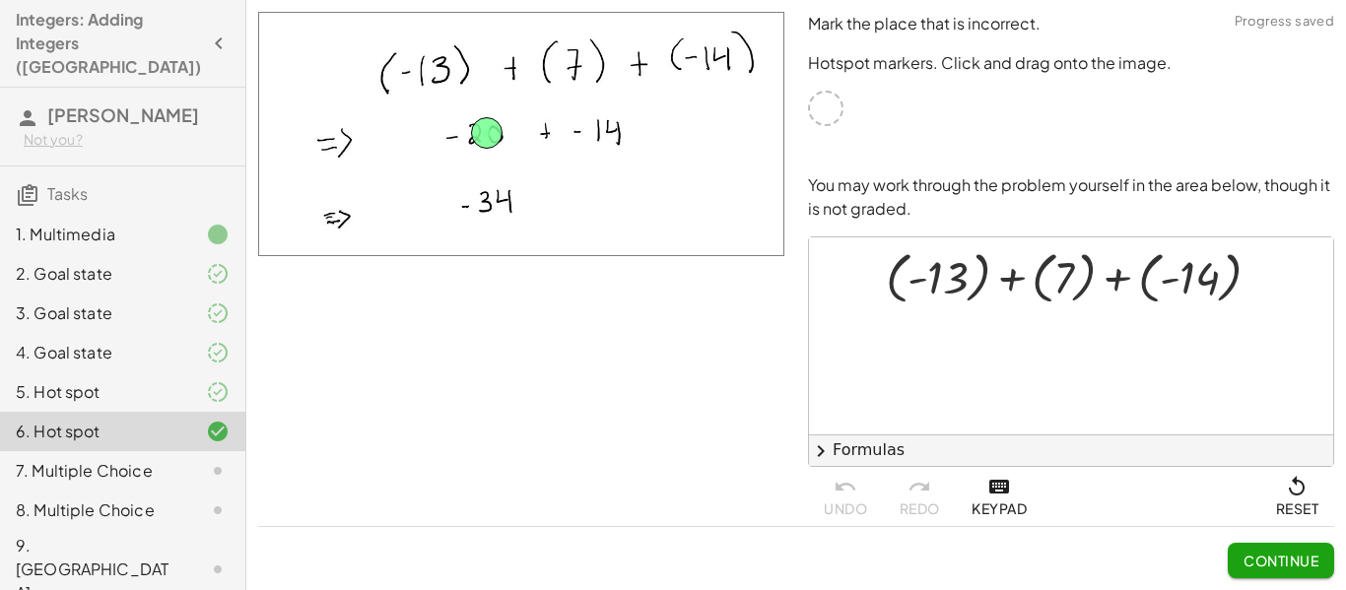
click at [206, 380] on icon at bounding box center [218, 392] width 24 height 24
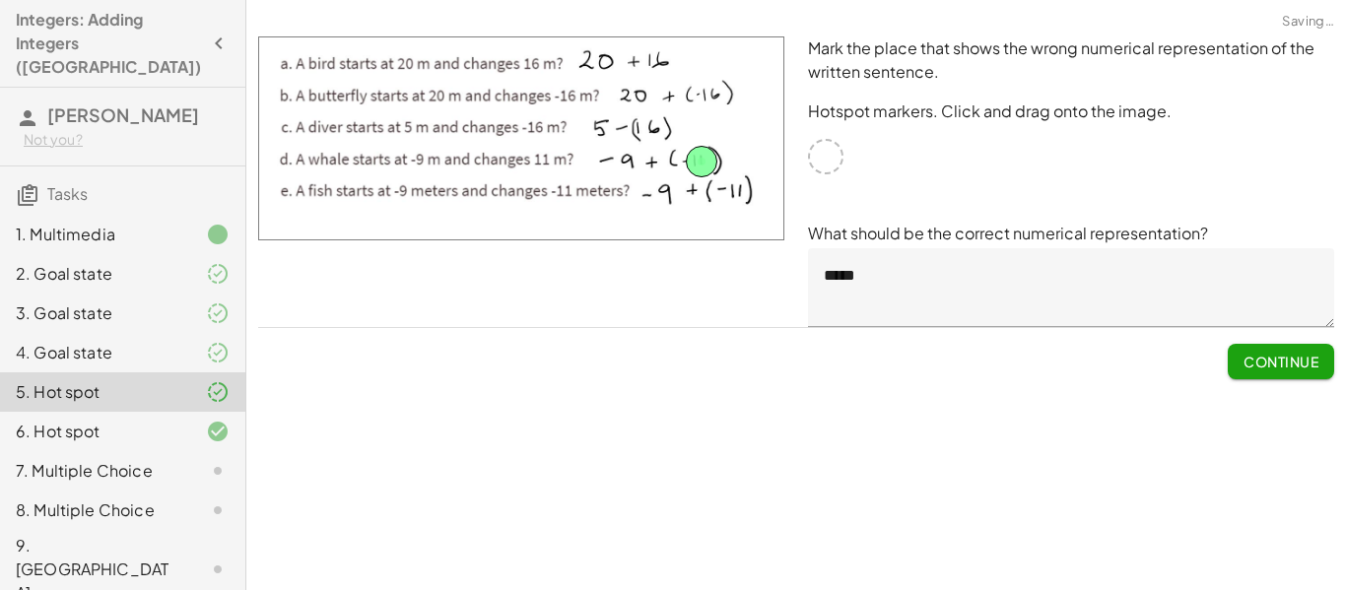
click at [206, 341] on icon at bounding box center [218, 353] width 24 height 24
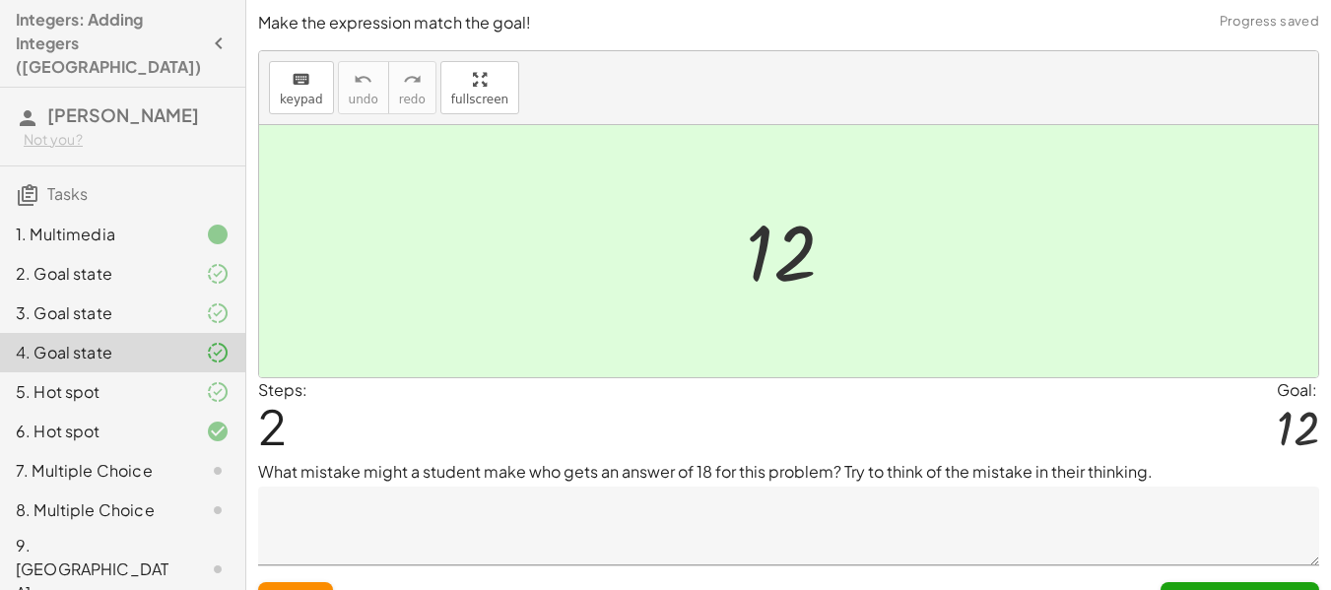
scroll to position [39, 0]
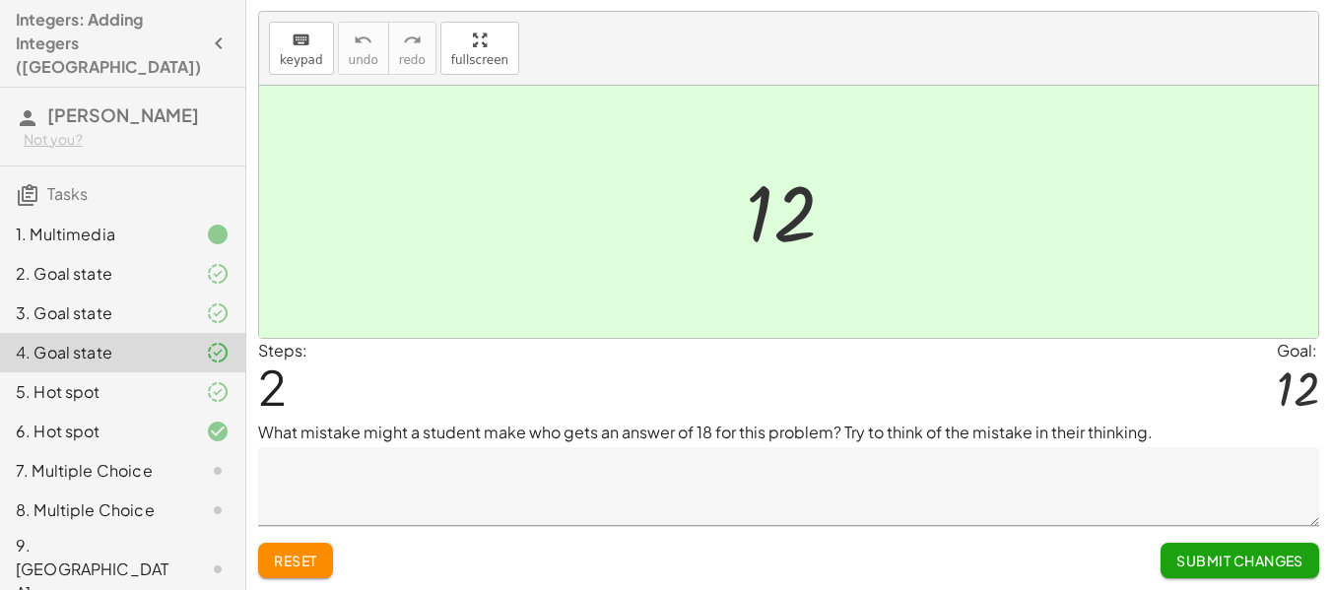
click at [209, 420] on icon at bounding box center [218, 432] width 24 height 24
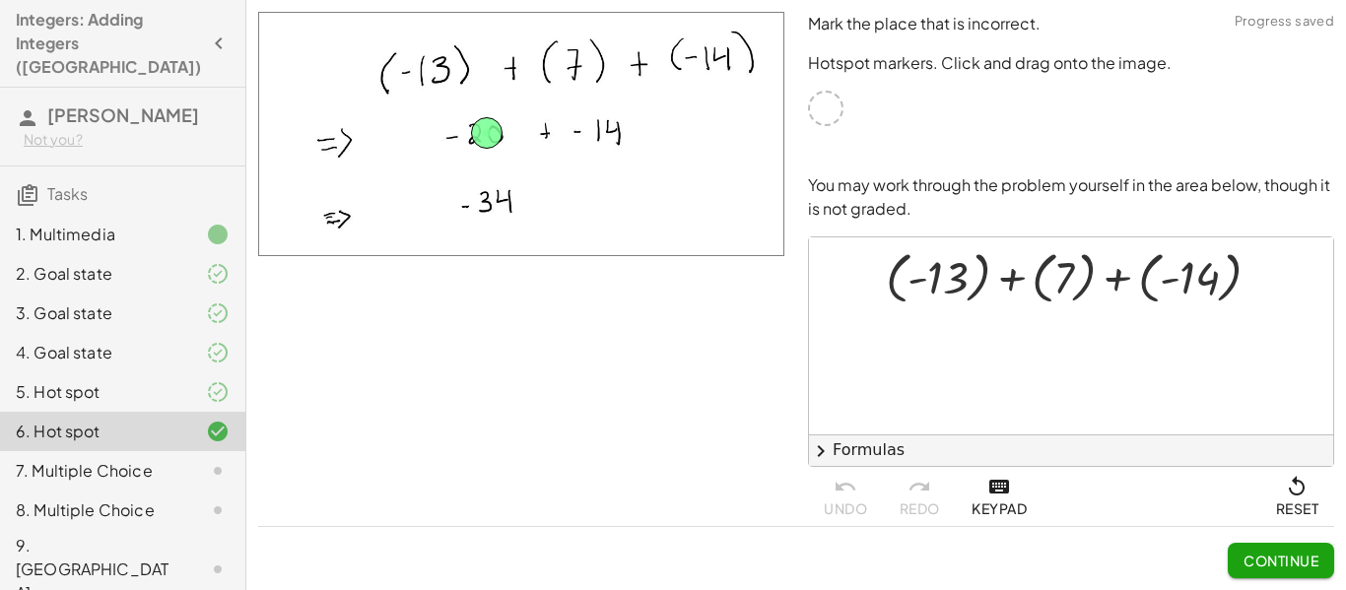
click at [211, 459] on icon at bounding box center [218, 471] width 24 height 24
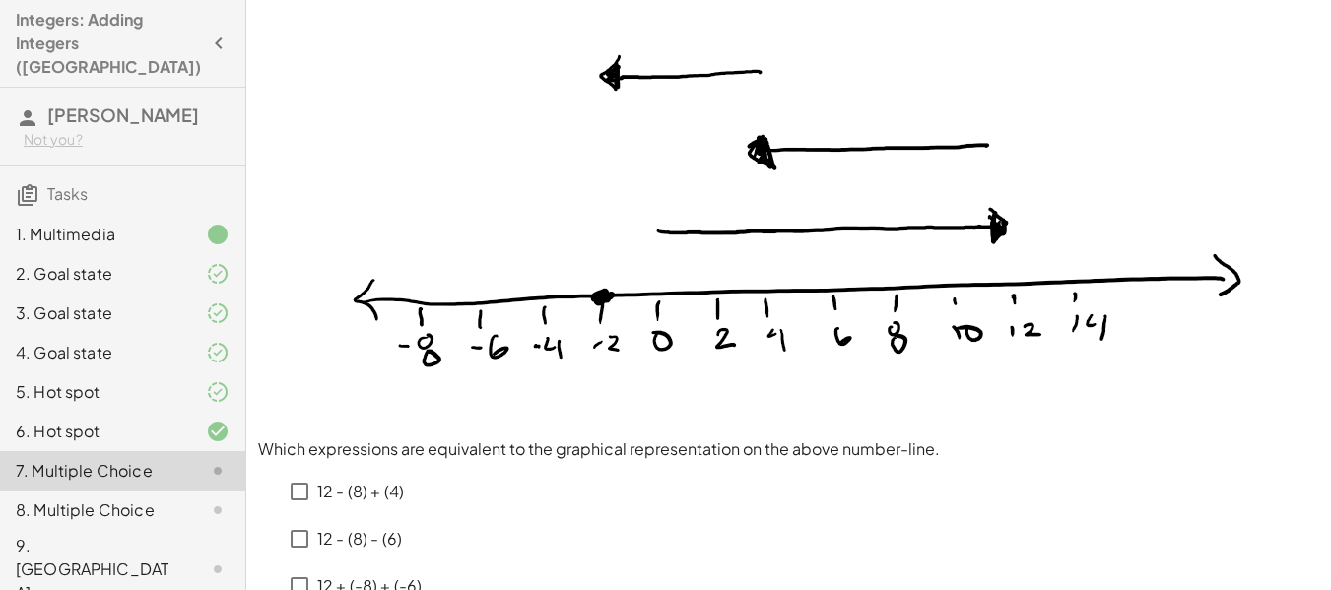
scroll to position [99, 0]
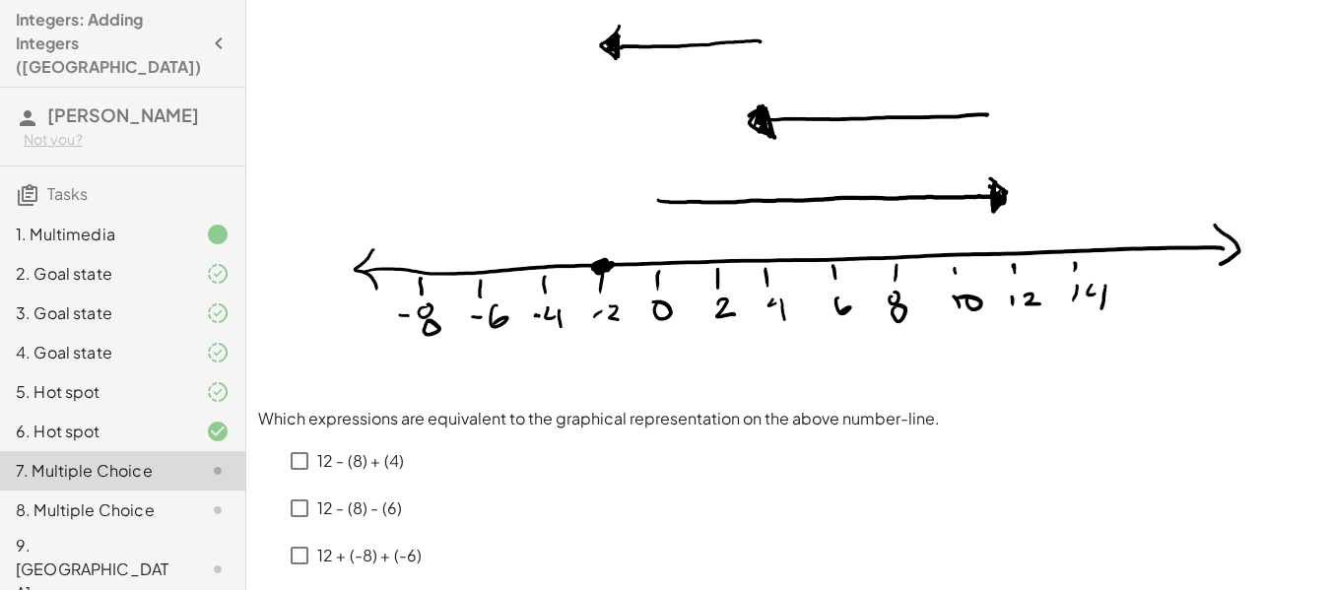
click at [356, 461] on p "12 - (8) + (4)" at bounding box center [360, 461] width 87 height 23
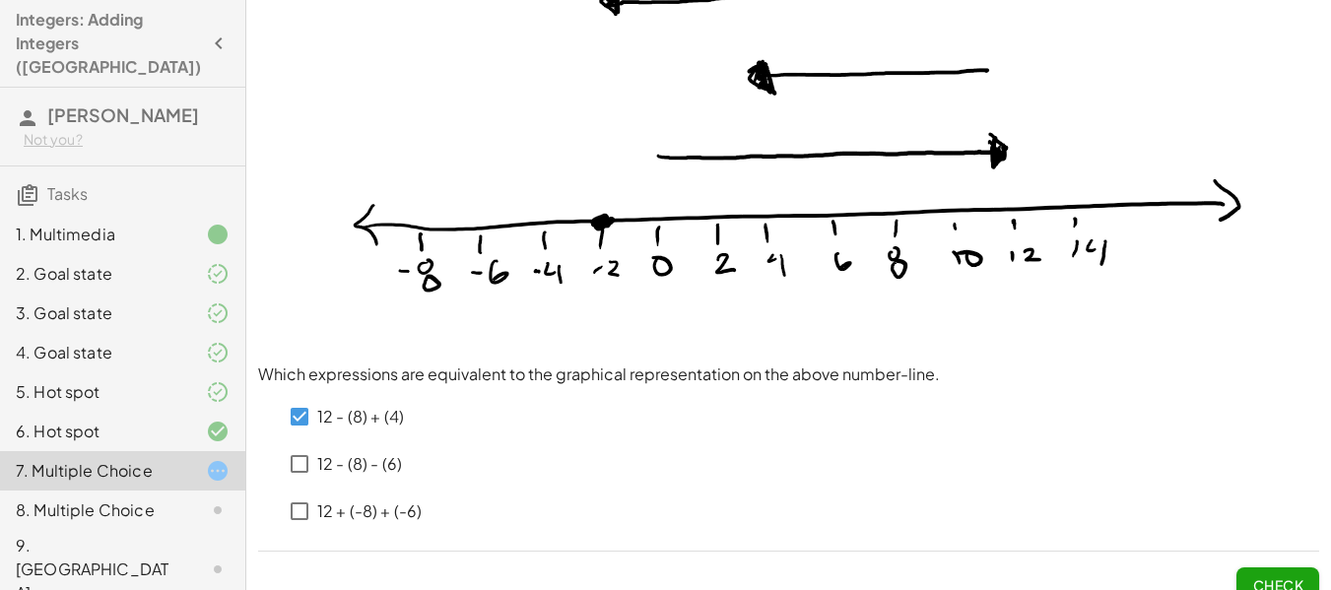
scroll to position [168, 0]
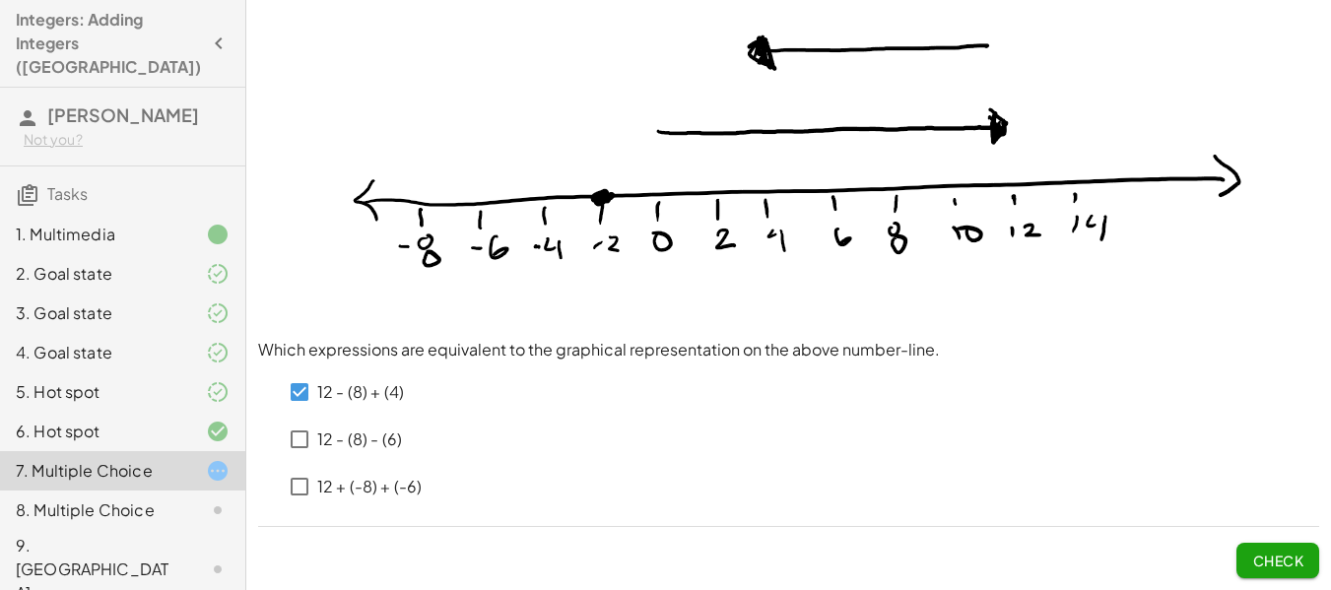
click at [1284, 562] on span "Check" at bounding box center [1278, 561] width 51 height 18
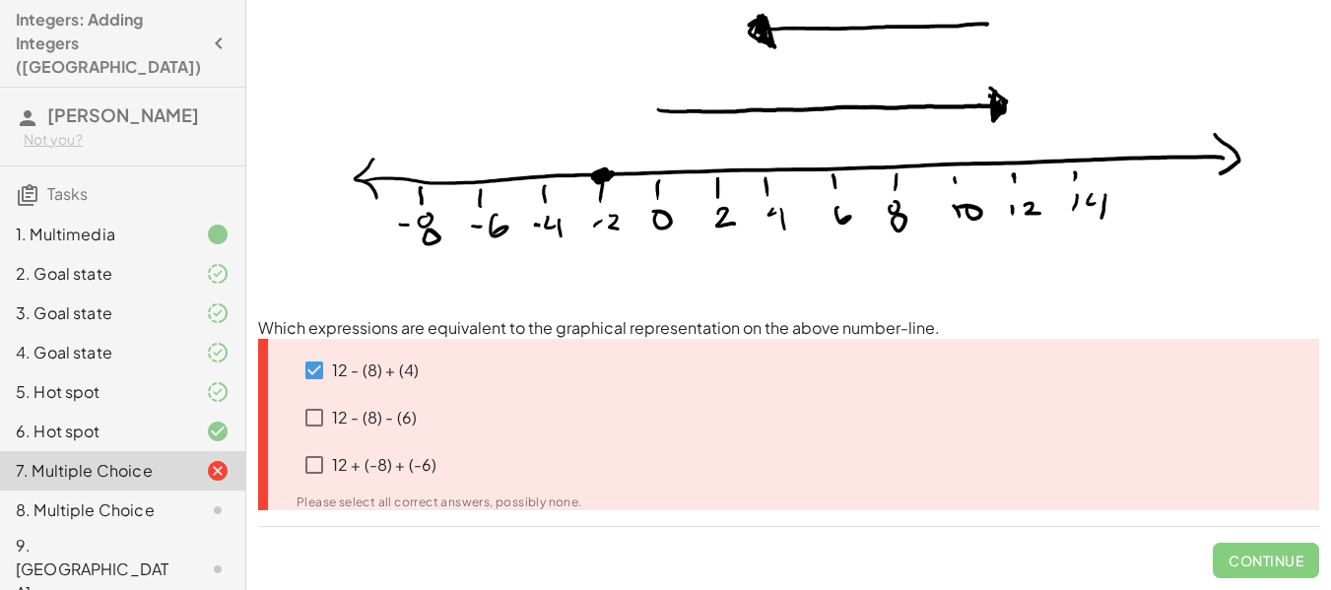
click at [359, 422] on p "12 - (8) - (6)" at bounding box center [374, 418] width 85 height 23
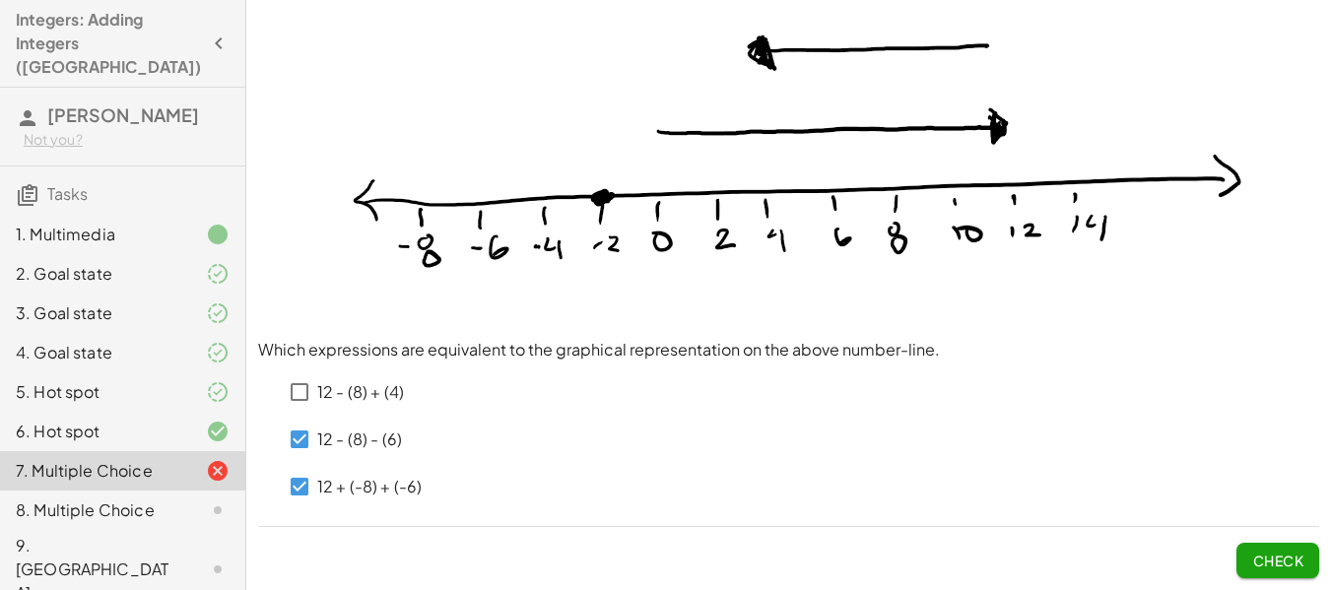
click at [1268, 561] on span "Check" at bounding box center [1278, 561] width 51 height 18
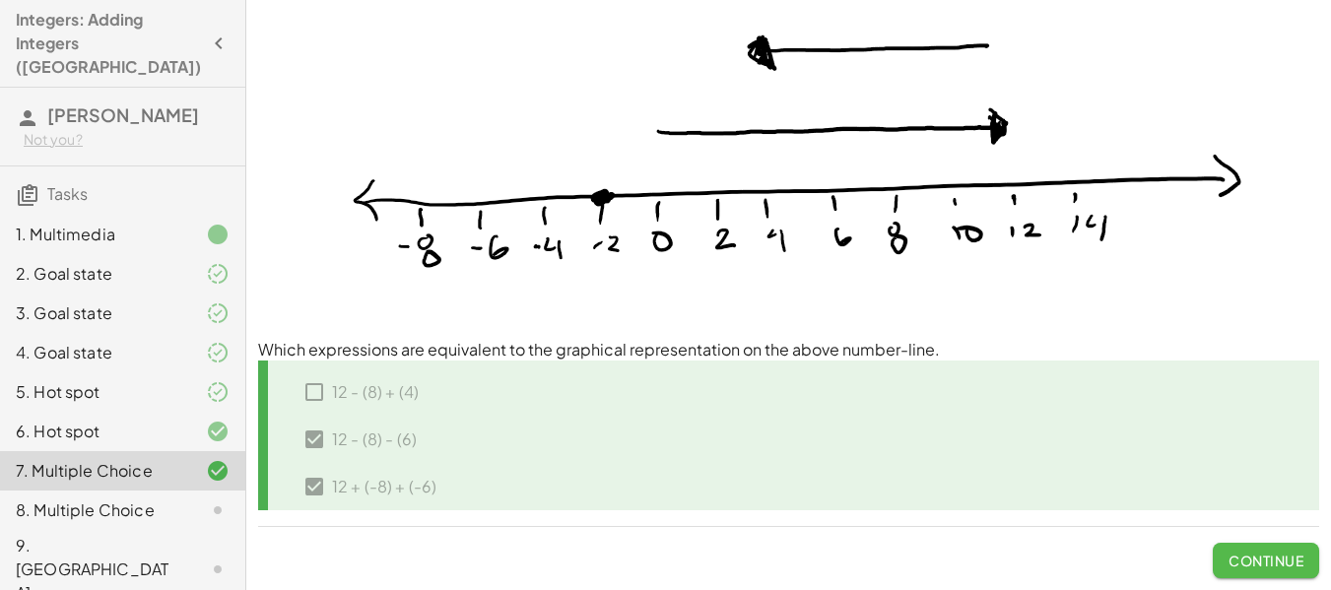
click at [1271, 559] on span "Continue" at bounding box center [1266, 561] width 75 height 18
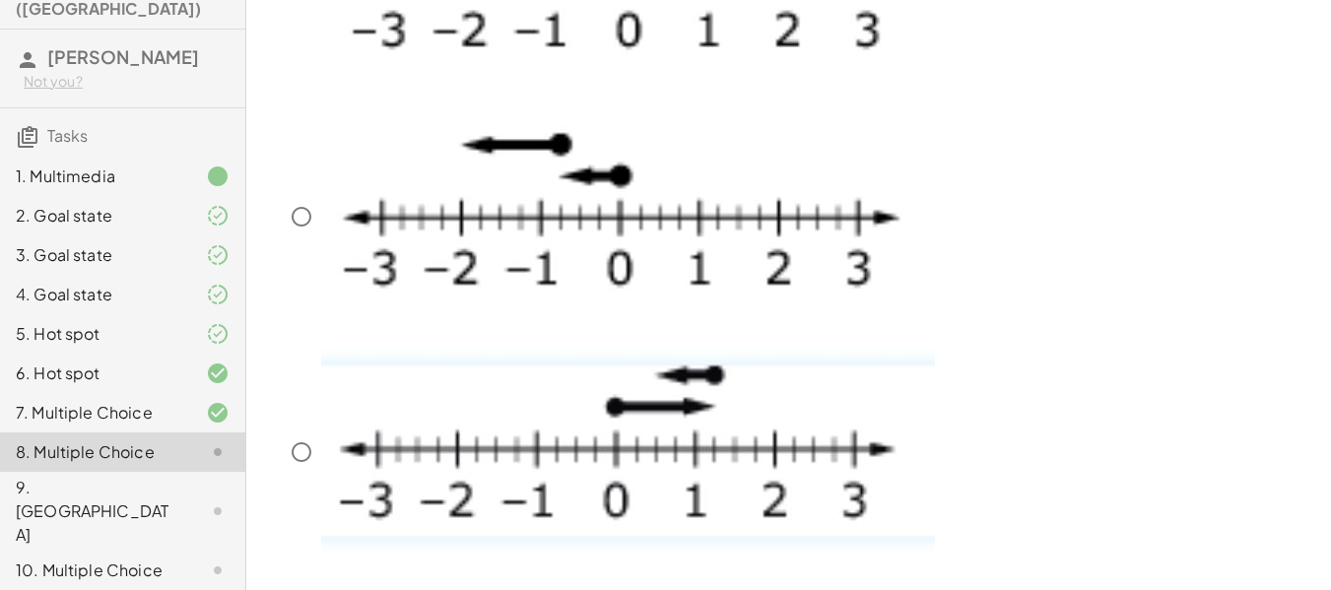
scroll to position [197, 0]
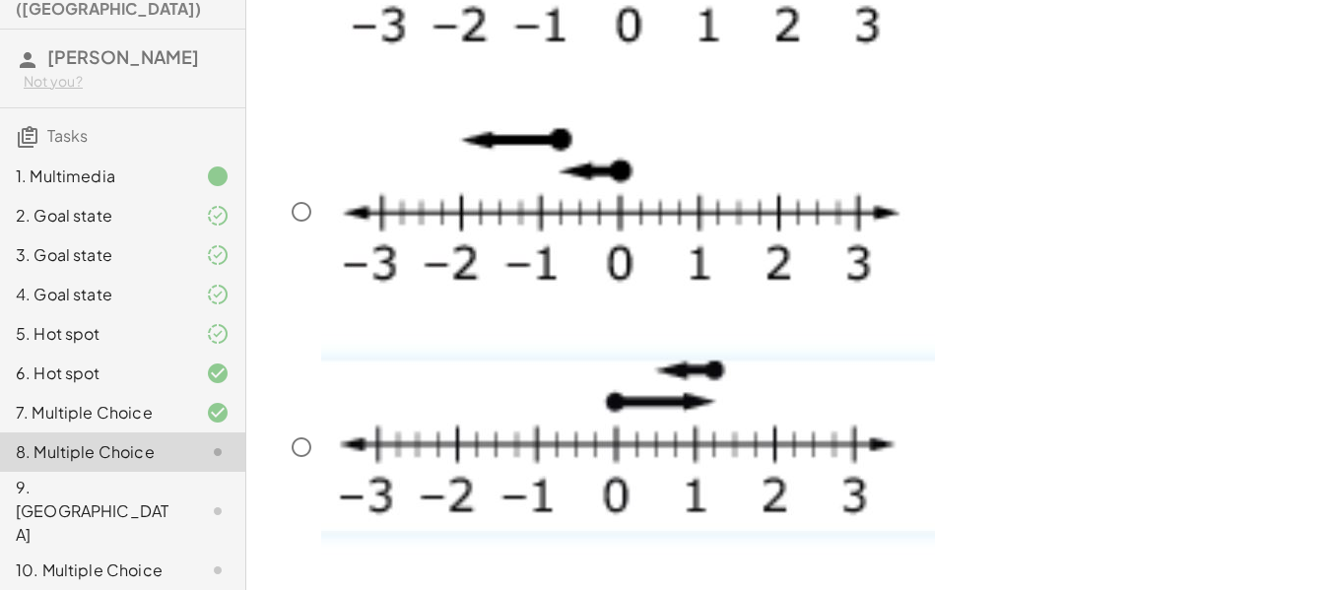
click at [570, 423] on img at bounding box center [628, 444] width 614 height 221
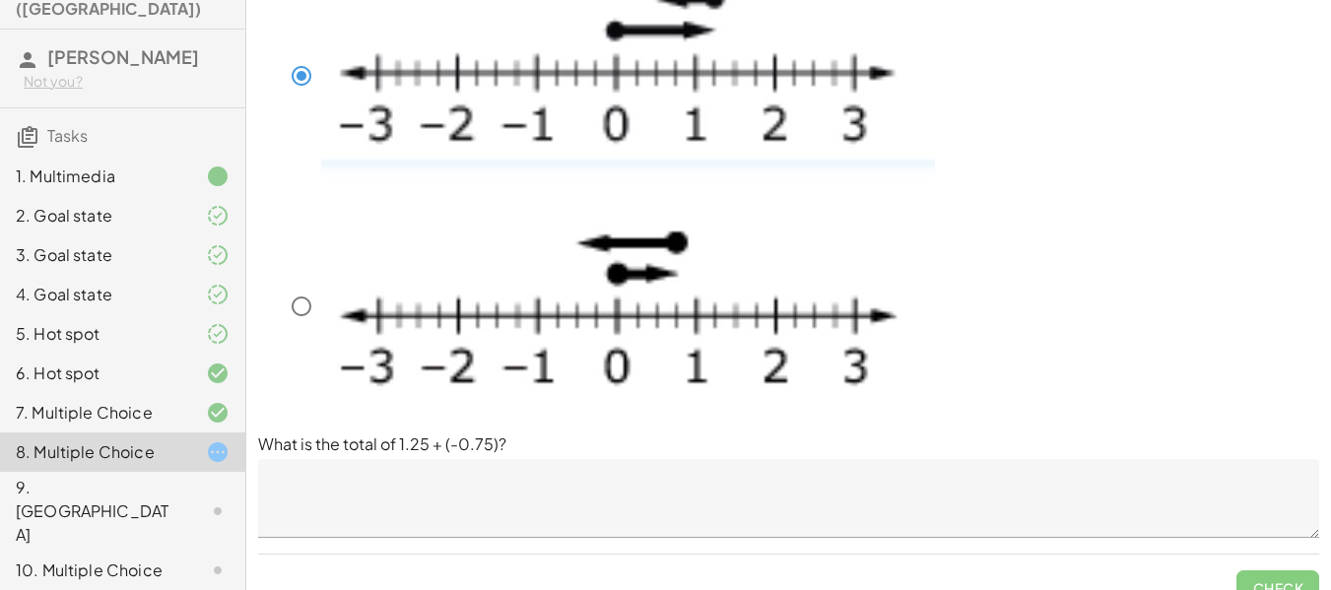
scroll to position [596, 0]
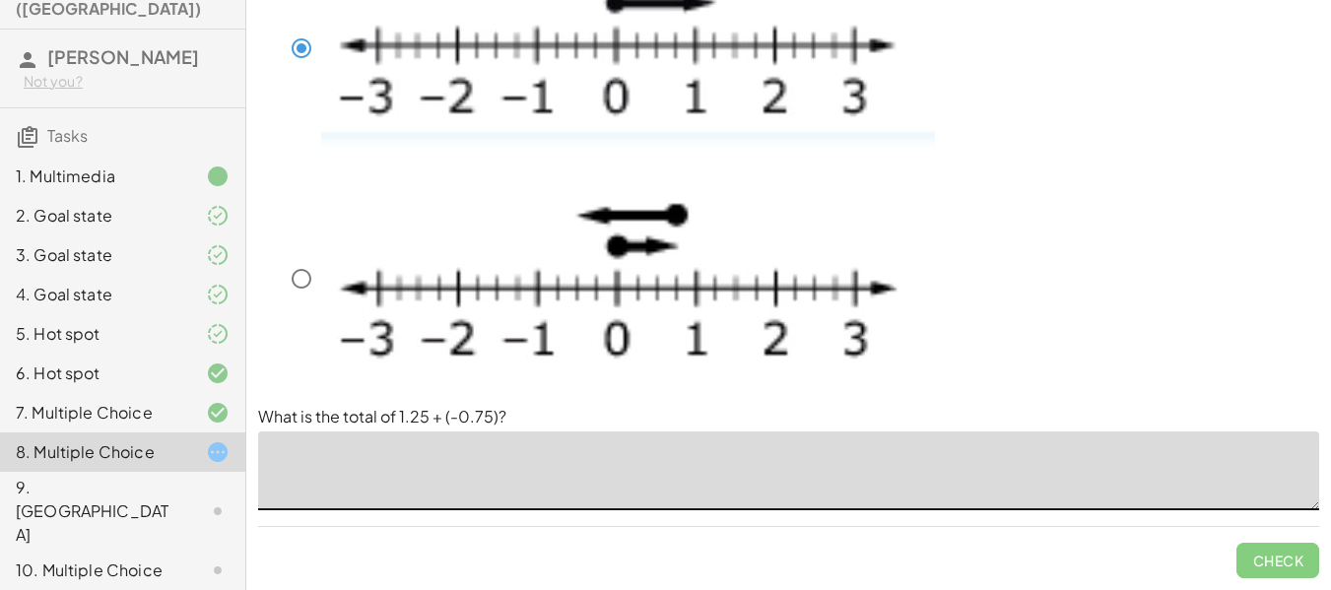
click at [403, 454] on textarea at bounding box center [788, 471] width 1061 height 79
type textarea "*****"
click at [1269, 547] on button "Check" at bounding box center [1278, 560] width 83 height 35
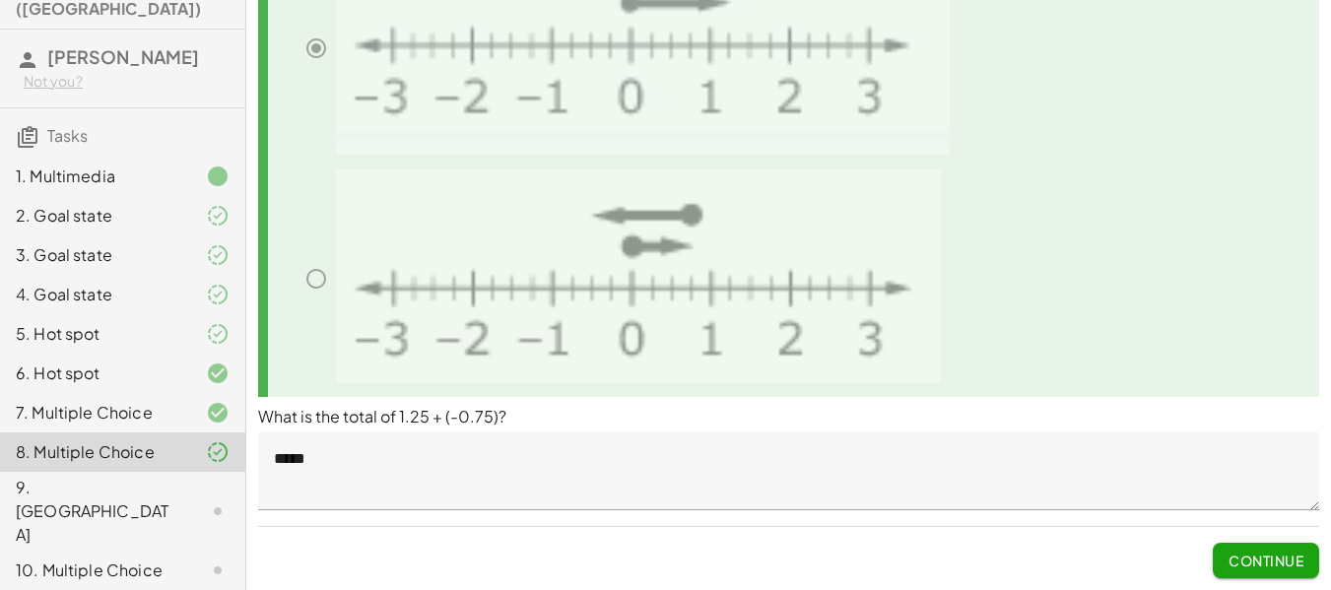
click at [1273, 563] on span "Continue" at bounding box center [1266, 561] width 75 height 18
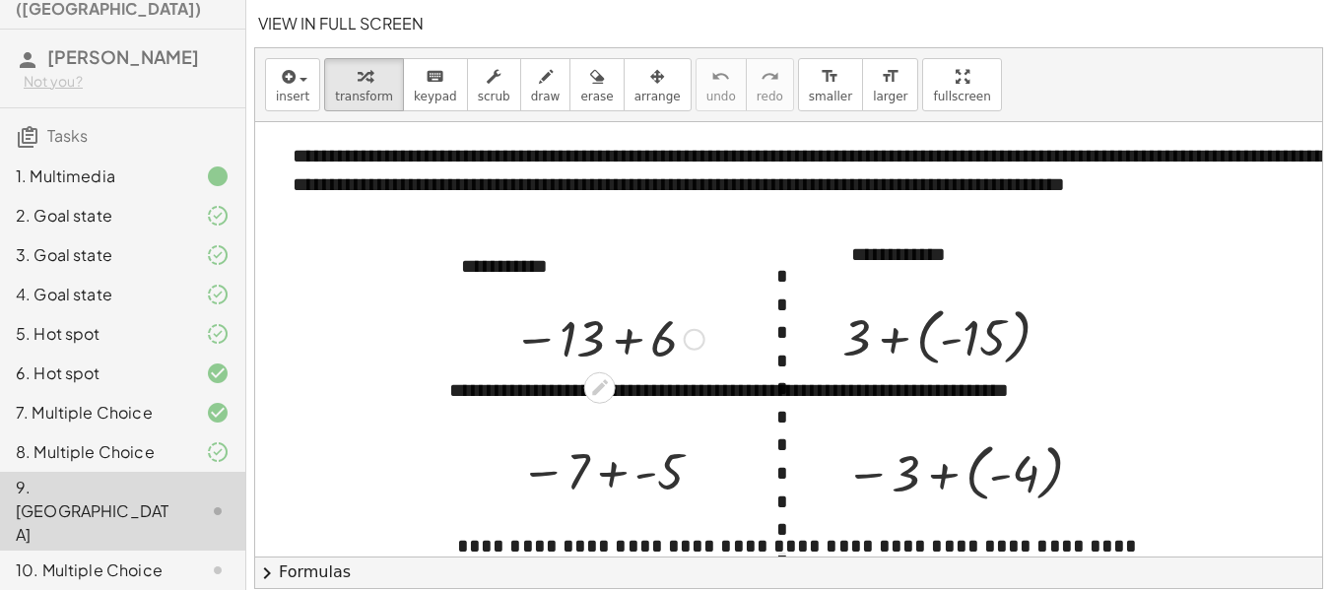
scroll to position [99, 0]
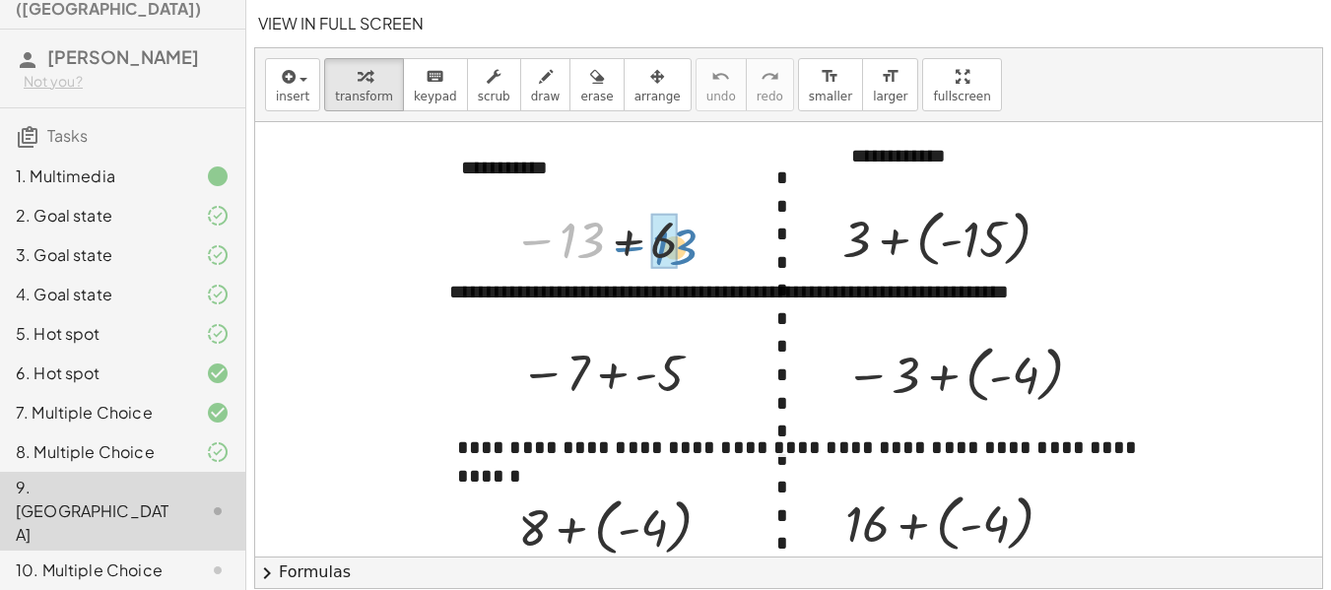
drag, startPoint x: 588, startPoint y: 241, endPoint x: 682, endPoint y: 249, distance: 94.0
click at [682, 249] on div at bounding box center [609, 239] width 211 height 65
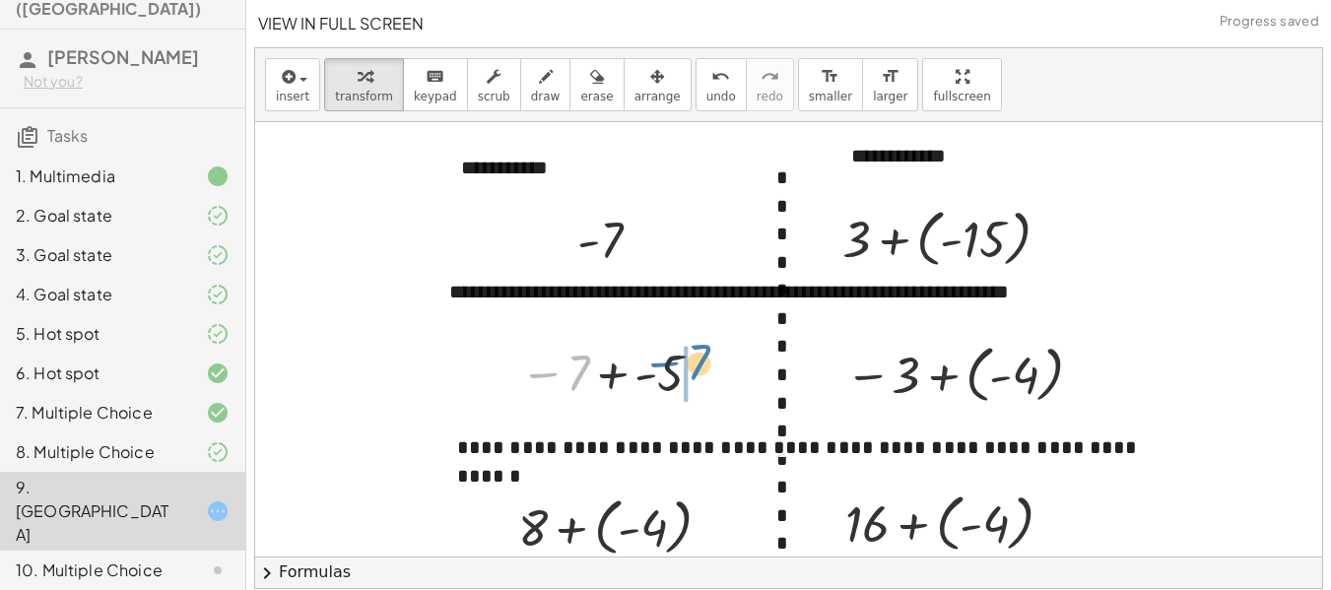
drag, startPoint x: 578, startPoint y: 376, endPoint x: 699, endPoint y: 368, distance: 121.5
click at [699, 368] on div at bounding box center [616, 372] width 210 height 65
drag, startPoint x: 665, startPoint y: 375, endPoint x: 578, endPoint y: 377, distance: 87.8
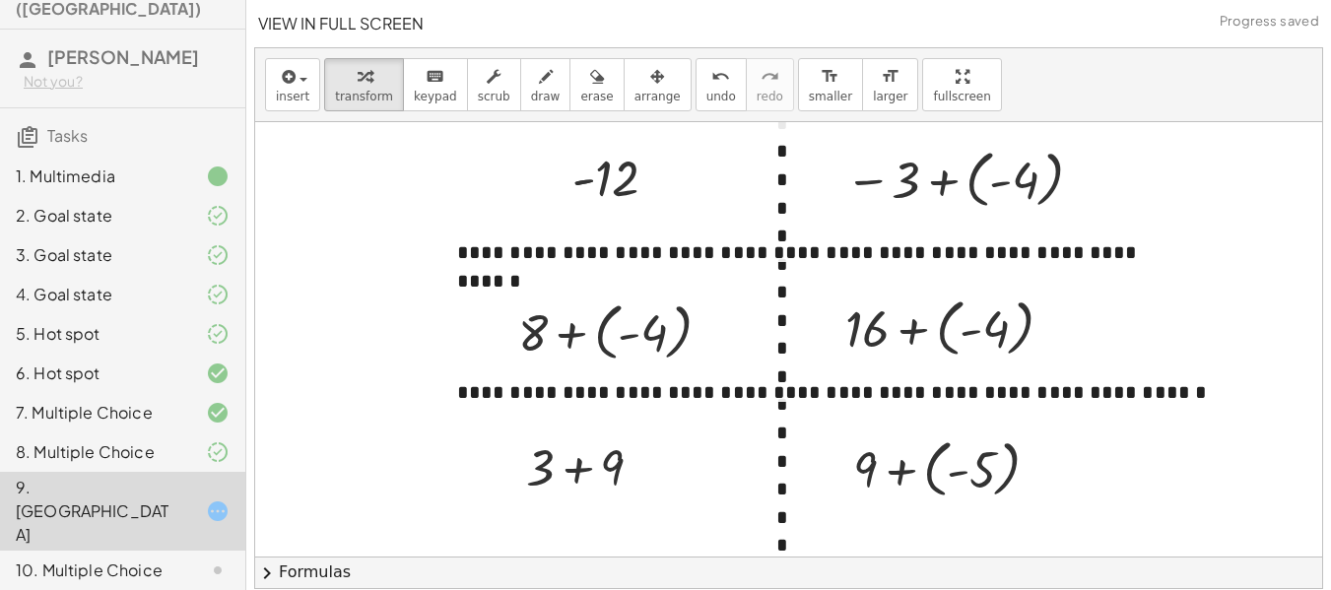
scroll to position [296, 0]
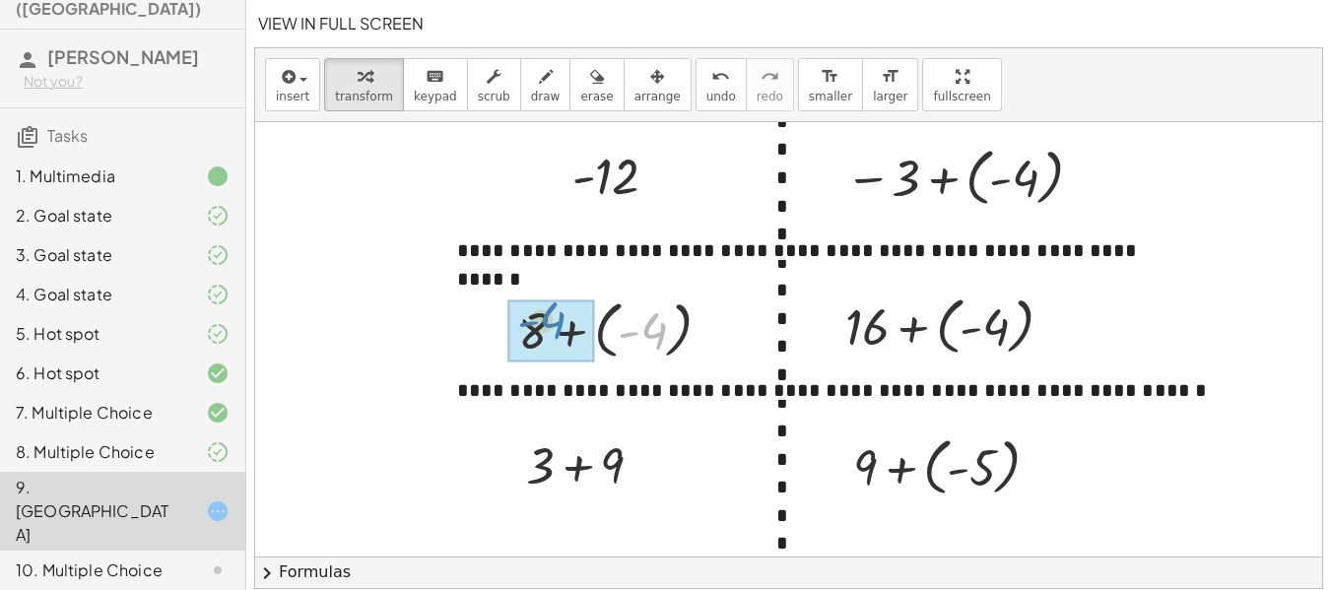
drag, startPoint x: 664, startPoint y: 320, endPoint x: 563, endPoint y: 315, distance: 101.6
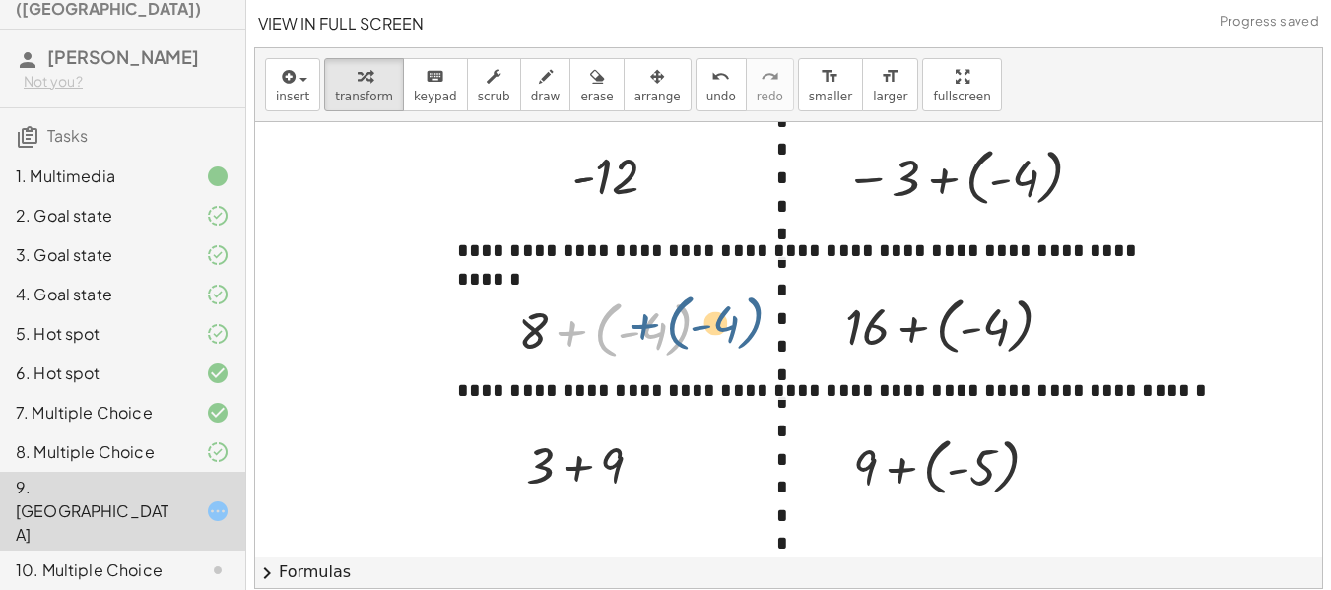
drag, startPoint x: 571, startPoint y: 331, endPoint x: 625, endPoint y: 331, distance: 54.2
click at [645, 327] on div at bounding box center [623, 329] width 229 height 72
drag, startPoint x: 548, startPoint y: 319, endPoint x: 652, endPoint y: 317, distance: 104.5
click at [652, 317] on div at bounding box center [623, 329] width 229 height 72
drag, startPoint x: 567, startPoint y: 325, endPoint x: 653, endPoint y: 327, distance: 86.8
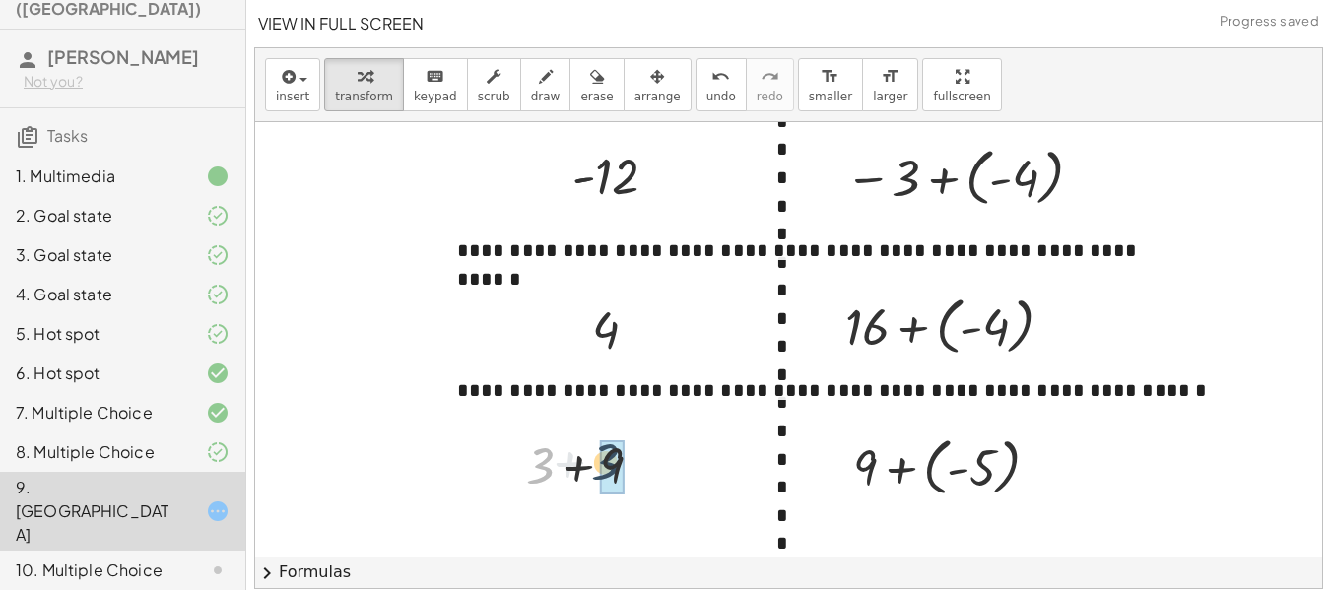
drag, startPoint x: 540, startPoint y: 458, endPoint x: 614, endPoint y: 456, distance: 73.9
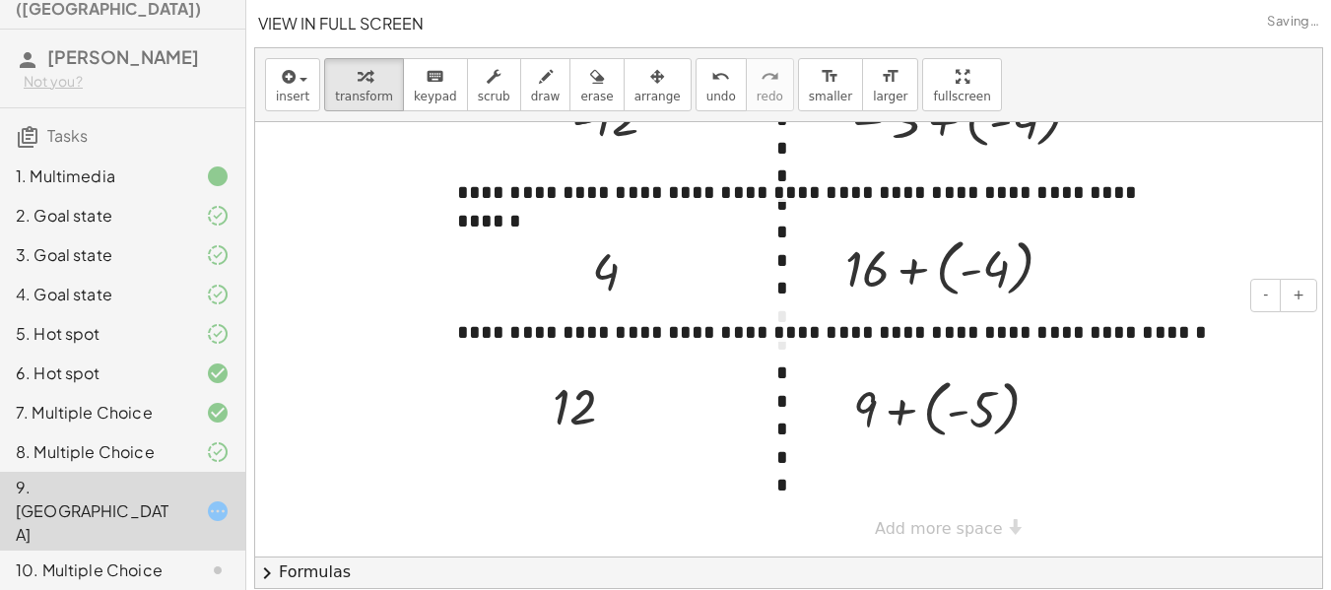
scroll to position [0, 0]
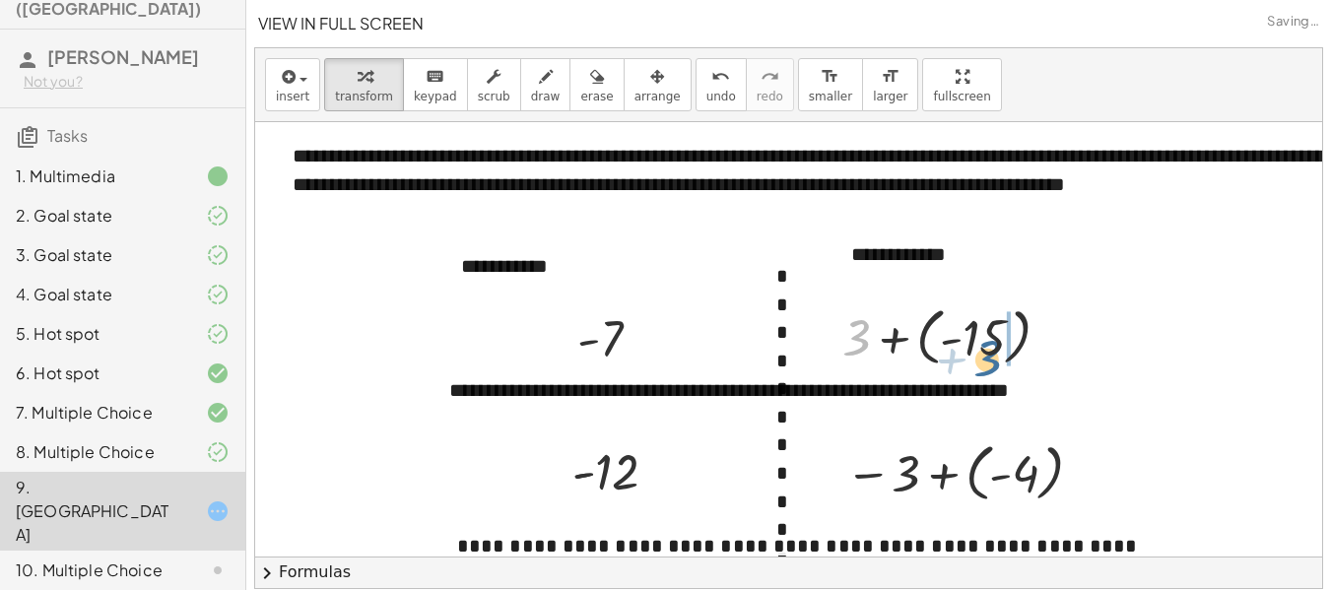
drag, startPoint x: 858, startPoint y: 352, endPoint x: 990, endPoint y: 374, distance: 133.8
click at [990, 374] on div "+ 3 + 3 + ( - 15 )" at bounding box center [947, 336] width 268 height 82
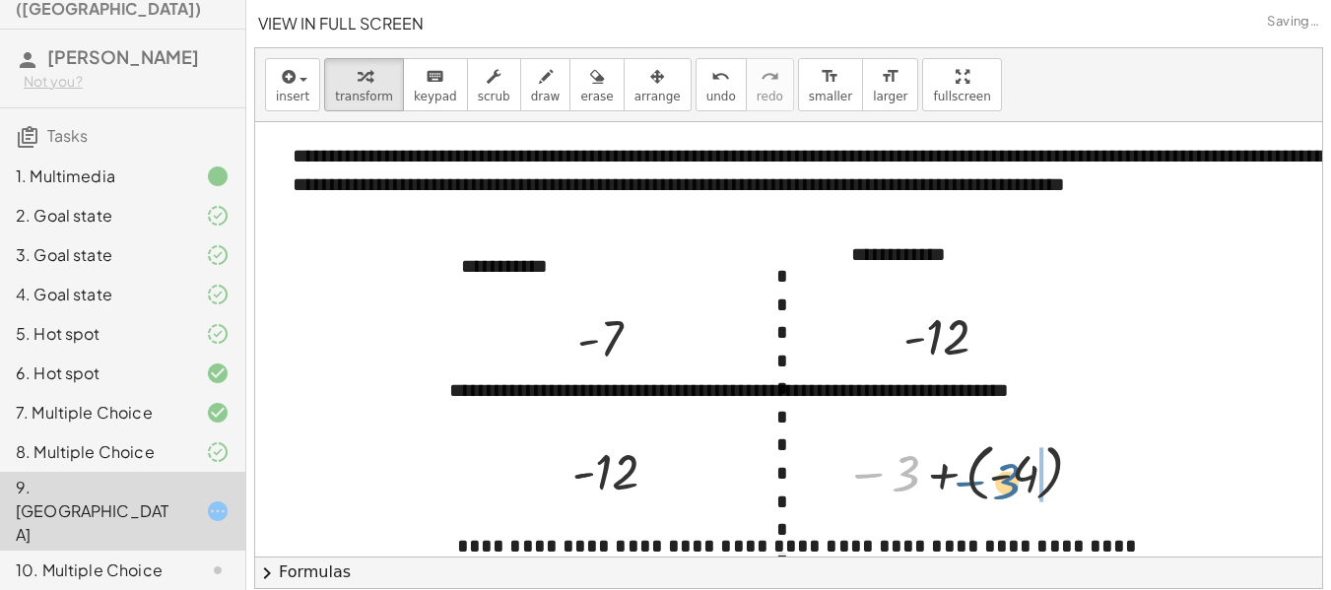
drag, startPoint x: 912, startPoint y: 475, endPoint x: 1025, endPoint y: 487, distance: 114.0
click at [1025, 487] on div at bounding box center [968, 472] width 265 height 72
drag, startPoint x: 924, startPoint y: 466, endPoint x: 1009, endPoint y: 468, distance: 84.8
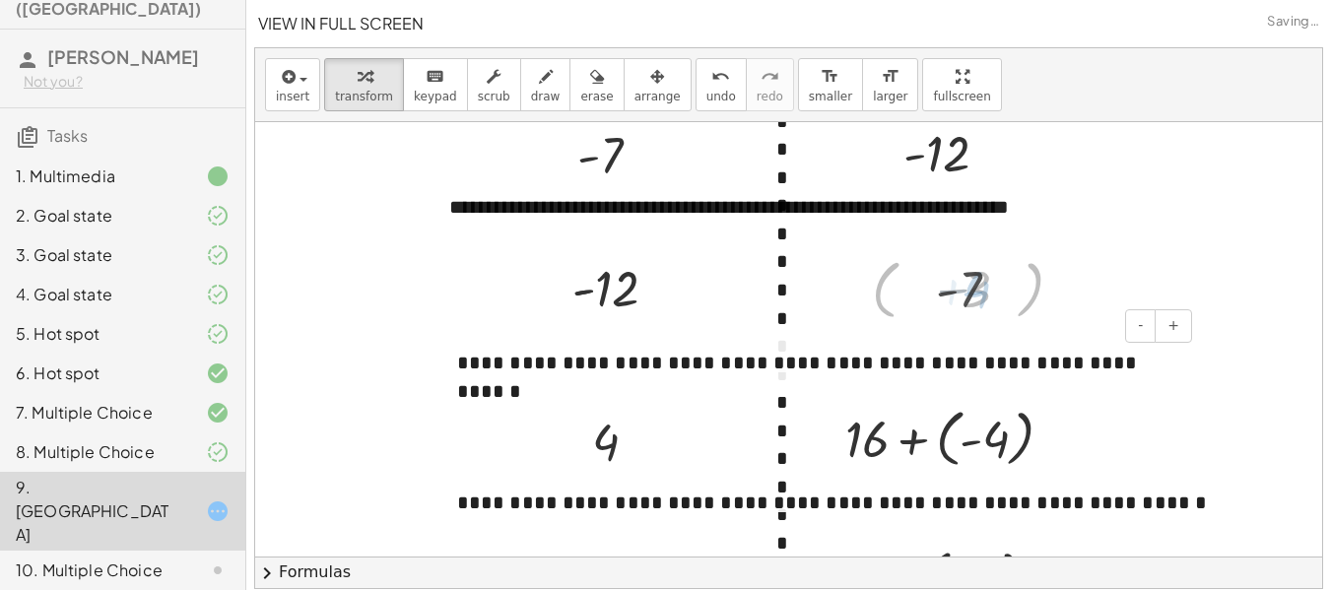
scroll to position [197, 0]
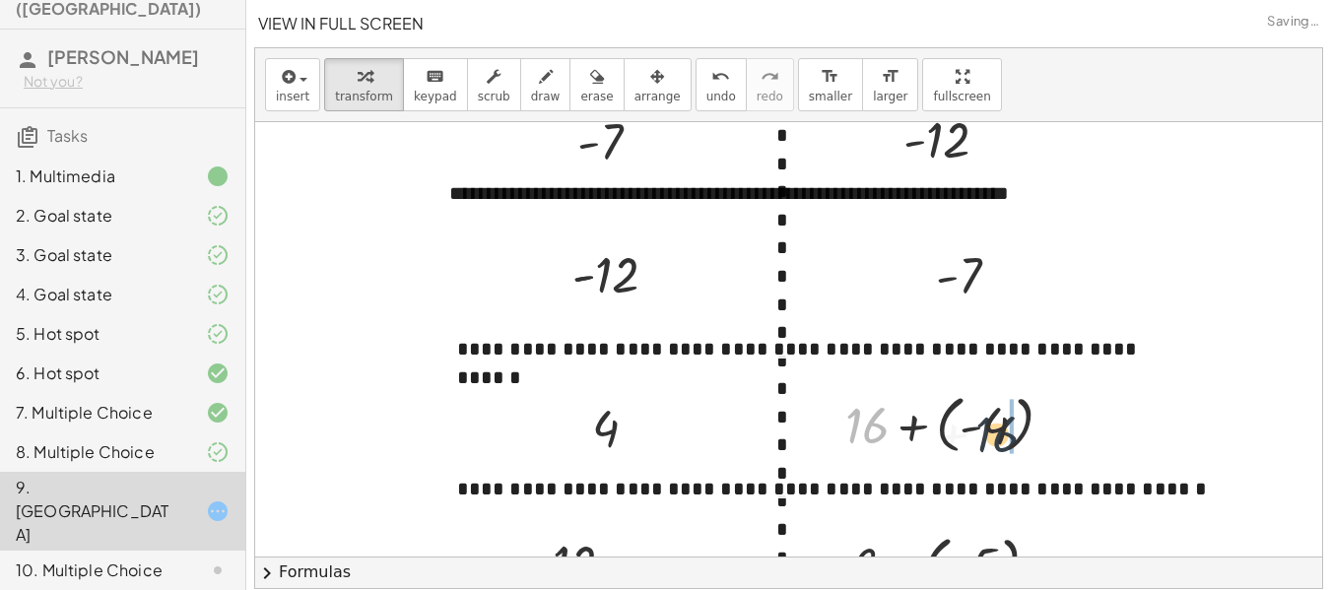
drag, startPoint x: 853, startPoint y: 420, endPoint x: 995, endPoint y: 428, distance: 143.1
click at [995, 428] on div at bounding box center [957, 423] width 243 height 72
drag, startPoint x: 906, startPoint y: 429, endPoint x: 977, endPoint y: 425, distance: 71.1
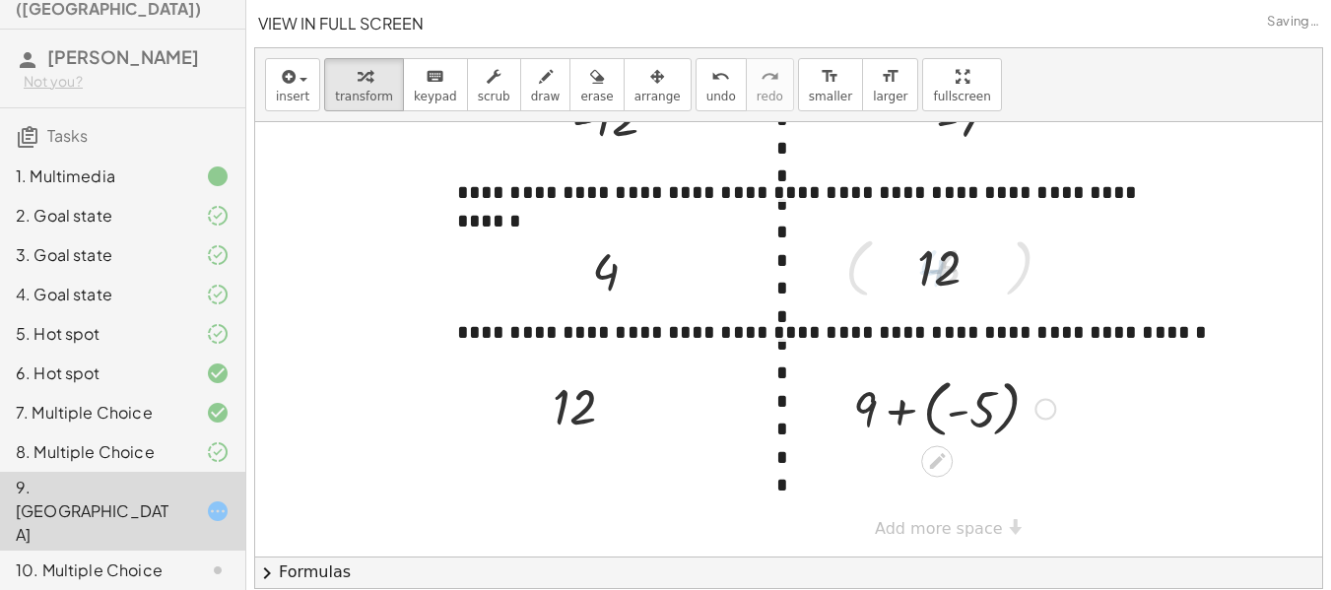
scroll to position [369, 0]
drag, startPoint x: 877, startPoint y: 392, endPoint x: 954, endPoint y: 397, distance: 77.0
click at [954, 397] on div at bounding box center [955, 408] width 222 height 72
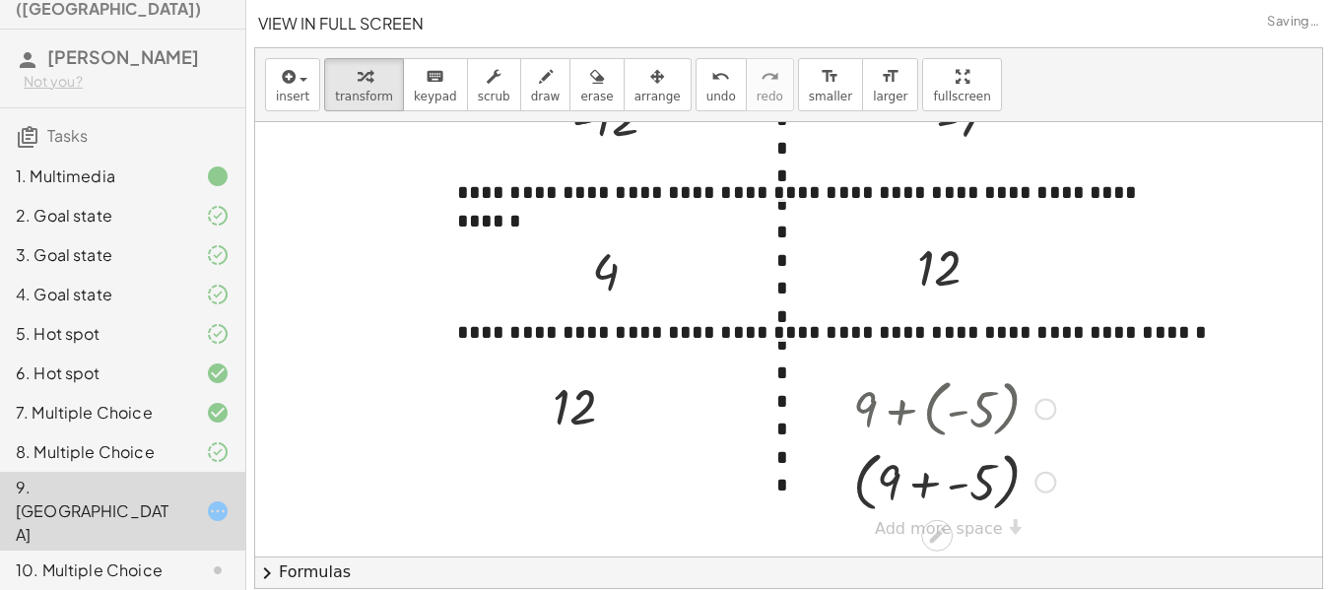
drag, startPoint x: 896, startPoint y: 391, endPoint x: 978, endPoint y: 409, distance: 83.7
click at [978, 409] on div at bounding box center [955, 408] width 222 height 72
drag, startPoint x: 875, startPoint y: 463, endPoint x: 876, endPoint y: 432, distance: 31.6
click at [878, 444] on div at bounding box center [955, 481] width 222 height 75
click at [908, 469] on div at bounding box center [955, 481] width 222 height 75
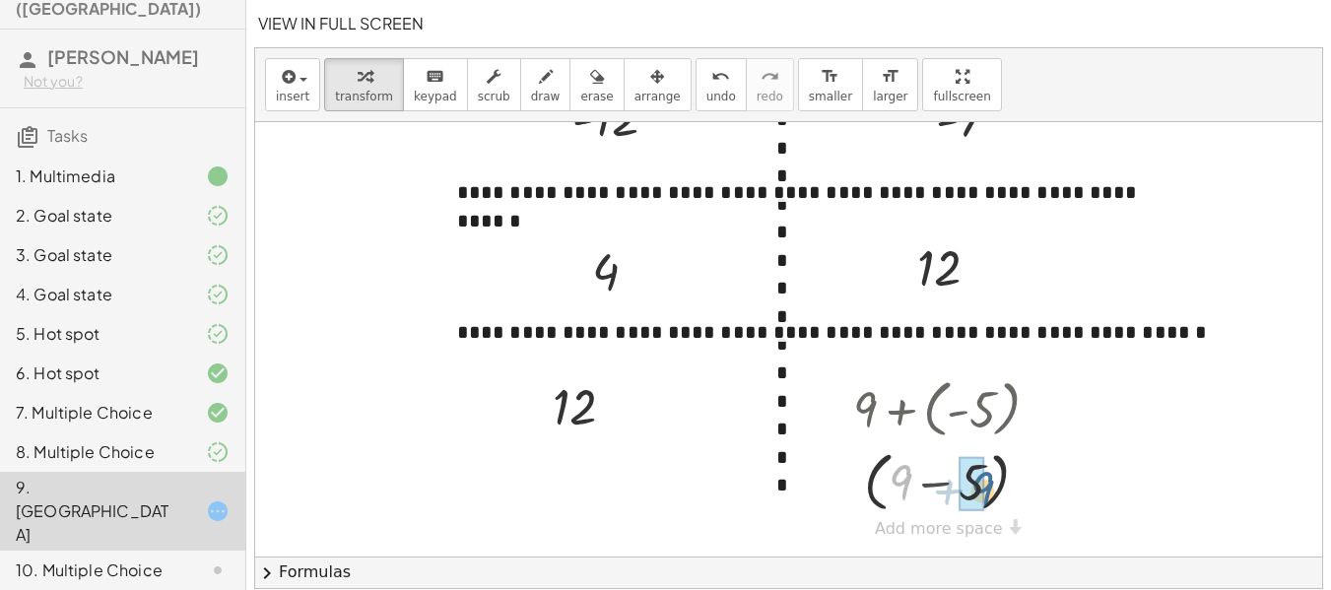
drag, startPoint x: 896, startPoint y: 467, endPoint x: 955, endPoint y: 468, distance: 59.1
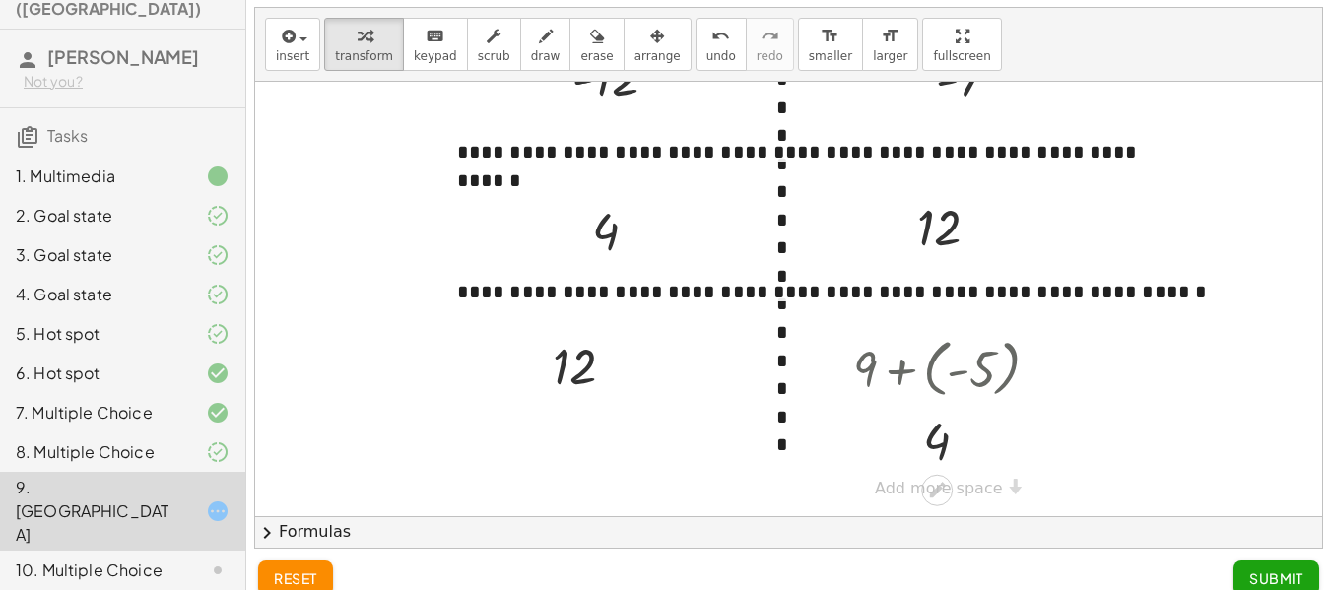
scroll to position [62, 0]
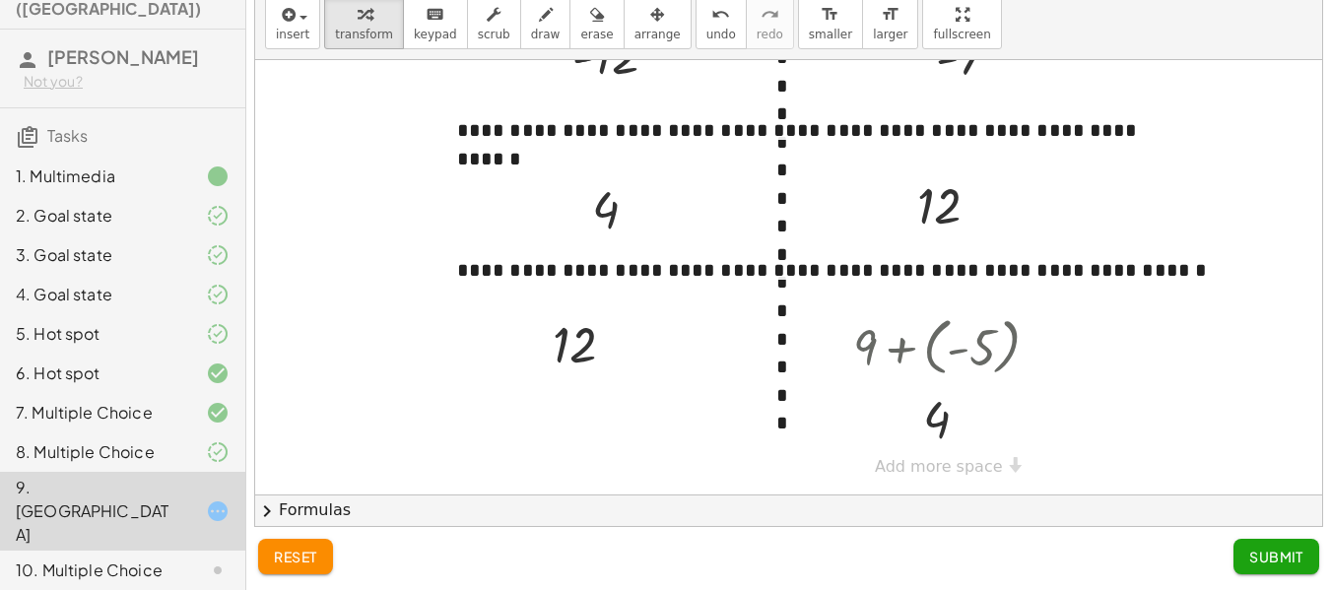
click at [1249, 569] on button "Submit" at bounding box center [1277, 556] width 86 height 35
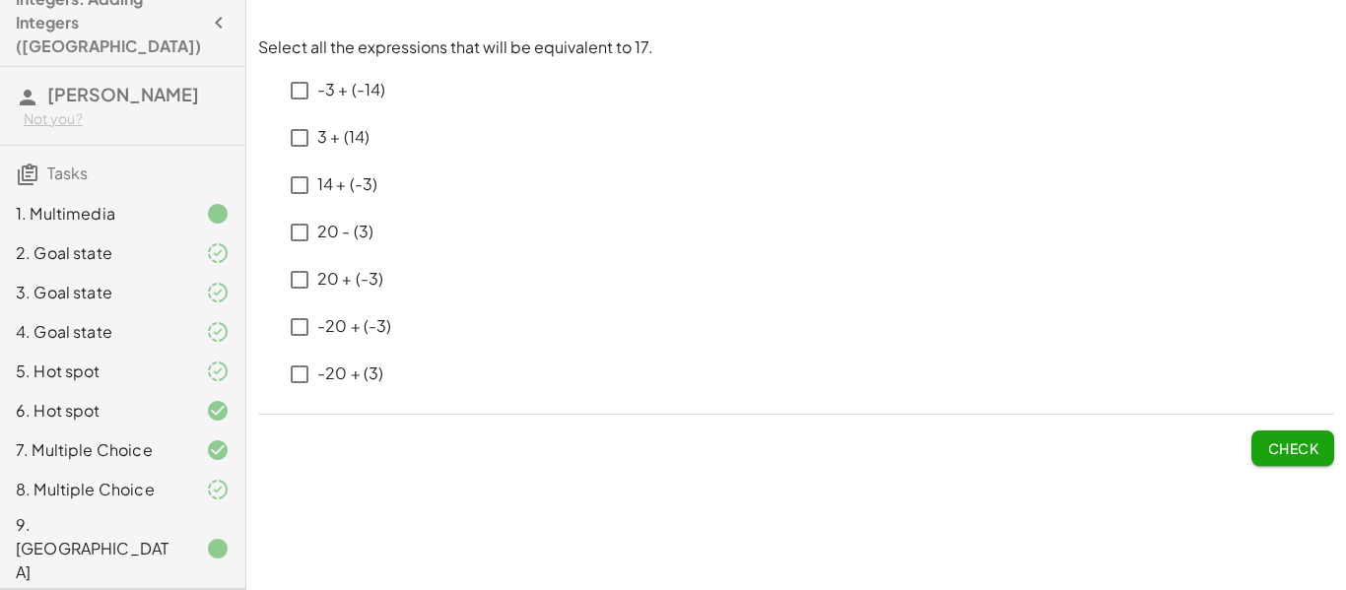
scroll to position [0, 0]
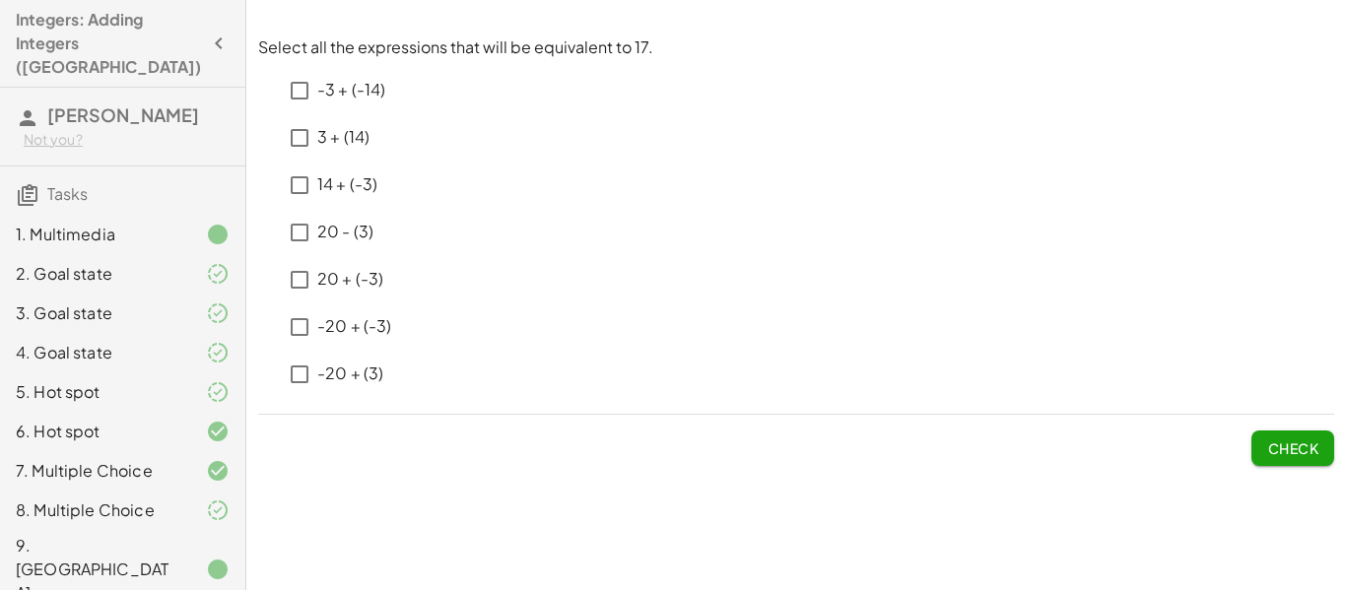
click at [343, 142] on p "3 + (14) ﻿" at bounding box center [343, 137] width 52 height 23
click at [354, 230] on p "20 - (3)" at bounding box center [345, 232] width 56 height 23
click at [349, 278] on p "20 + (-3)" at bounding box center [350, 279] width 66 height 23
click at [367, 374] on p "-20 + (3)" at bounding box center [350, 374] width 66 height 23
click at [368, 374] on p "-20 + (3)" at bounding box center [350, 374] width 66 height 23
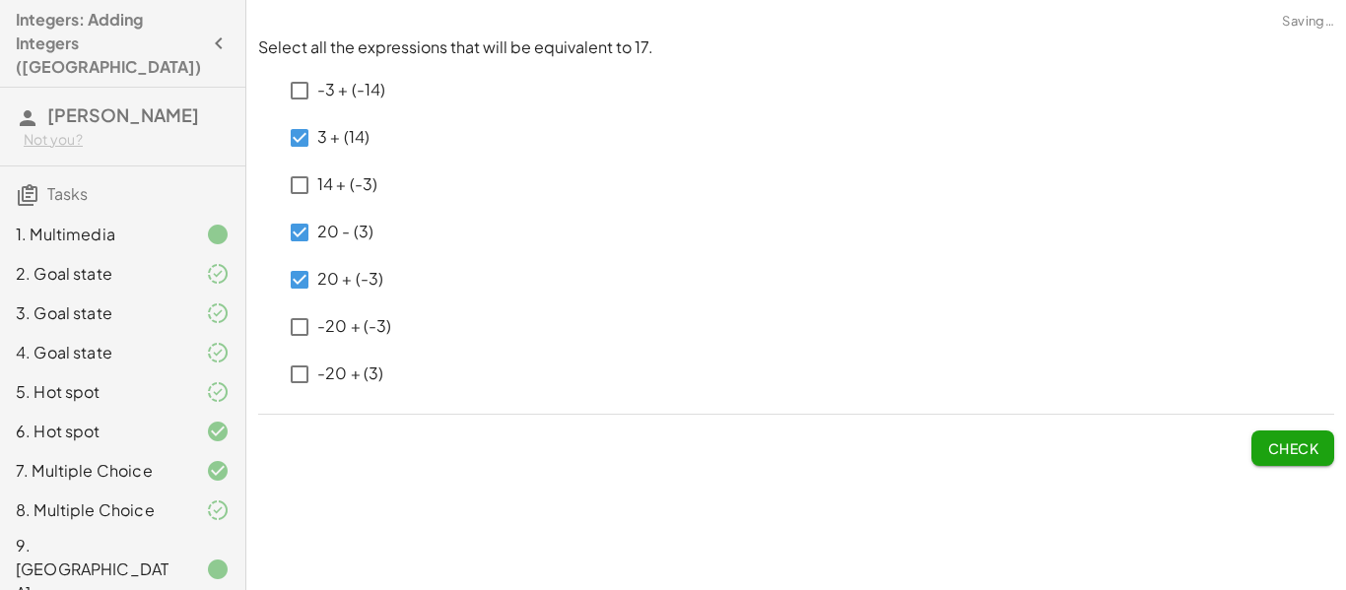
click at [1283, 432] on button "Check" at bounding box center [1293, 448] width 83 height 35
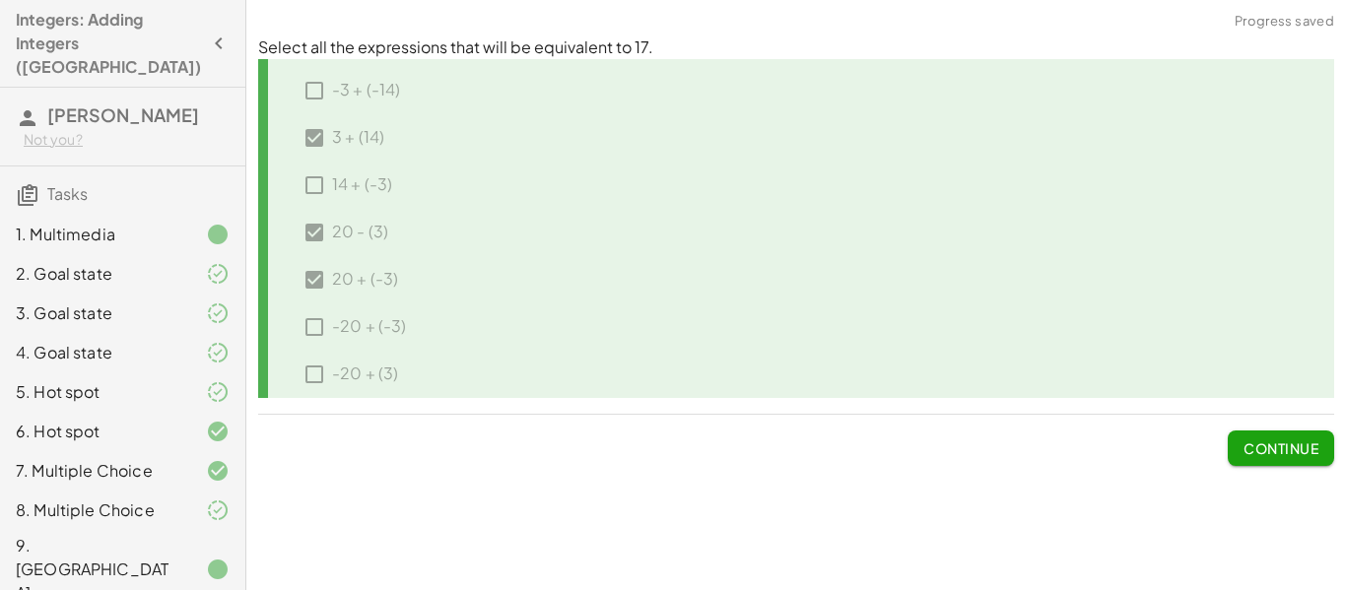
drag, startPoint x: 1294, startPoint y: 463, endPoint x: 1284, endPoint y: 453, distance: 13.9
click at [1290, 459] on button "Continue" at bounding box center [1281, 448] width 106 height 35
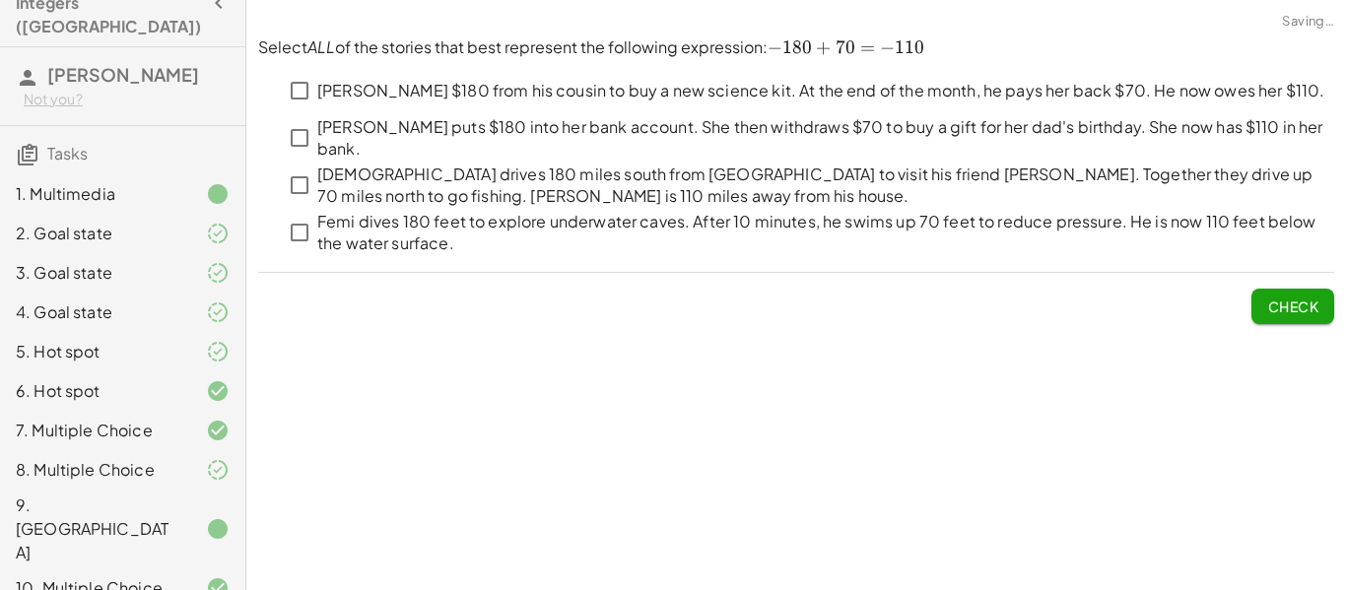
scroll to position [58, 0]
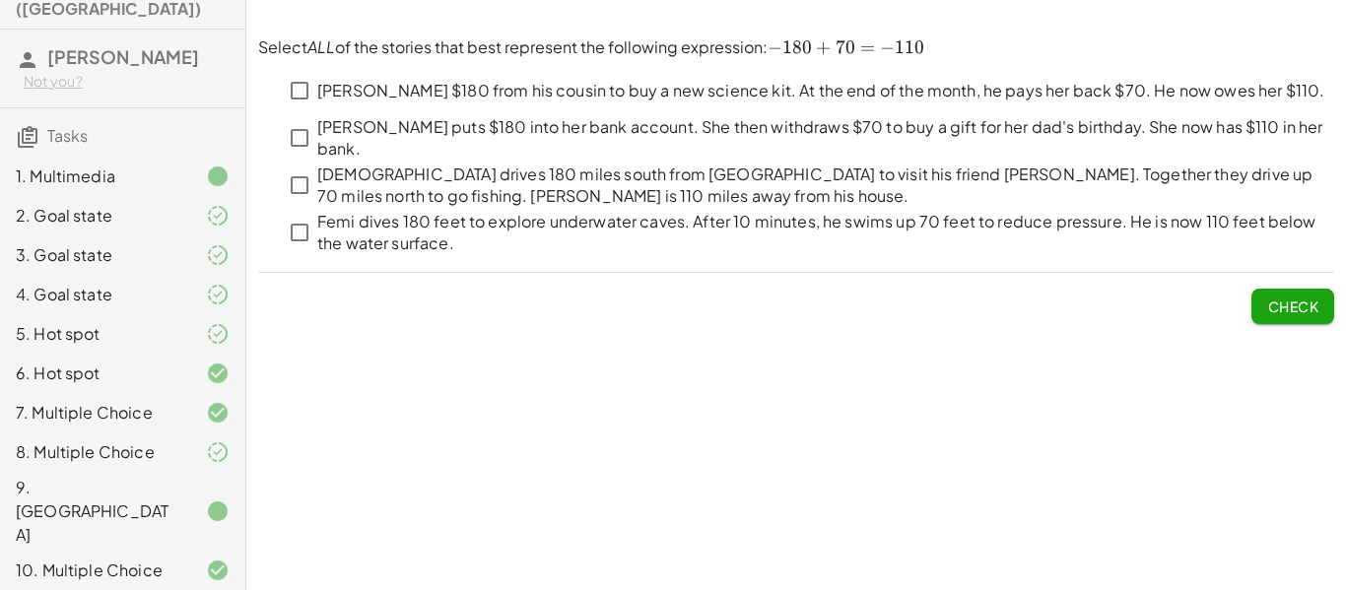
click at [742, 211] on p "Femi dives 180 feet to explore underwater caves. After 10 minutes, he swims up …" at bounding box center [825, 233] width 1017 height 44
click at [1309, 308] on span "Check" at bounding box center [1292, 307] width 51 height 18
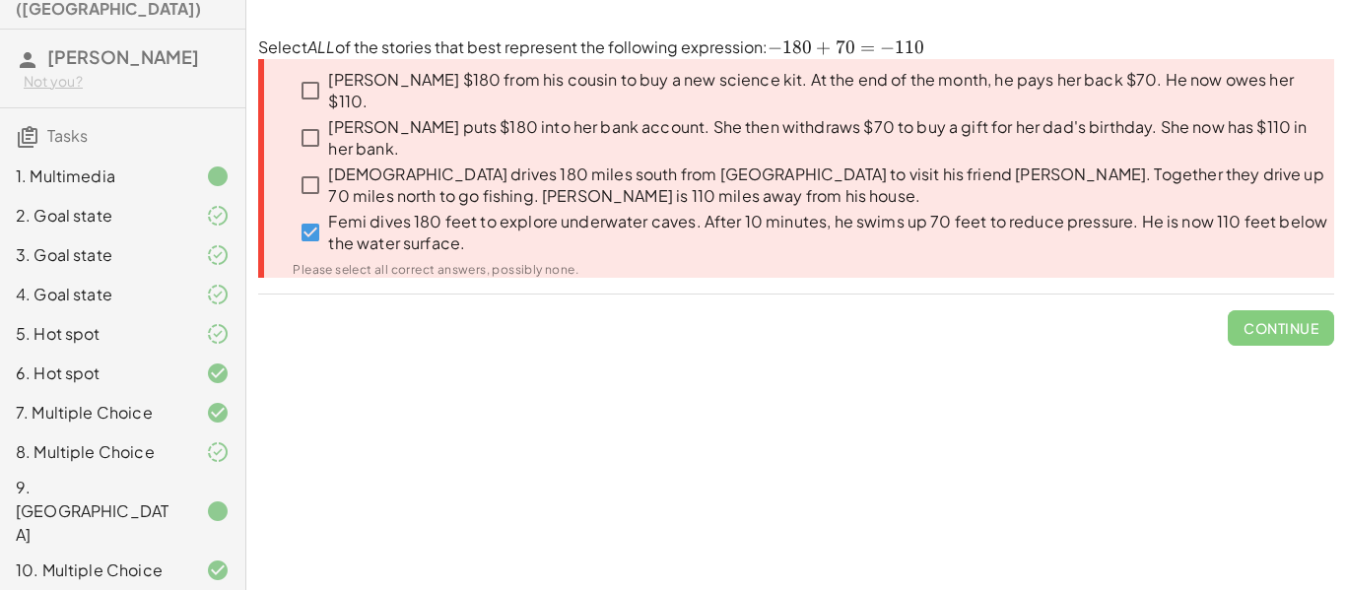
click at [581, 183] on p "[DEMOGRAPHIC_DATA] drives 180 miles south from [GEOGRAPHIC_DATA] to visit his f…" at bounding box center [831, 186] width 1006 height 44
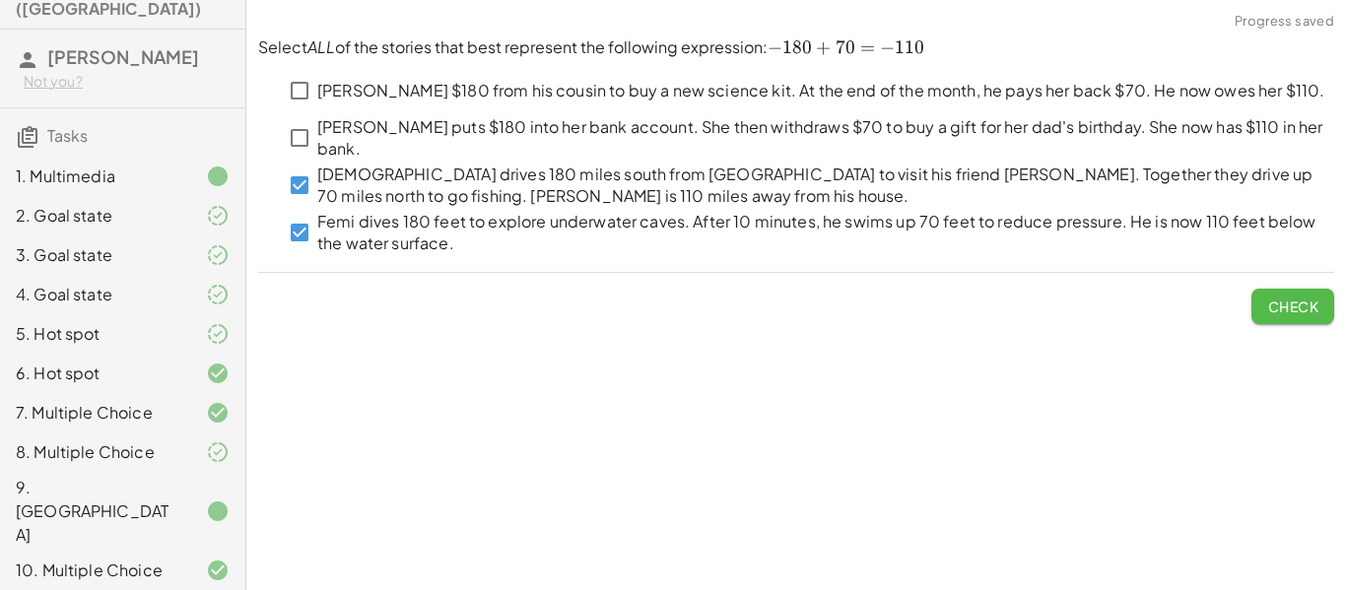
click at [1271, 296] on button "Check" at bounding box center [1293, 306] width 83 height 35
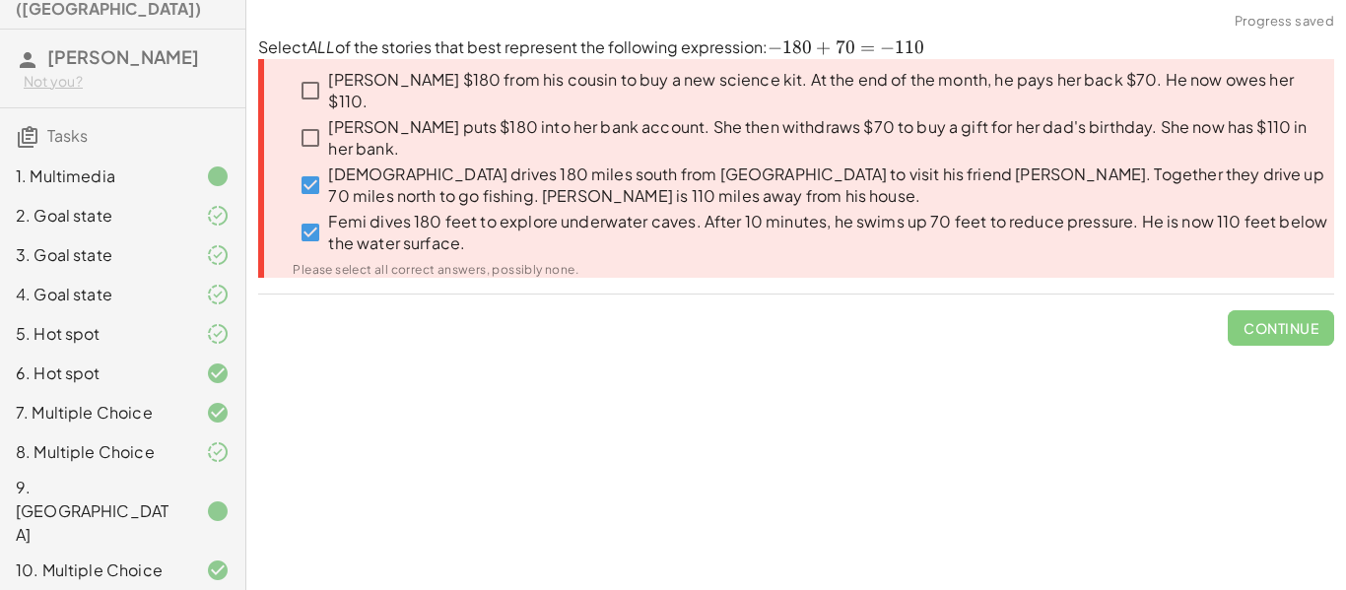
click at [388, 216] on p "Femi dives 180 feet to explore underwater caves. After 10 minutes, he swims up …" at bounding box center [831, 233] width 1006 height 44
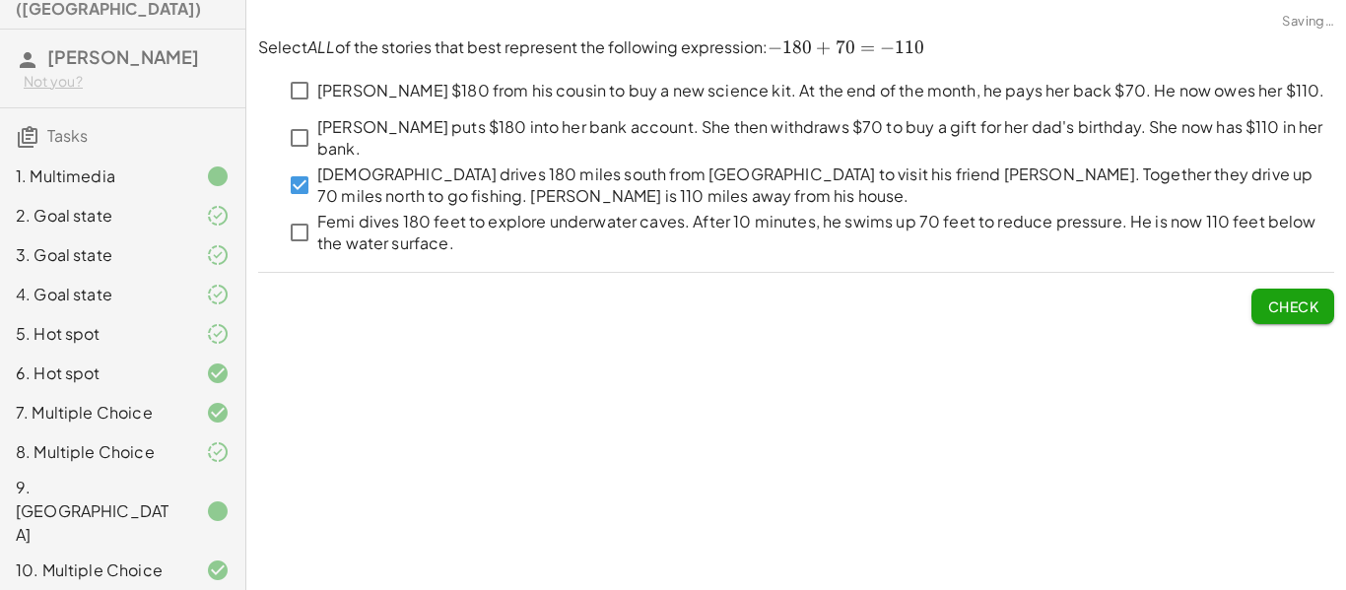
click at [345, 182] on p "[DEMOGRAPHIC_DATA] drives 180 miles south from [GEOGRAPHIC_DATA] to visit his f…" at bounding box center [825, 186] width 1017 height 44
click at [321, 251] on p "Femi dives 180 feet to explore underwater caves. After 10 minutes, he swims up …" at bounding box center [825, 233] width 1017 height 44
drag, startPoint x: 360, startPoint y: 94, endPoint x: 1240, endPoint y: 548, distance: 990.5
click at [363, 95] on p "[PERSON_NAME] $180 from his cousin to buy a new science kit. At the end of the …" at bounding box center [820, 91] width 1007 height 23
click at [1299, 305] on span "Check" at bounding box center [1292, 307] width 51 height 18
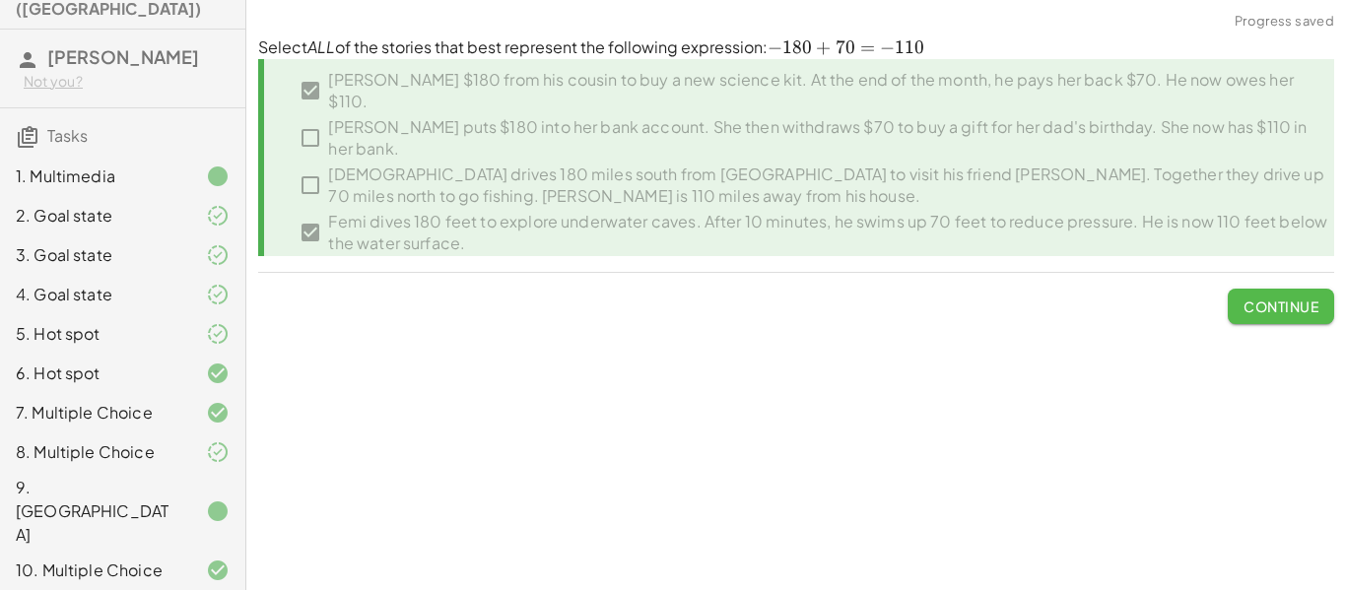
click at [1305, 305] on span "Continue" at bounding box center [1281, 307] width 75 height 18
